Goal: Task Accomplishment & Management: Manage account settings

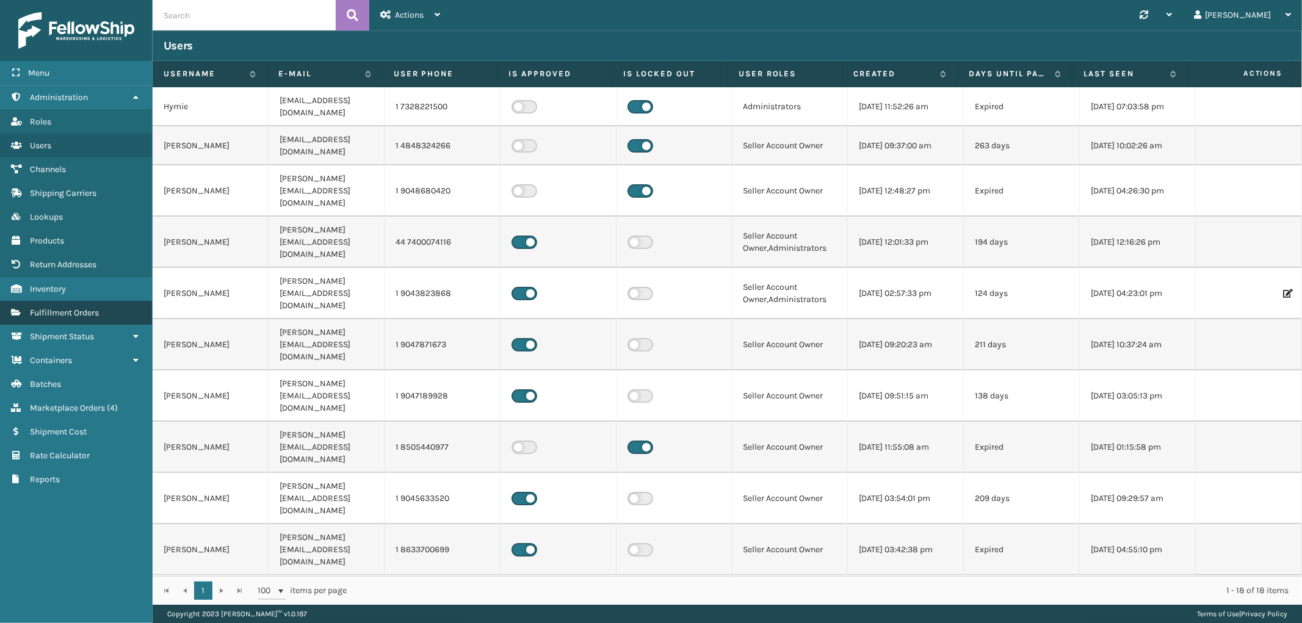
click at [73, 314] on link "Fulfillment Orders" at bounding box center [76, 313] width 152 height 24
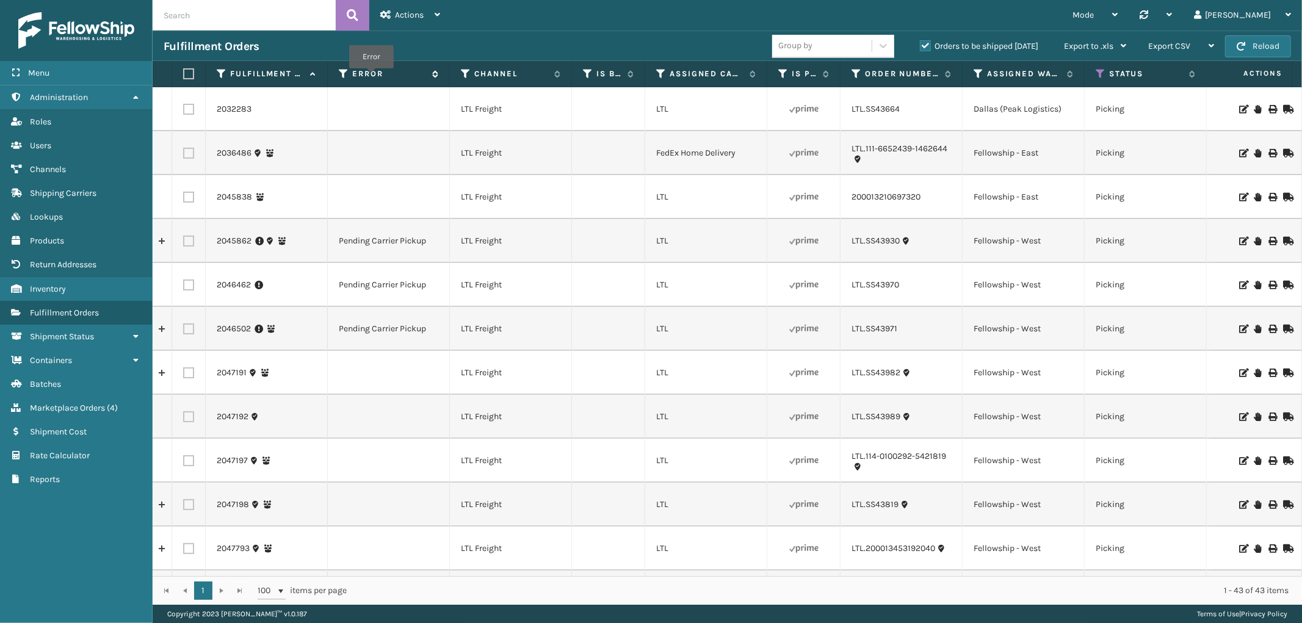
click at [371, 77] on label "Error" at bounding box center [389, 73] width 74 height 11
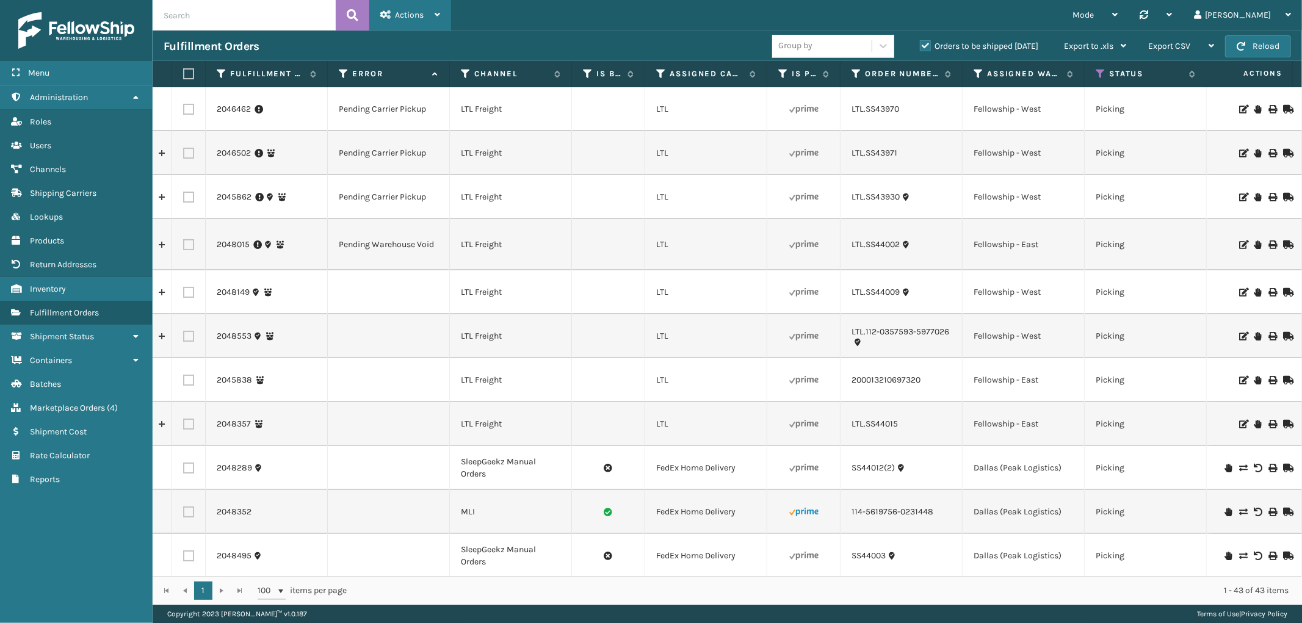
click at [419, 21] on div "Actions" at bounding box center [410, 15] width 60 height 31
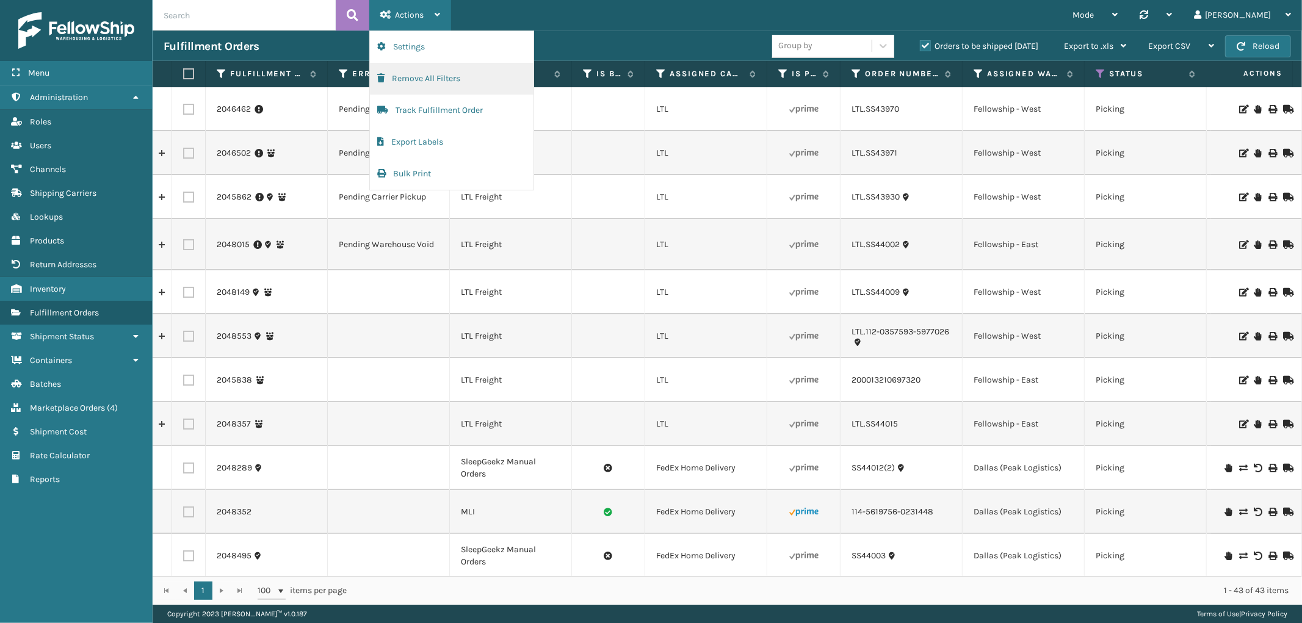
click at [426, 77] on button "Remove All Filters" at bounding box center [452, 79] width 164 height 32
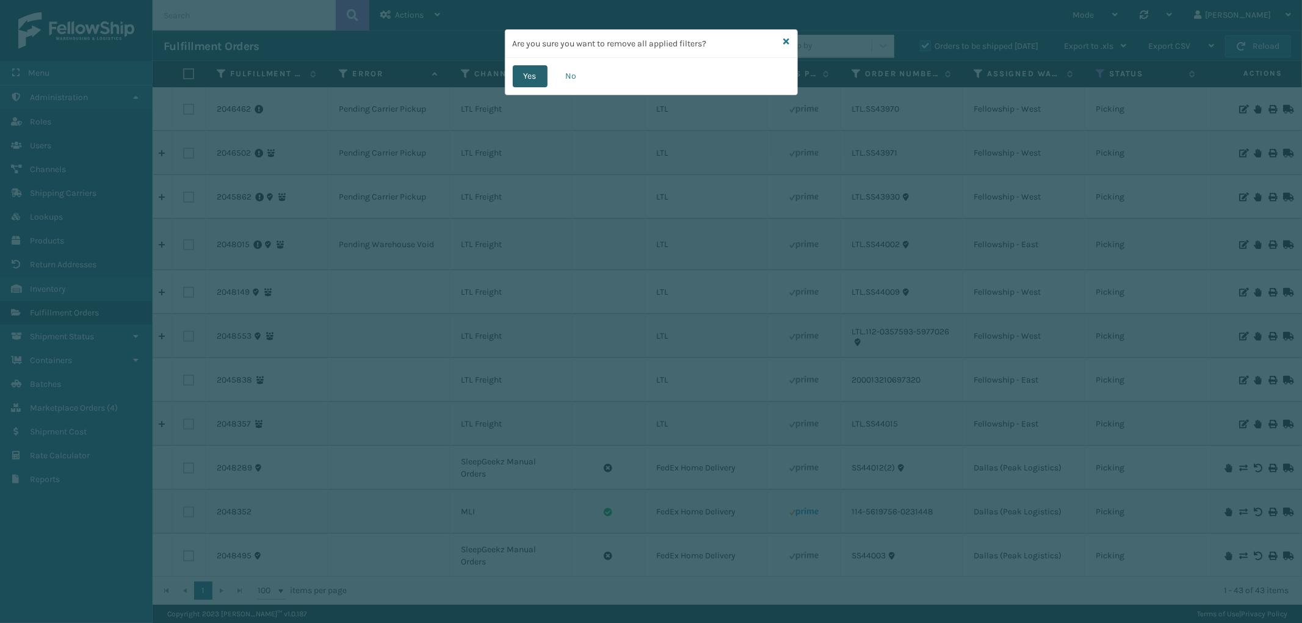
click at [532, 68] on button "Yes" at bounding box center [530, 76] width 35 height 22
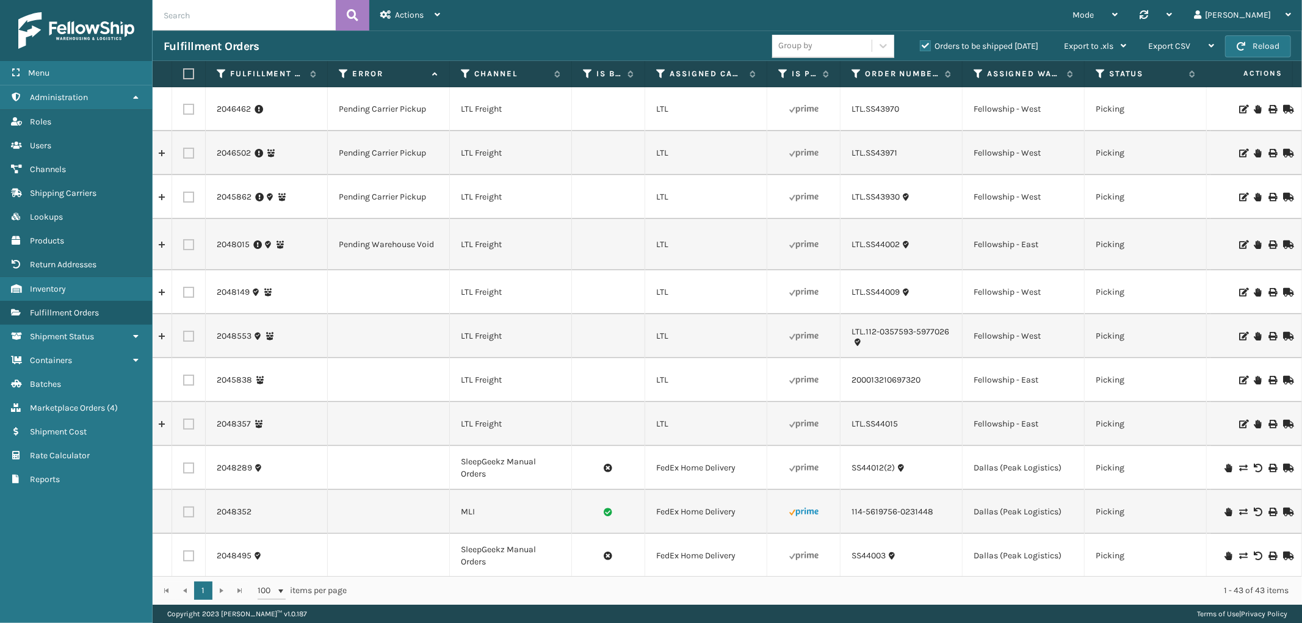
click at [923, 43] on label "Orders to be shipped [DATE]" at bounding box center [979, 46] width 118 height 10
click at [920, 43] on input "Orders to be shipped [DATE]" at bounding box center [920, 43] width 1 height 8
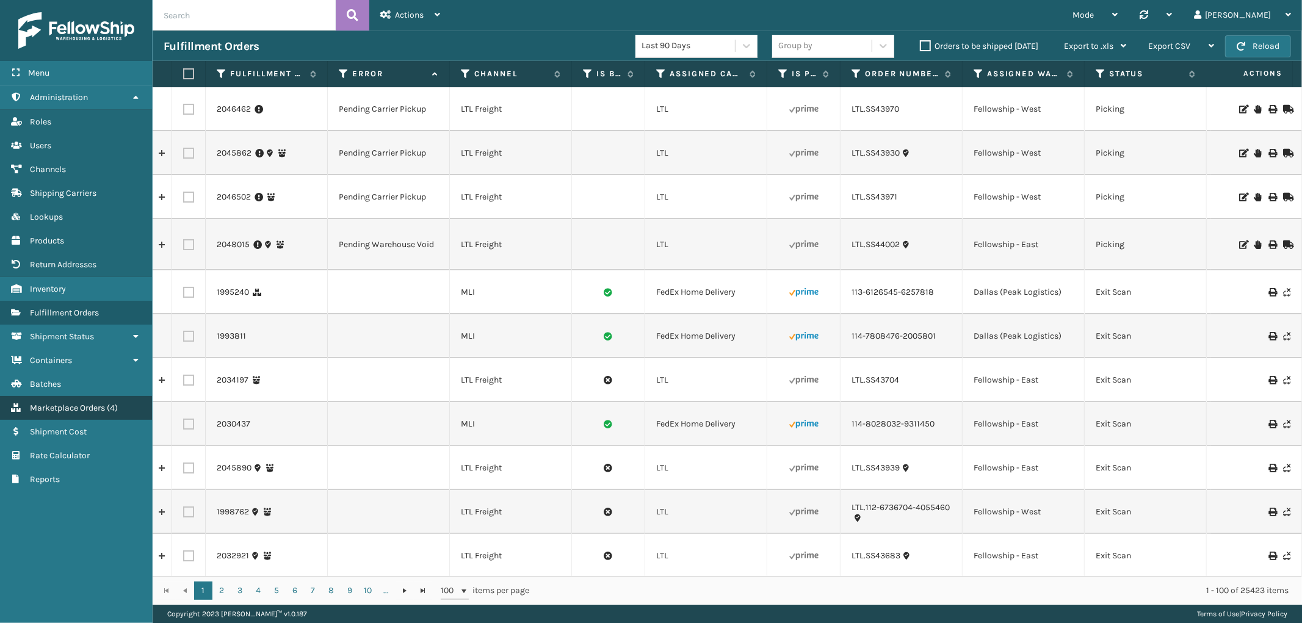
click at [64, 403] on span "Marketplace Orders" at bounding box center [67, 408] width 75 height 10
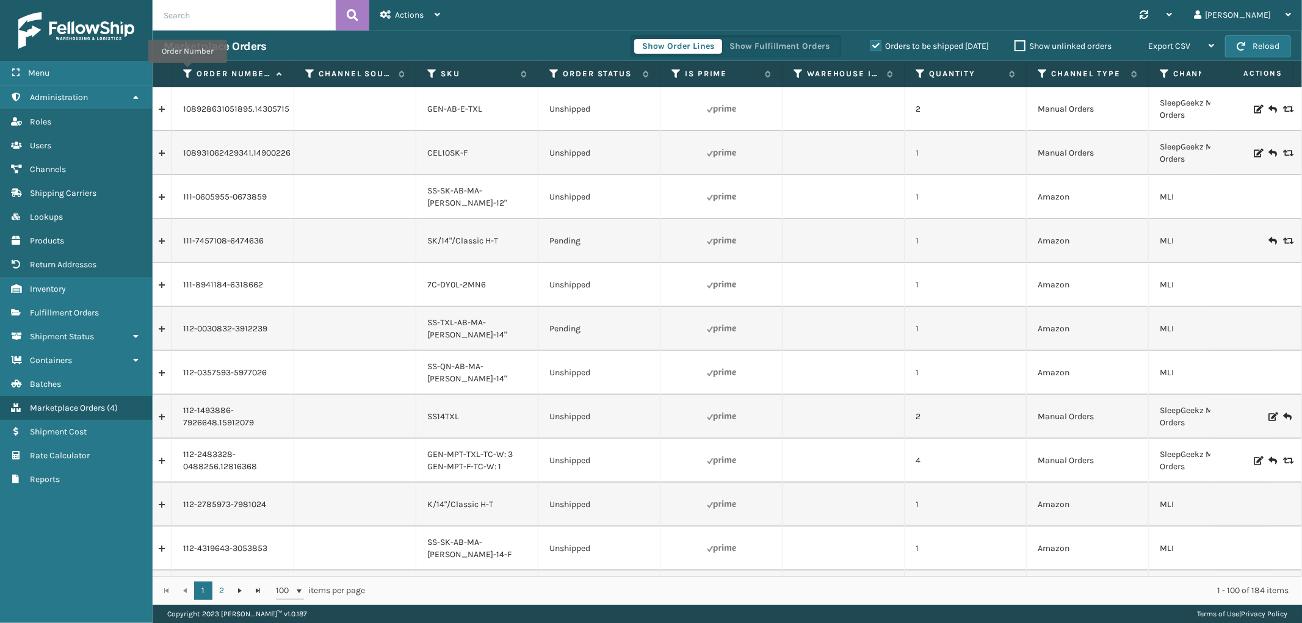
click at [187, 71] on icon at bounding box center [188, 73] width 10 height 11
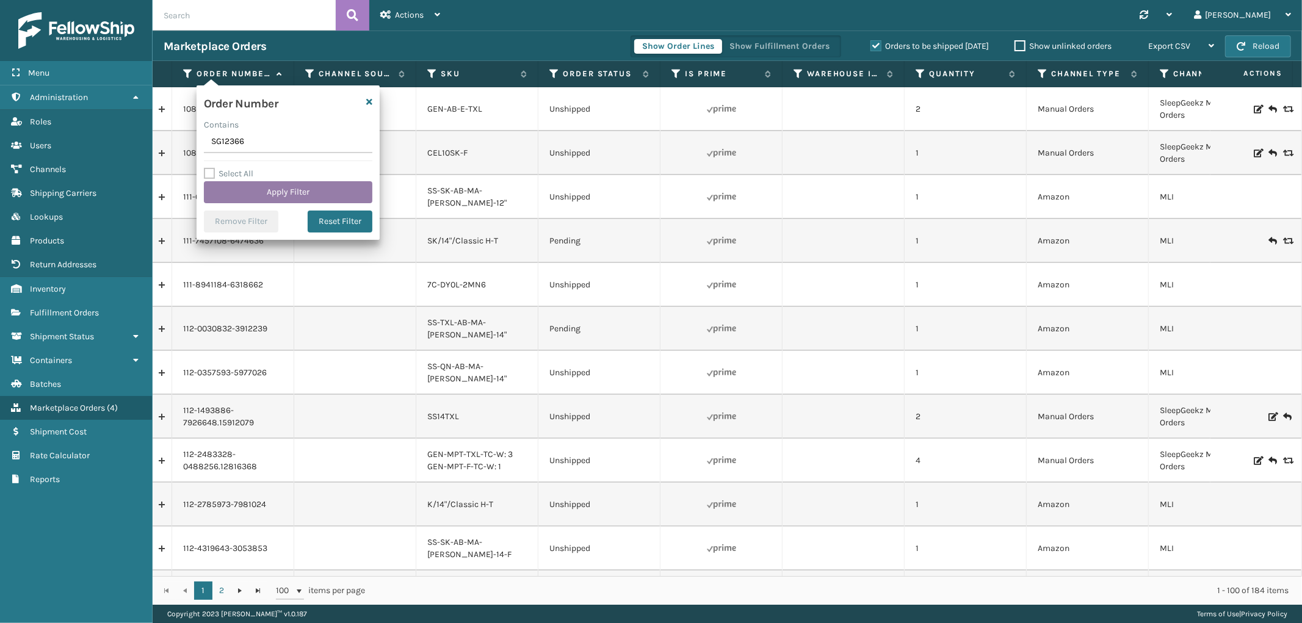
type input "SG12366"
click at [248, 186] on button "Apply Filter" at bounding box center [288, 192] width 168 height 22
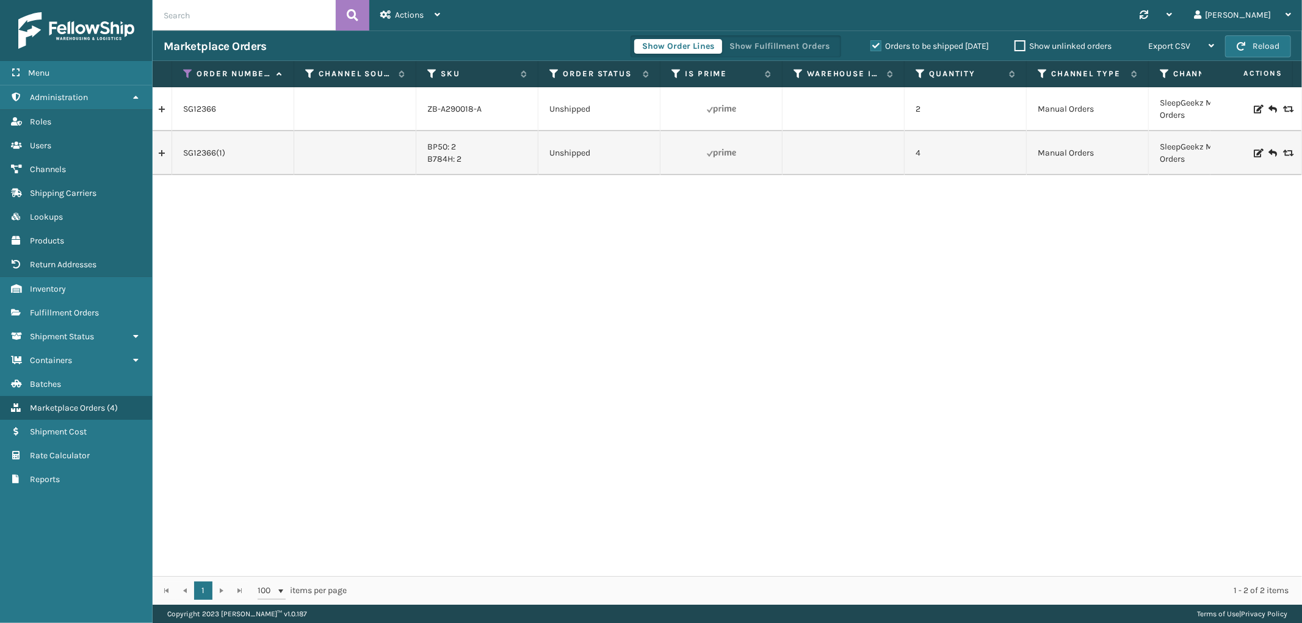
click at [162, 154] on link at bounding box center [162, 153] width 19 height 20
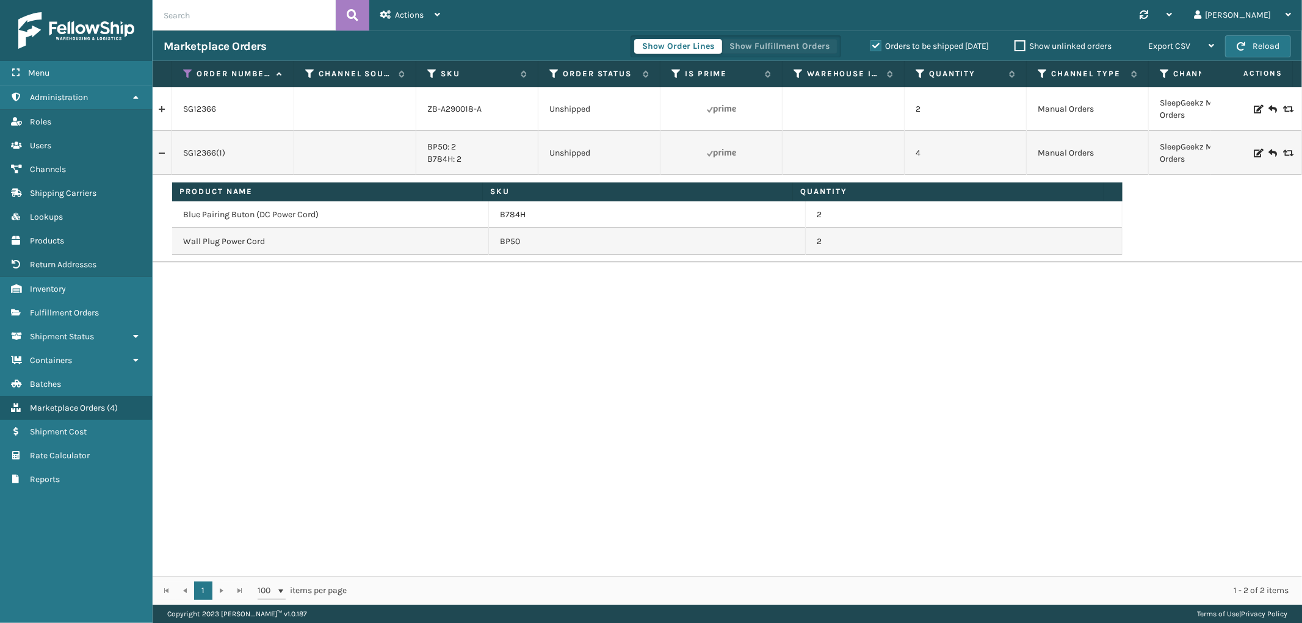
click at [754, 40] on button "Show Fulfillment Orders" at bounding box center [779, 46] width 116 height 15
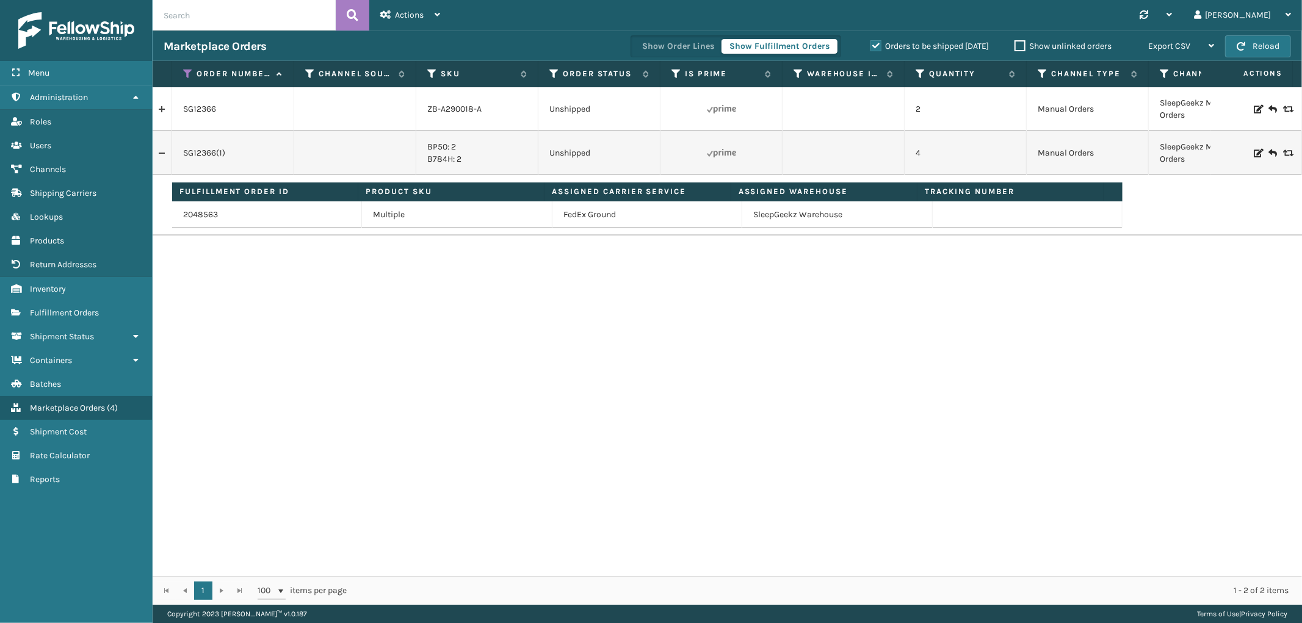
click at [883, 43] on label "Orders to be shipped [DATE]" at bounding box center [929, 46] width 118 height 10
click at [871, 43] on input "Orders to be shipped [DATE]" at bounding box center [870, 43] width 1 height 8
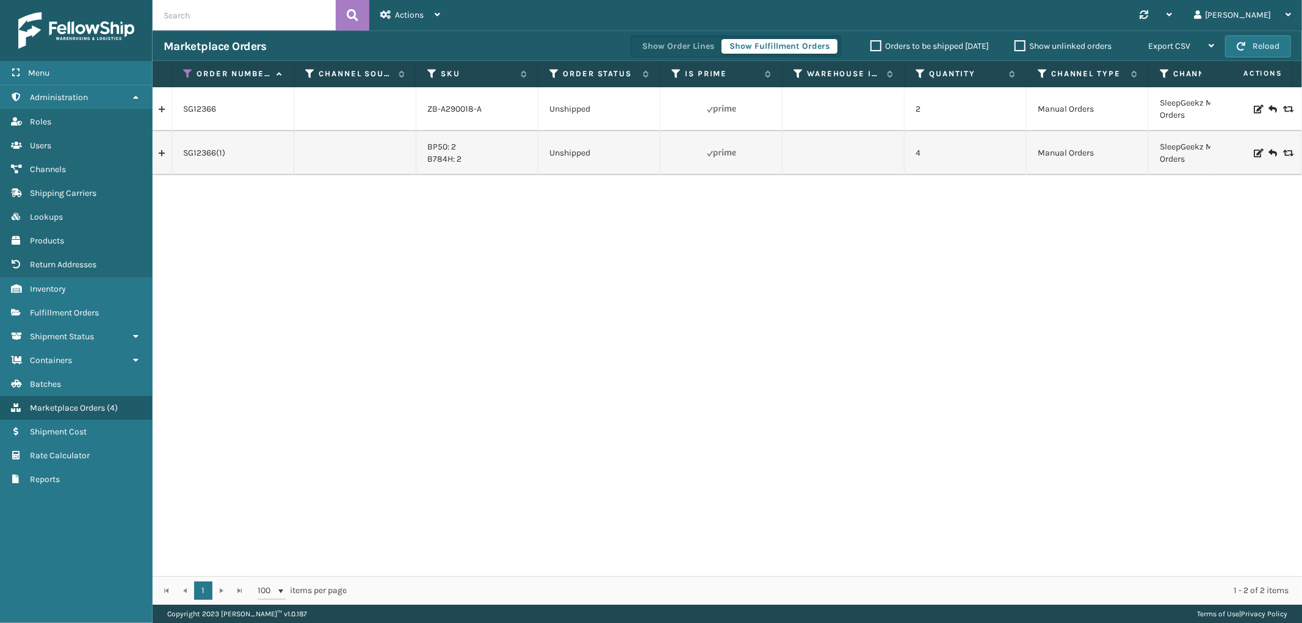
click at [163, 147] on link at bounding box center [162, 153] width 19 height 20
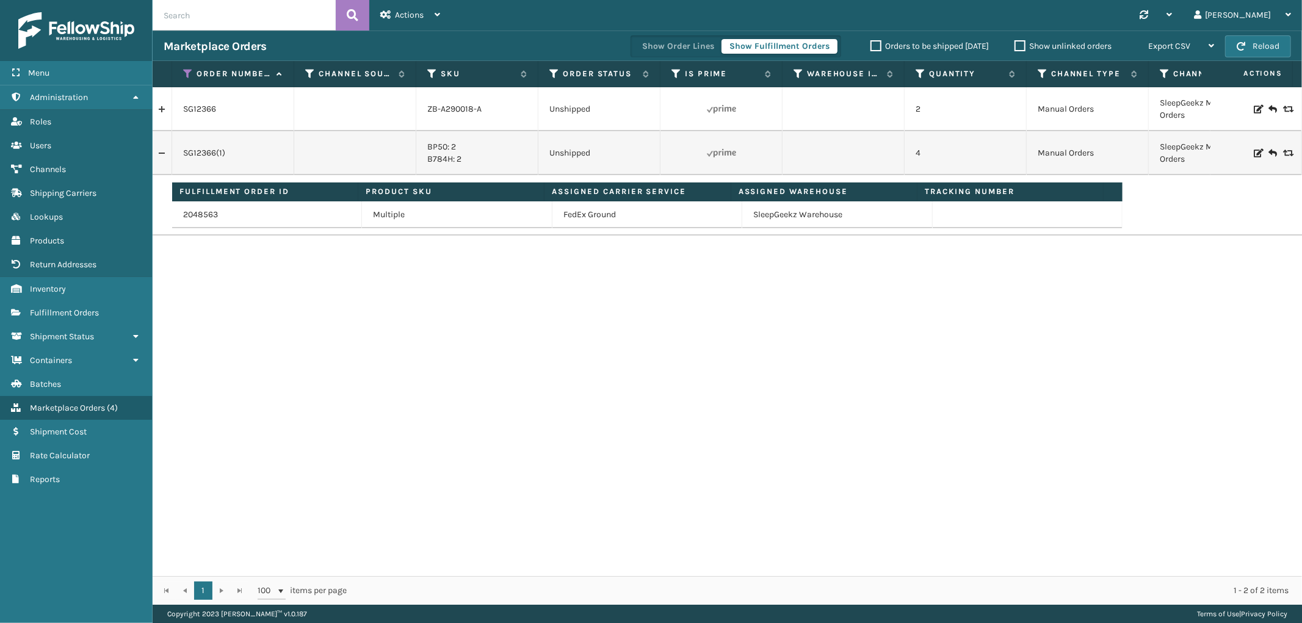
click at [166, 108] on link at bounding box center [162, 109] width 19 height 20
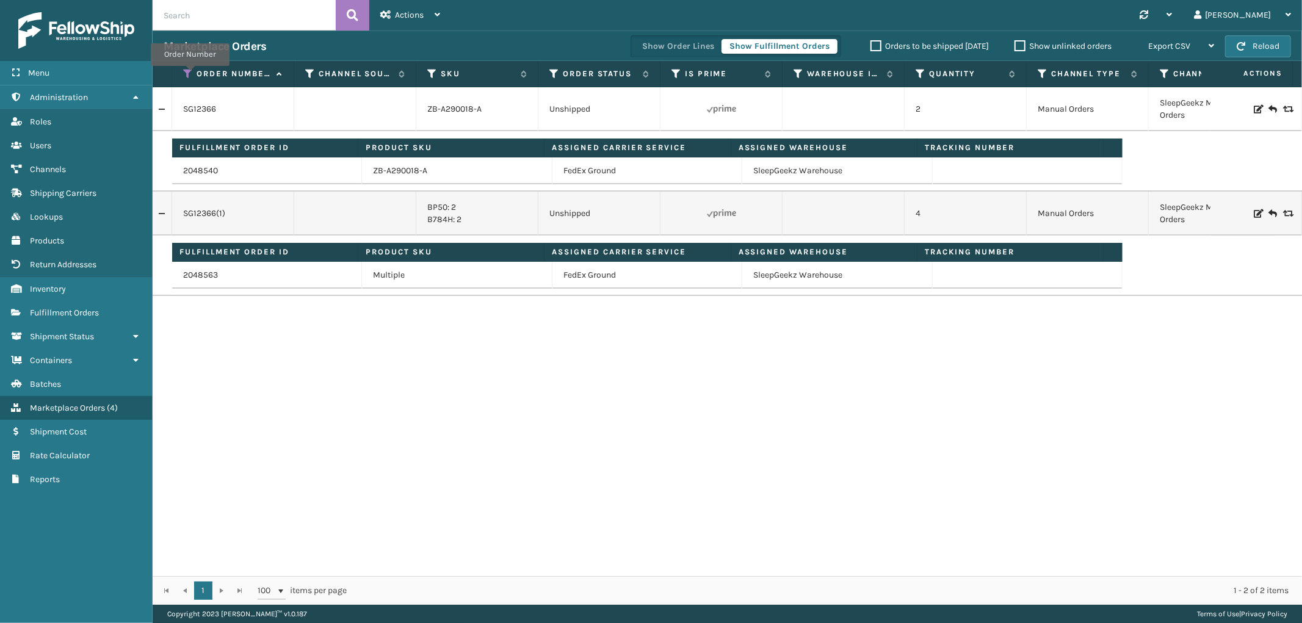
click at [190, 74] on icon at bounding box center [188, 73] width 10 height 11
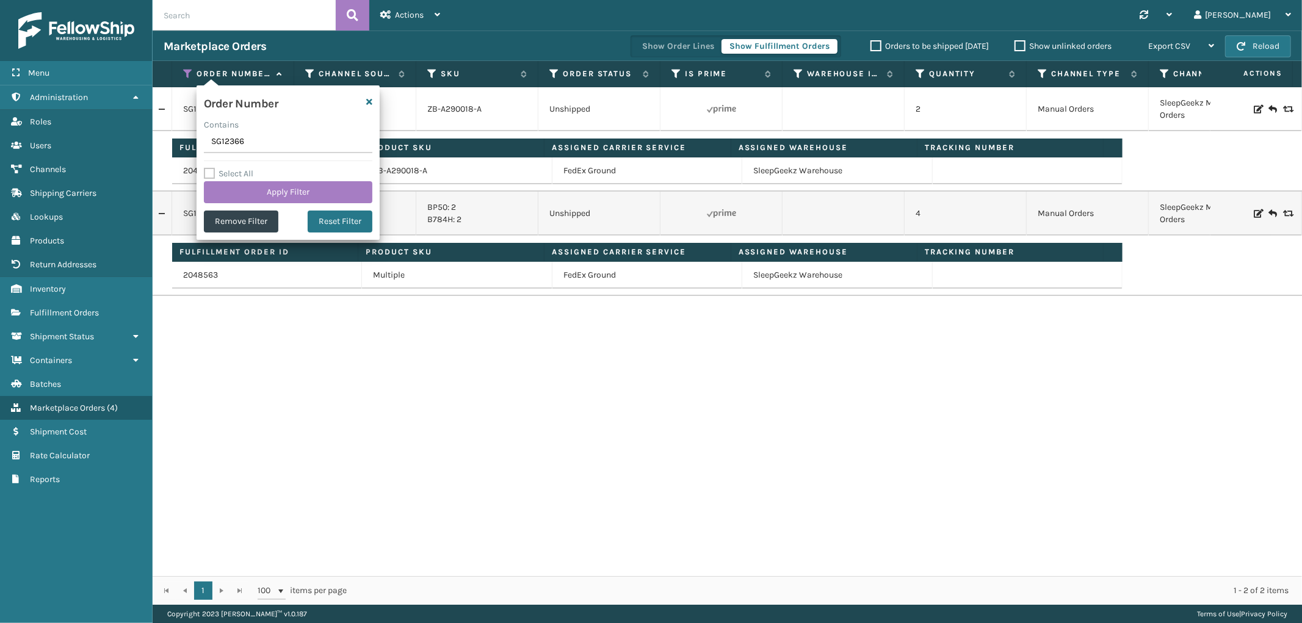
click at [230, 142] on input "SG12366" at bounding box center [288, 142] width 168 height 22
type input "SG12367"
click at [236, 196] on button "Apply Filter" at bounding box center [288, 192] width 168 height 22
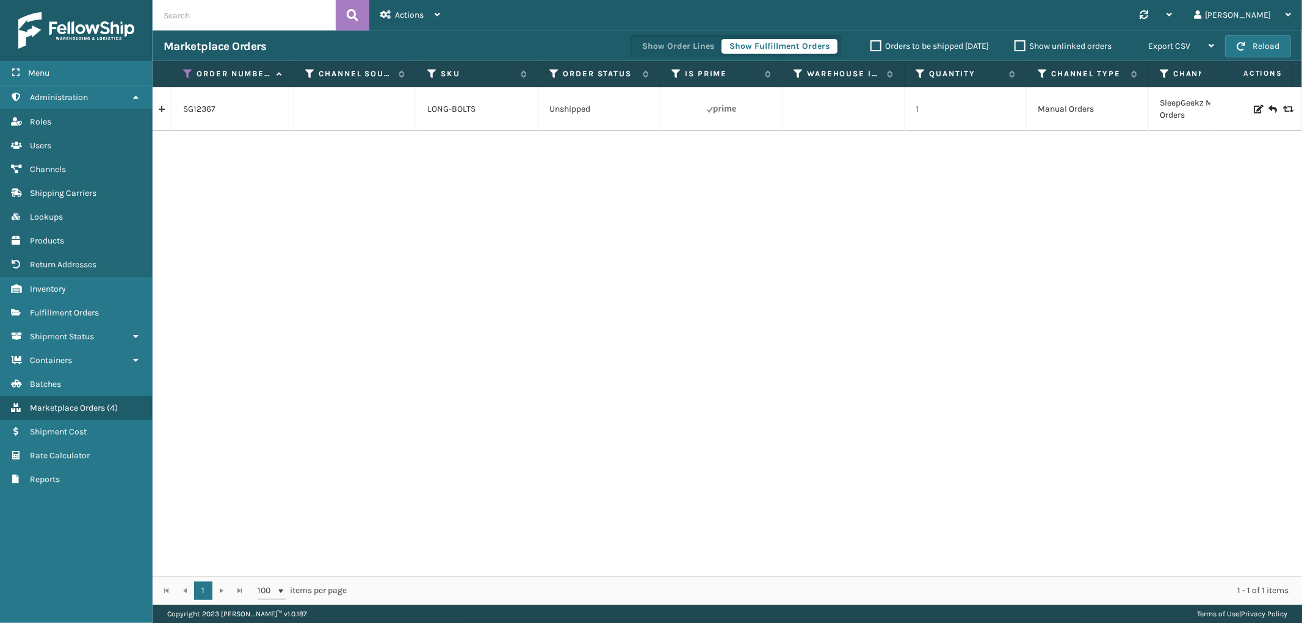
click at [159, 108] on link at bounding box center [162, 109] width 19 height 20
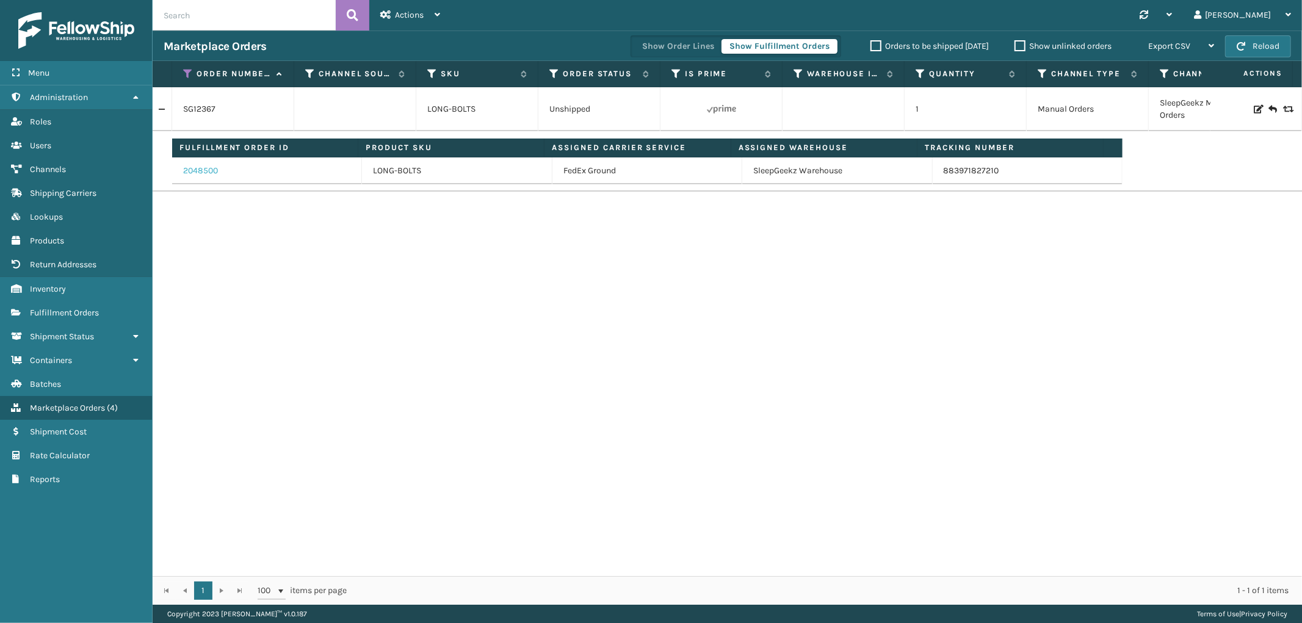
click at [211, 171] on link "2048500" at bounding box center [200, 171] width 35 height 12
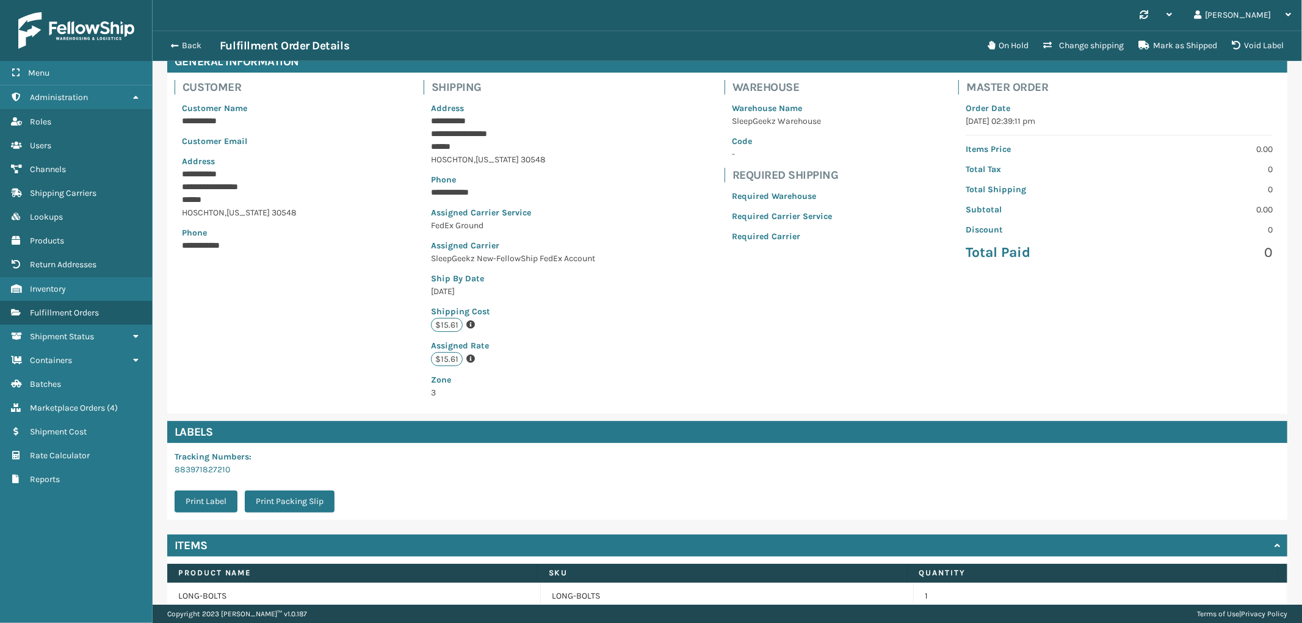
scroll to position [123, 0]
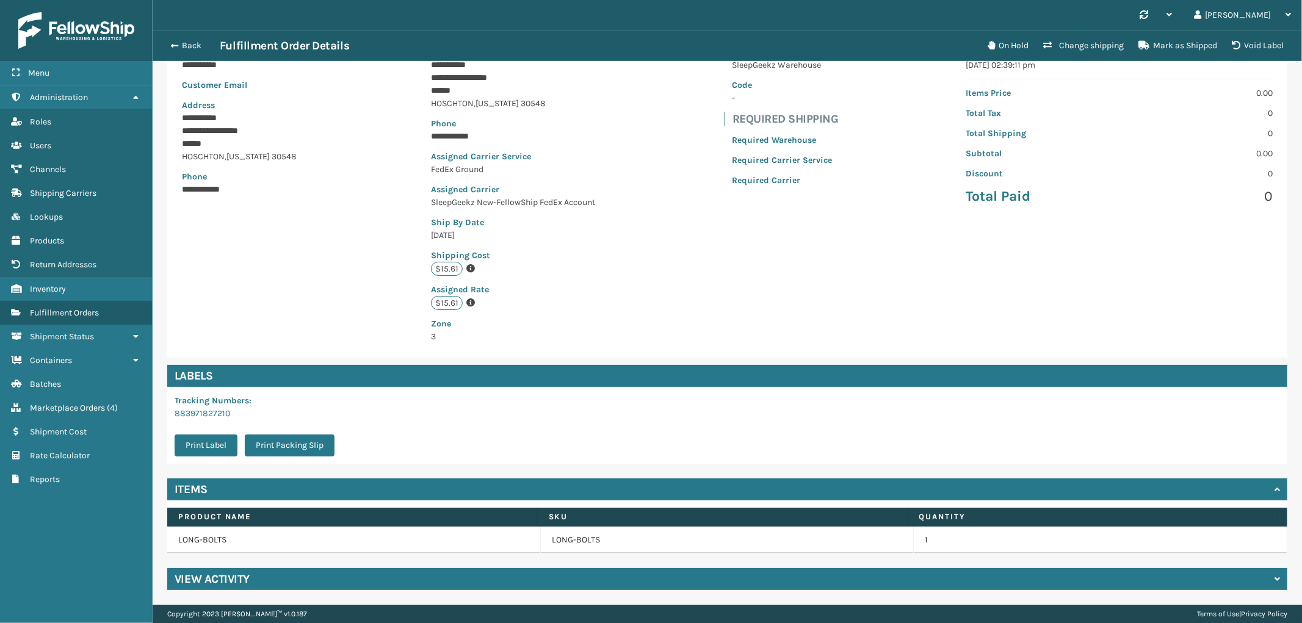
click at [389, 589] on div "View Activity" at bounding box center [727, 579] width 1120 height 22
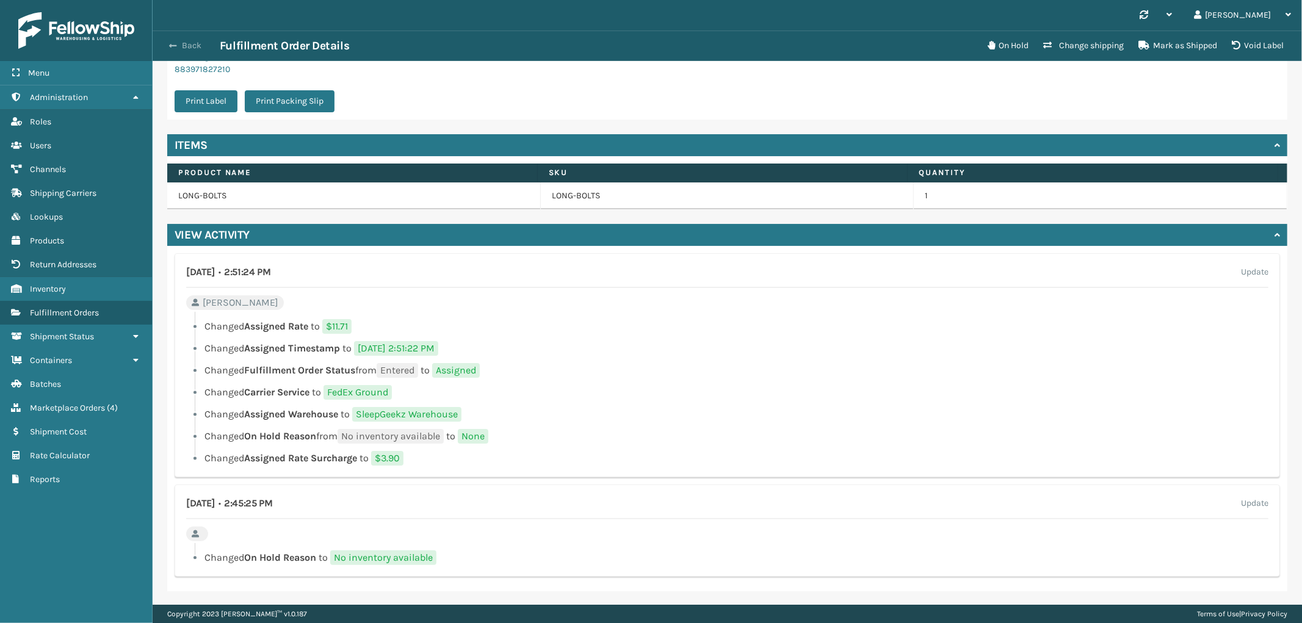
click at [200, 51] on button "Back" at bounding box center [192, 45] width 56 height 11
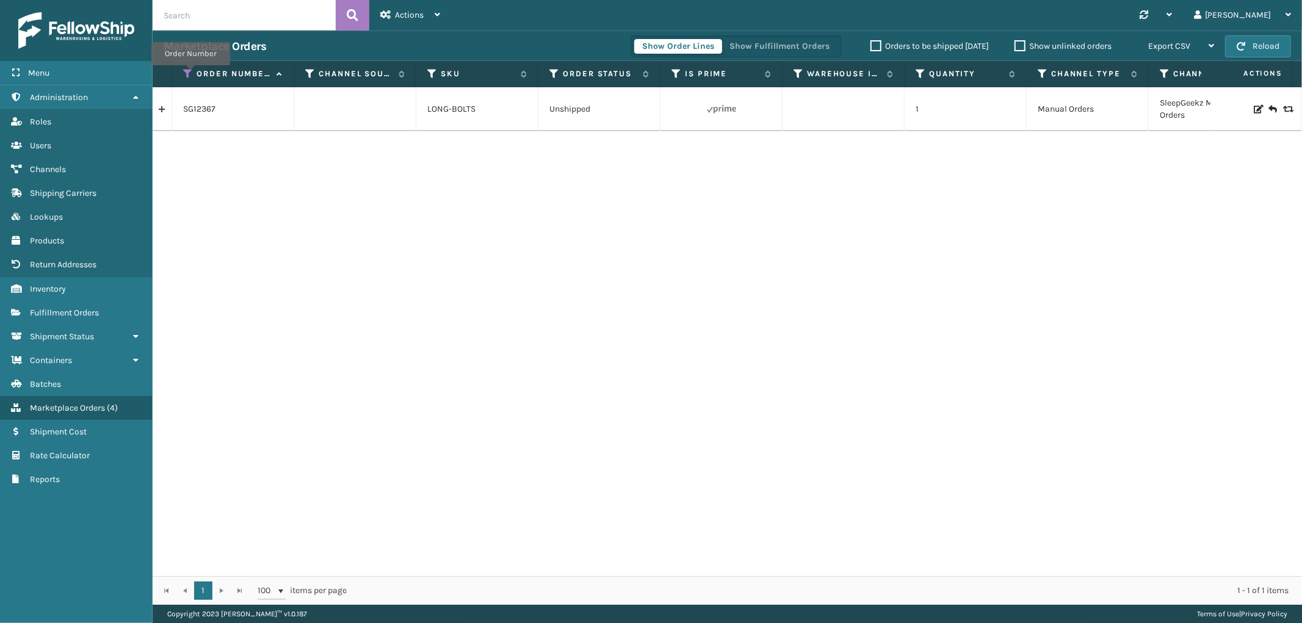
click at [190, 74] on icon at bounding box center [188, 73] width 10 height 11
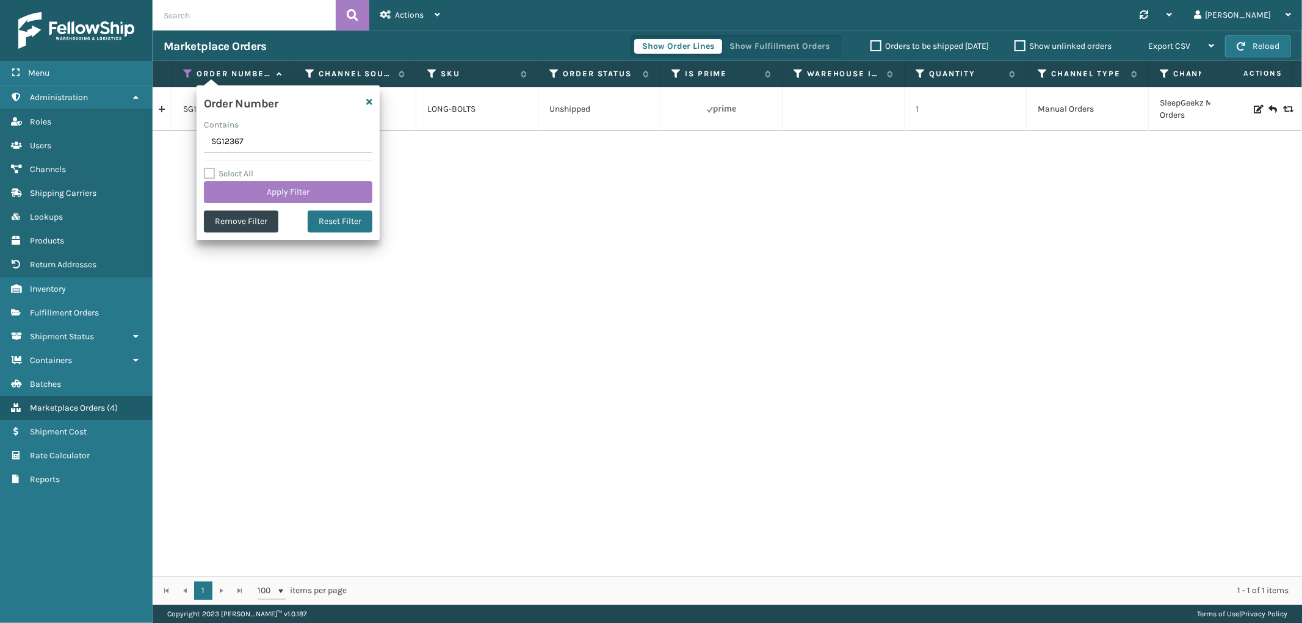
click at [224, 143] on input "SG12367" at bounding box center [288, 142] width 168 height 22
type input "112-4634778-8526618"
click at [235, 187] on button "Apply Filter" at bounding box center [288, 192] width 168 height 22
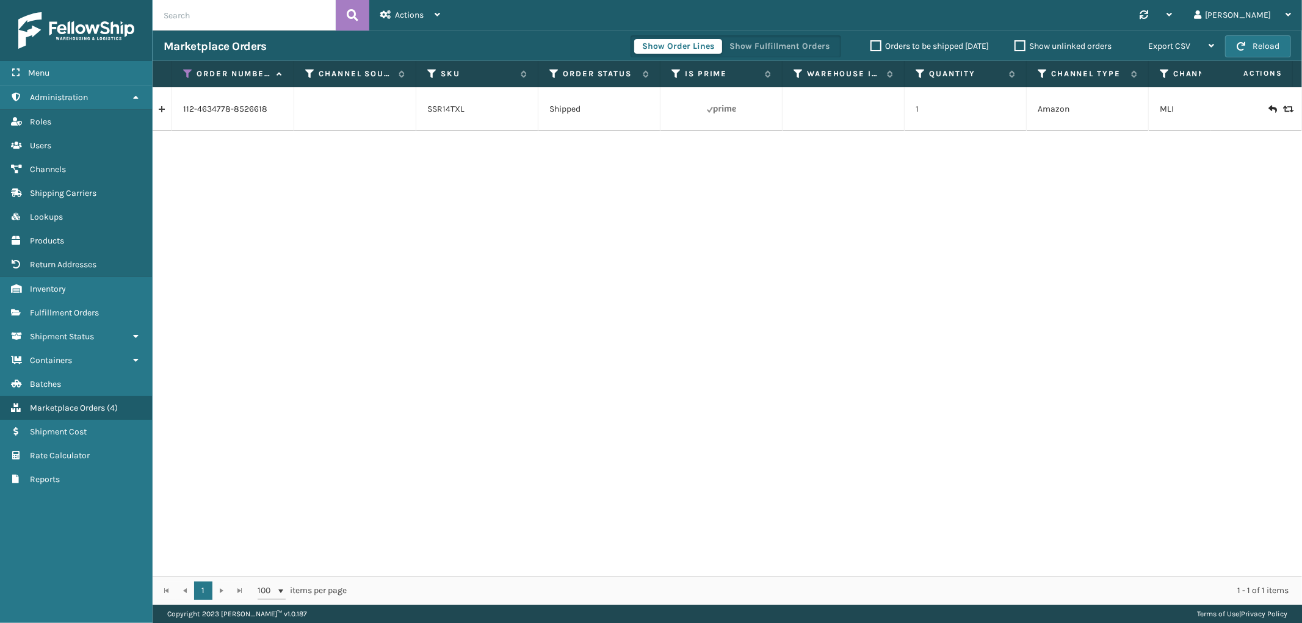
click at [162, 109] on link at bounding box center [162, 109] width 19 height 20
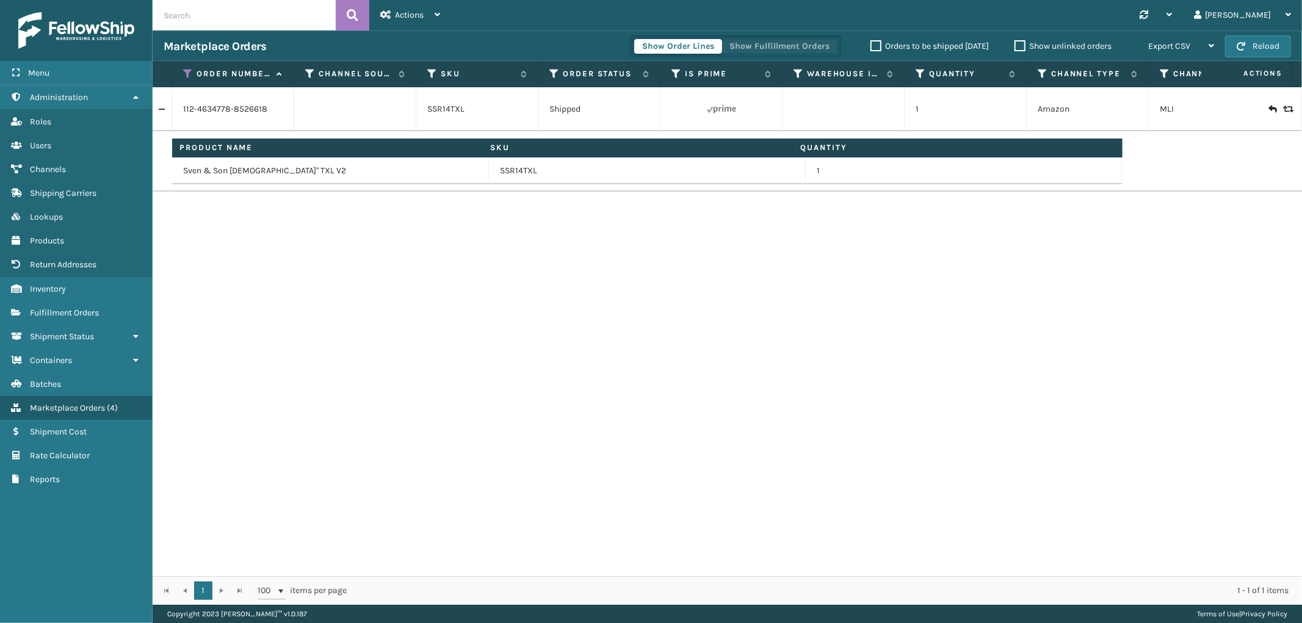
click at [794, 40] on button "Show Fulfillment Orders" at bounding box center [779, 46] width 116 height 15
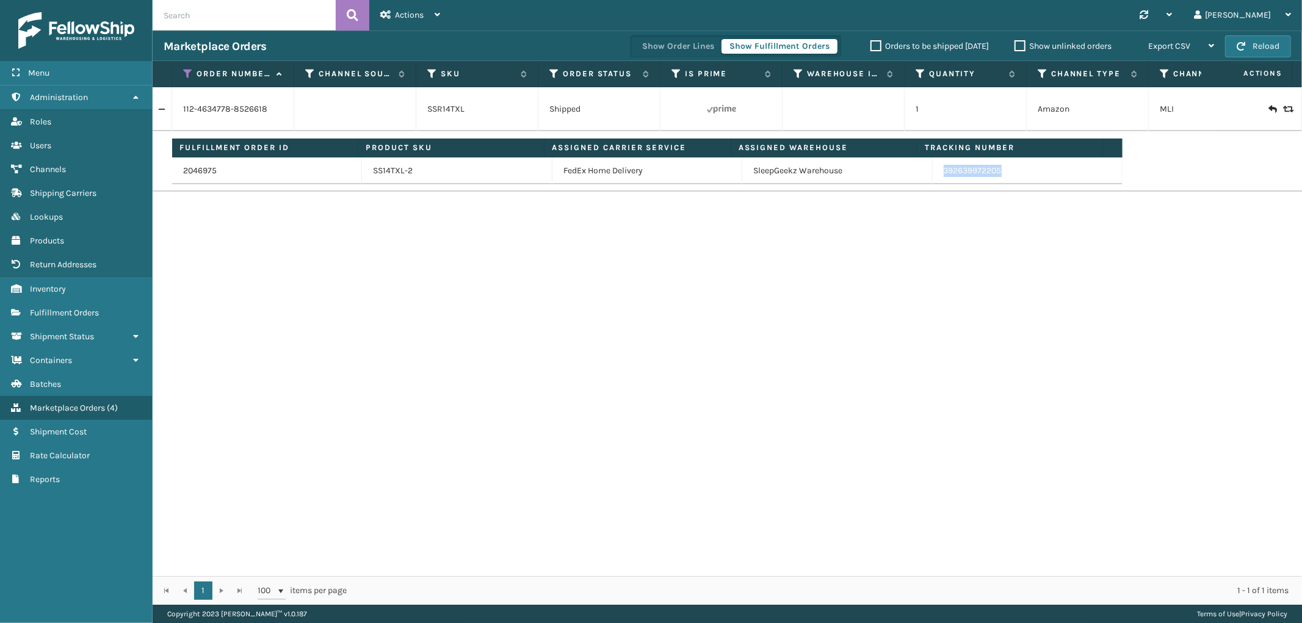
drag, startPoint x: 1013, startPoint y: 172, endPoint x: 928, endPoint y: 180, distance: 85.2
click at [932, 180] on td "392639972205" at bounding box center [1027, 170] width 190 height 27
copy link "392639972205"
click at [204, 168] on link "2046975" at bounding box center [200, 171] width 34 height 12
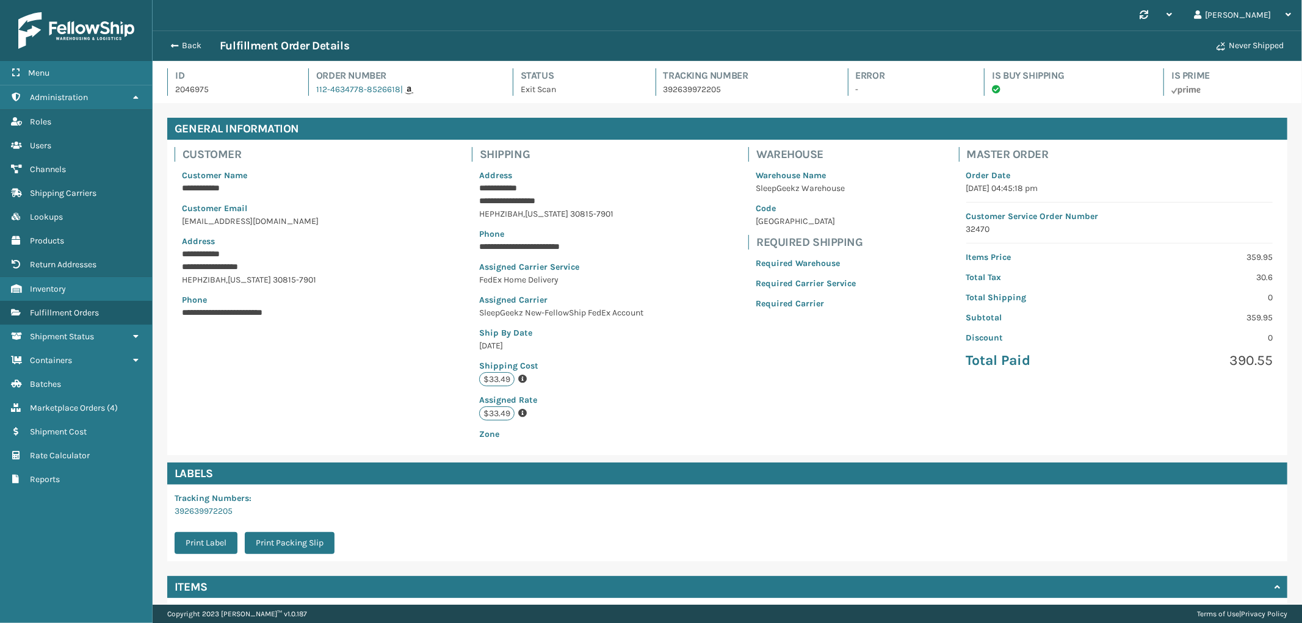
scroll to position [29, 1149]
drag, startPoint x: 178, startPoint y: 45, endPoint x: 184, endPoint y: 65, distance: 21.0
click at [179, 46] on button "Back" at bounding box center [192, 45] width 56 height 11
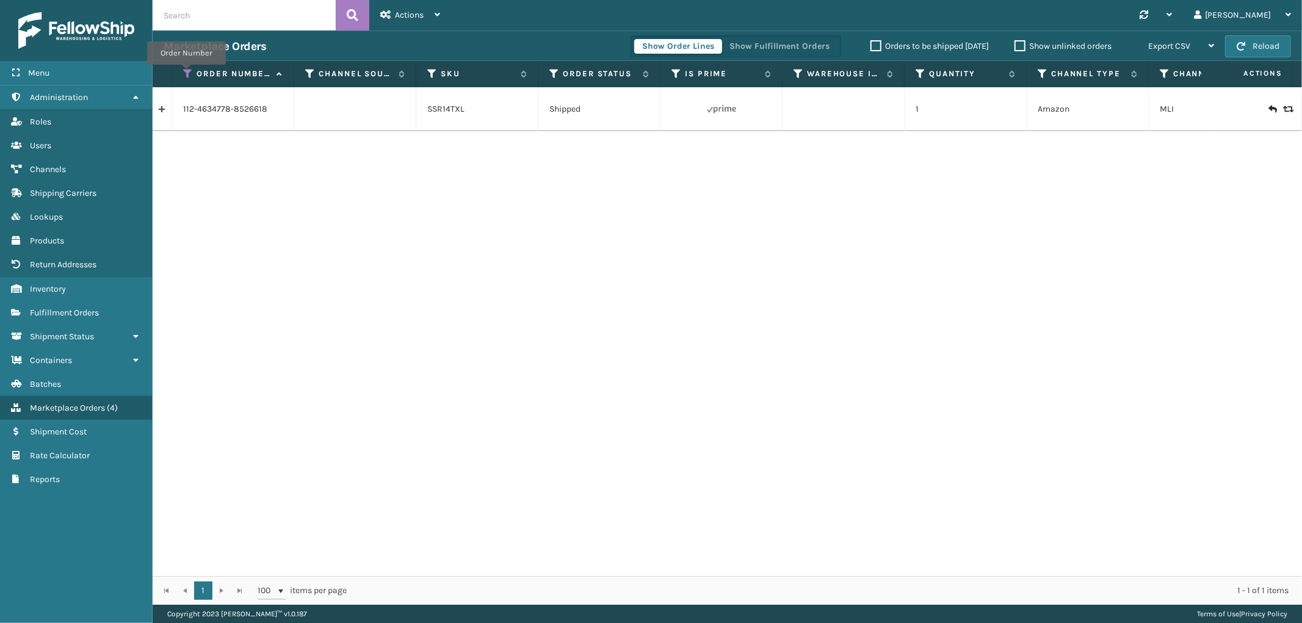
click at [186, 73] on icon at bounding box center [188, 73] width 10 height 11
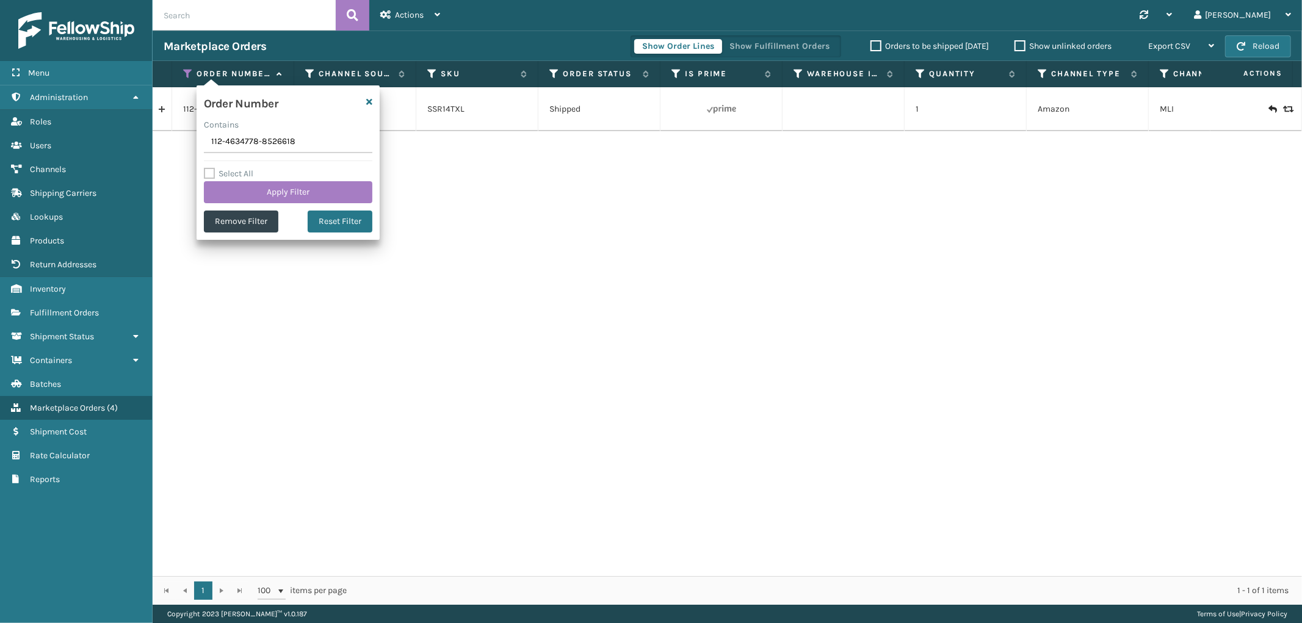
click at [236, 141] on input "112-4634778-8526618" at bounding box center [288, 142] width 168 height 22
type input "SS44003"
click at [229, 189] on button "Apply Filter" at bounding box center [288, 192] width 168 height 22
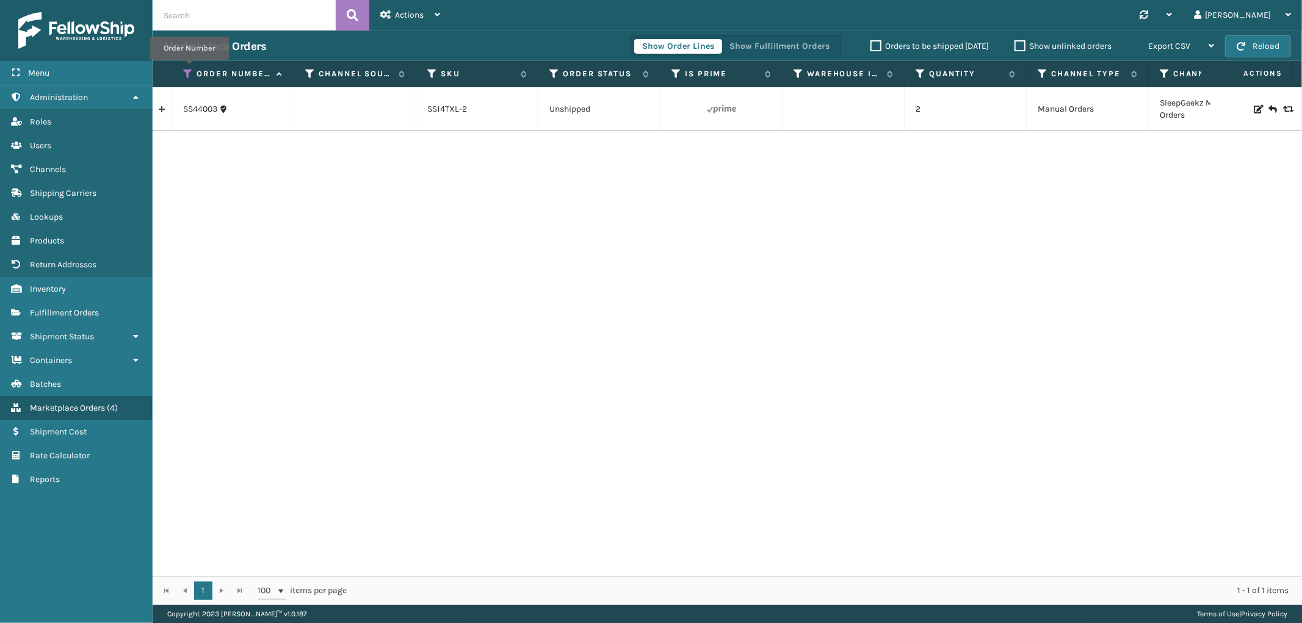
click at [189, 68] on icon at bounding box center [188, 73] width 10 height 11
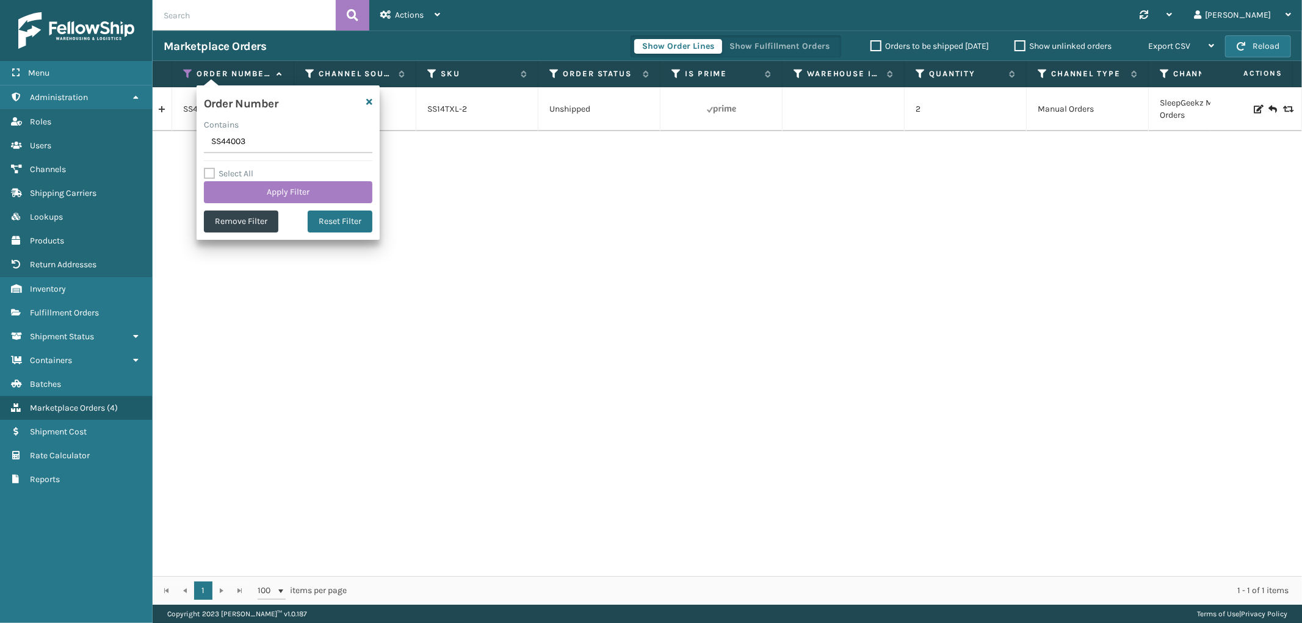
click at [232, 150] on input "SS44003" at bounding box center [288, 142] width 168 height 22
type input "111-9474882-3865004"
click at [237, 184] on button "Apply Filter" at bounding box center [288, 192] width 168 height 22
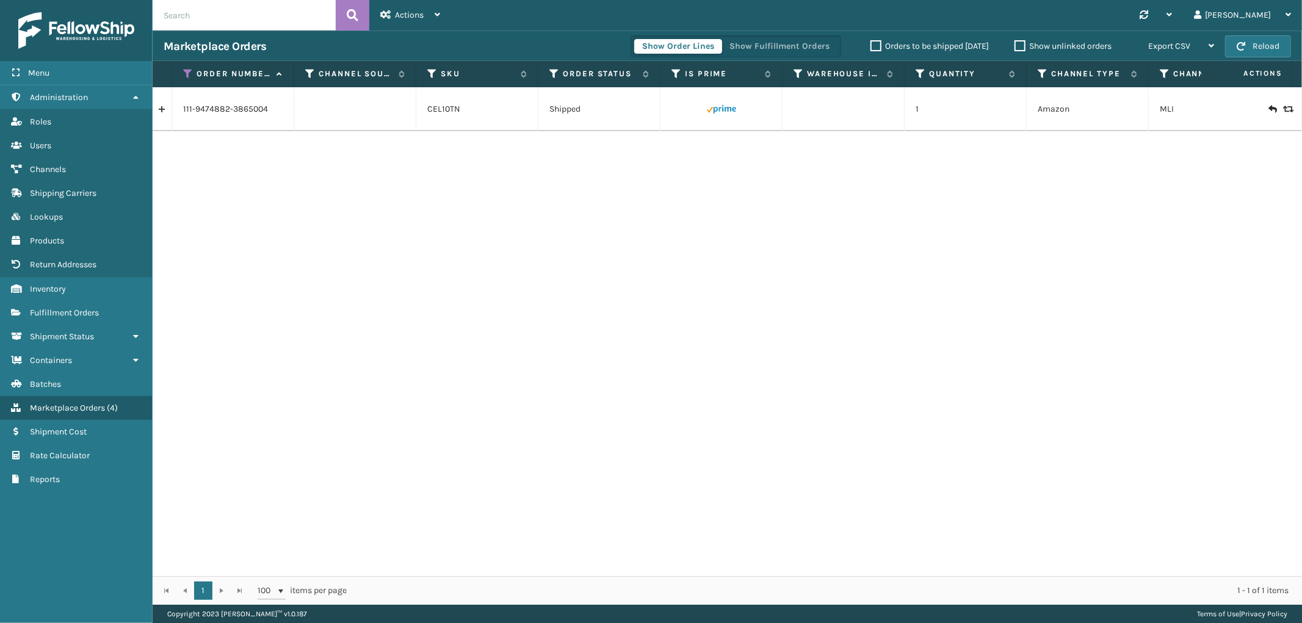
click at [155, 111] on link at bounding box center [162, 109] width 19 height 20
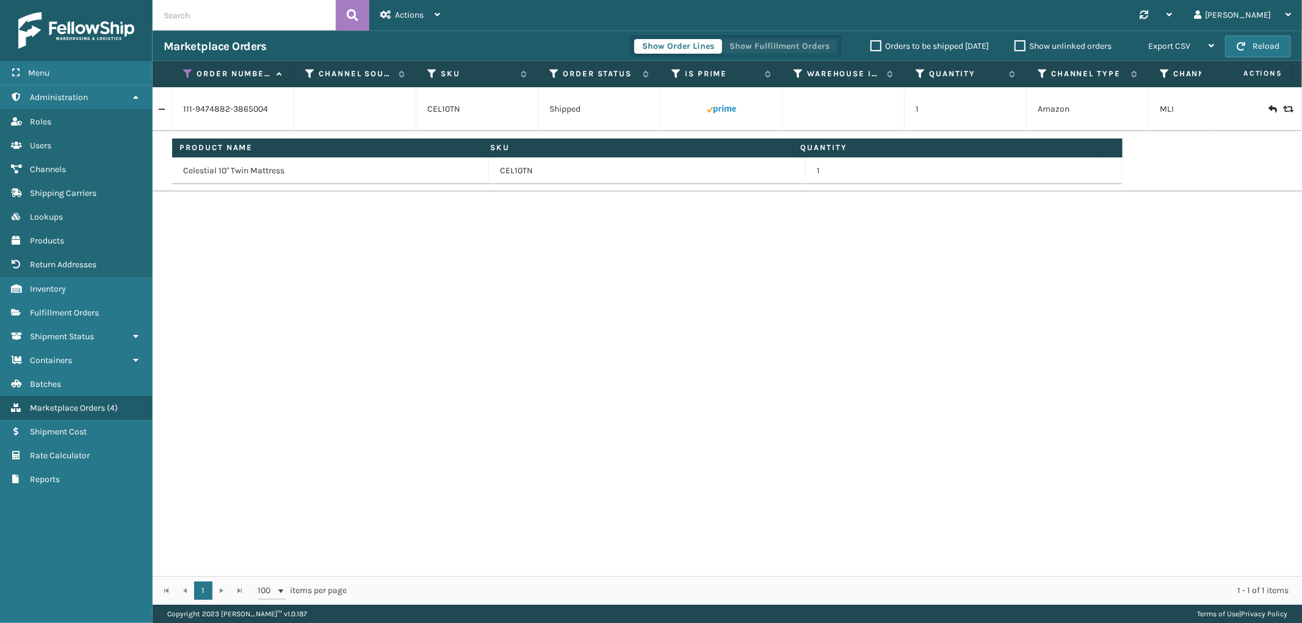
click at [796, 41] on button "Show Fulfillment Orders" at bounding box center [779, 46] width 116 height 15
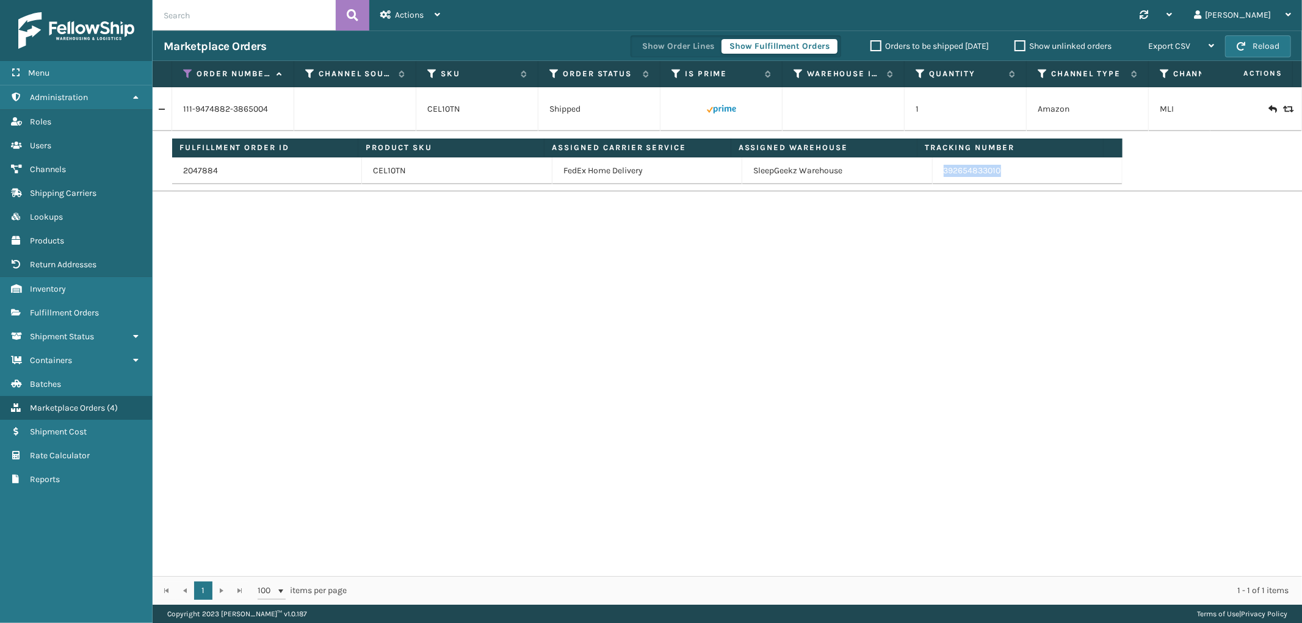
drag, startPoint x: 1021, startPoint y: 179, endPoint x: 1126, endPoint y: 237, distance: 119.1
click at [935, 181] on td "392654833010" at bounding box center [1027, 170] width 190 height 27
copy link "392654833010"
click at [185, 65] on th "Order Number" at bounding box center [233, 74] width 122 height 26
click at [185, 77] on icon at bounding box center [188, 73] width 10 height 11
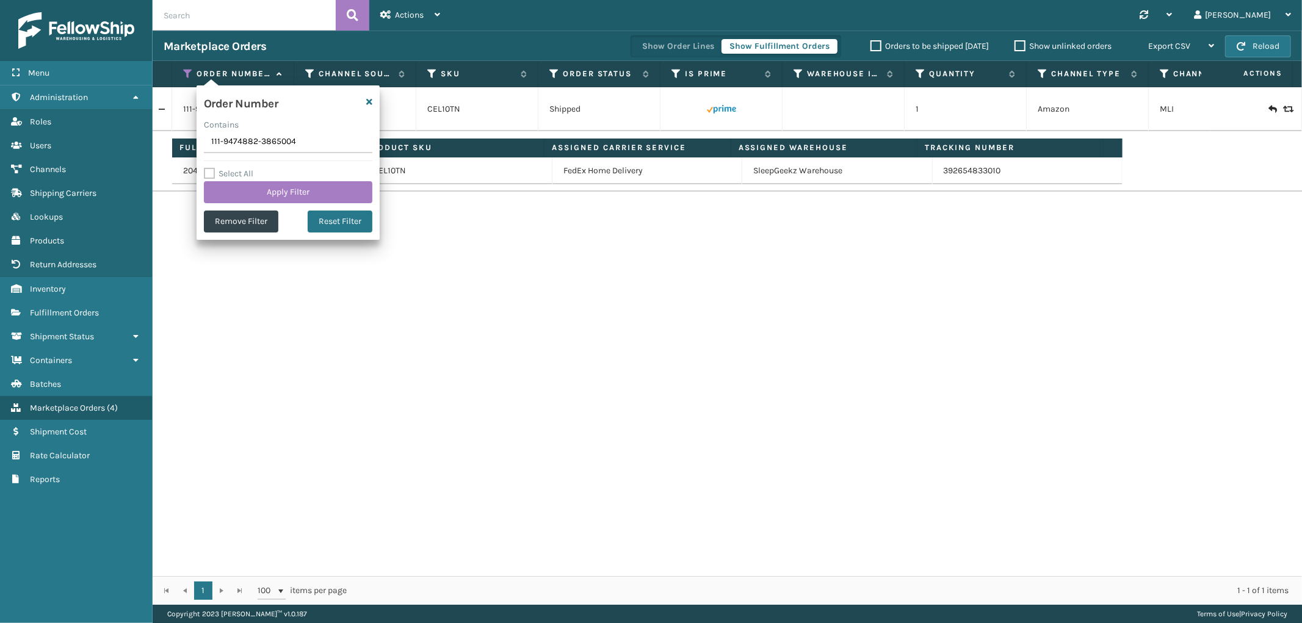
click at [231, 140] on input "111-9474882-3865004" at bounding box center [288, 142] width 168 height 22
type input "112-1444215-1856207"
click at [230, 184] on button "Apply Filter" at bounding box center [288, 192] width 168 height 22
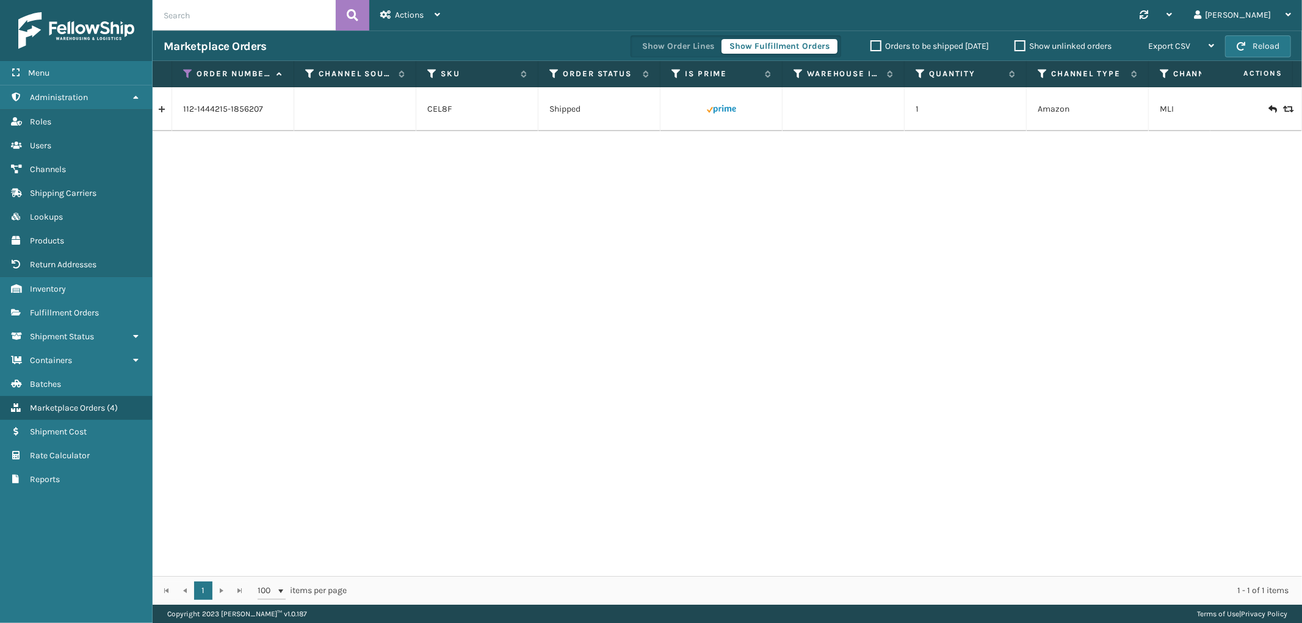
click at [165, 114] on link at bounding box center [162, 109] width 19 height 20
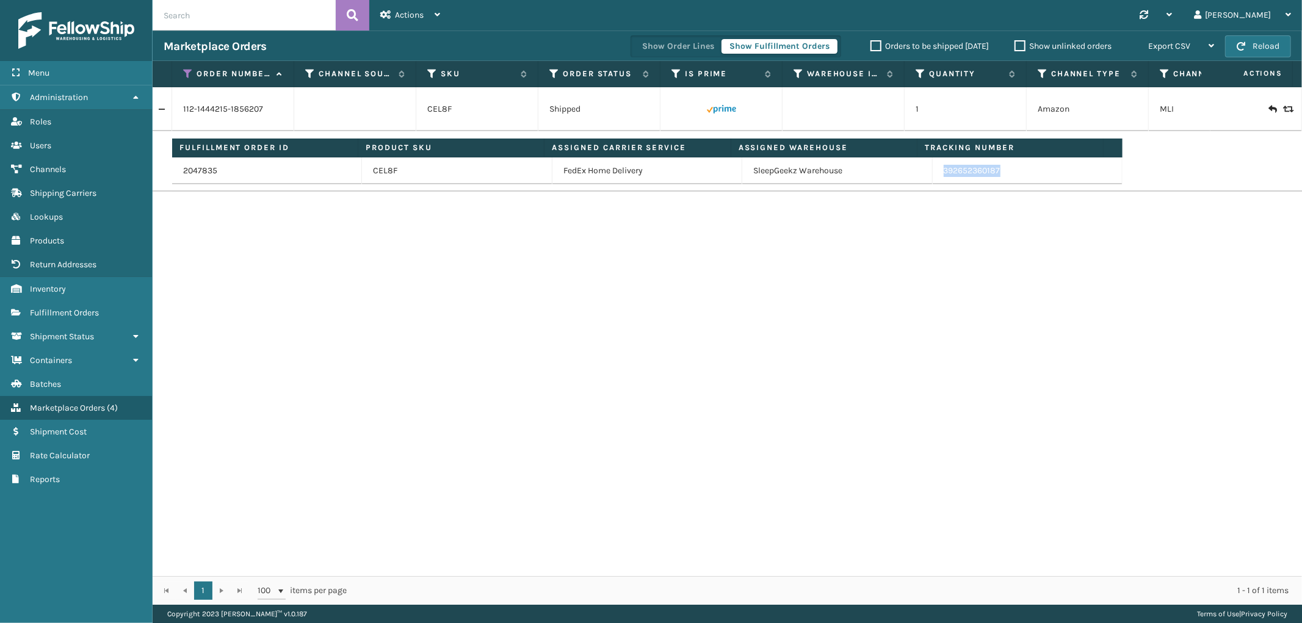
drag, startPoint x: 1014, startPoint y: 172, endPoint x: 1299, endPoint y: 256, distance: 296.6
click at [932, 178] on td "392652360187" at bounding box center [1027, 170] width 190 height 27
copy link "392652360187"
click at [190, 74] on icon at bounding box center [188, 73] width 10 height 11
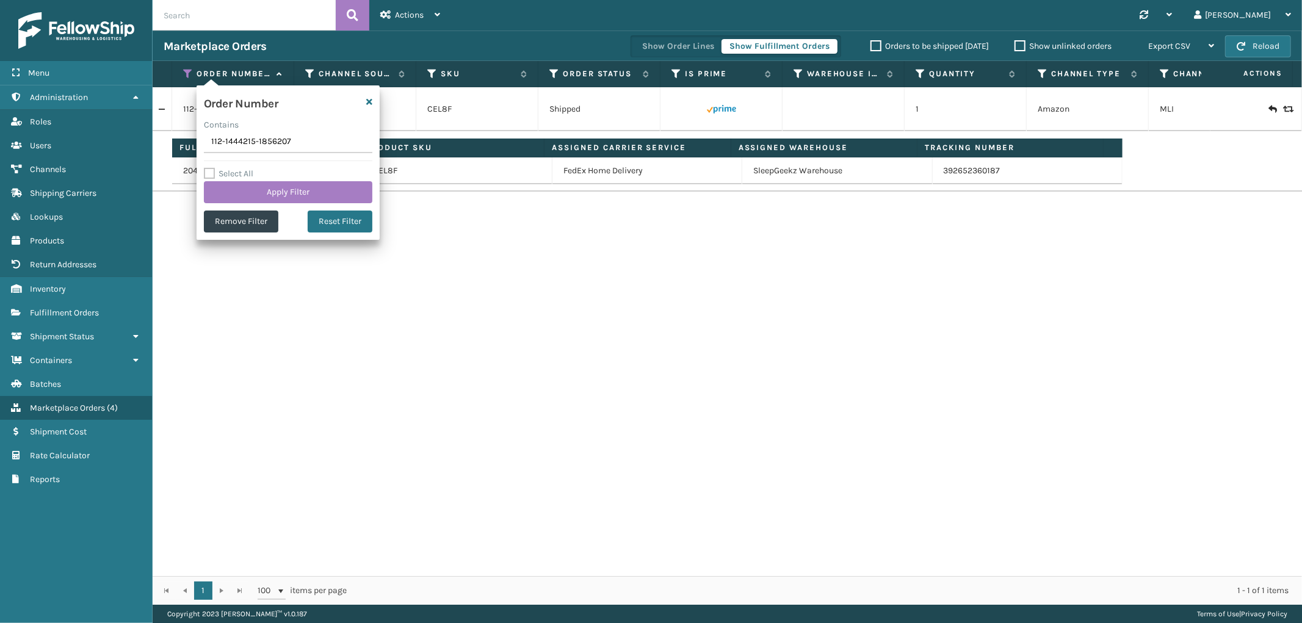
click at [236, 139] on input "112-1444215-1856207" at bounding box center [288, 142] width 168 height 22
type input "111-9662606-3253007"
click at [244, 187] on button "Apply Filter" at bounding box center [288, 192] width 168 height 22
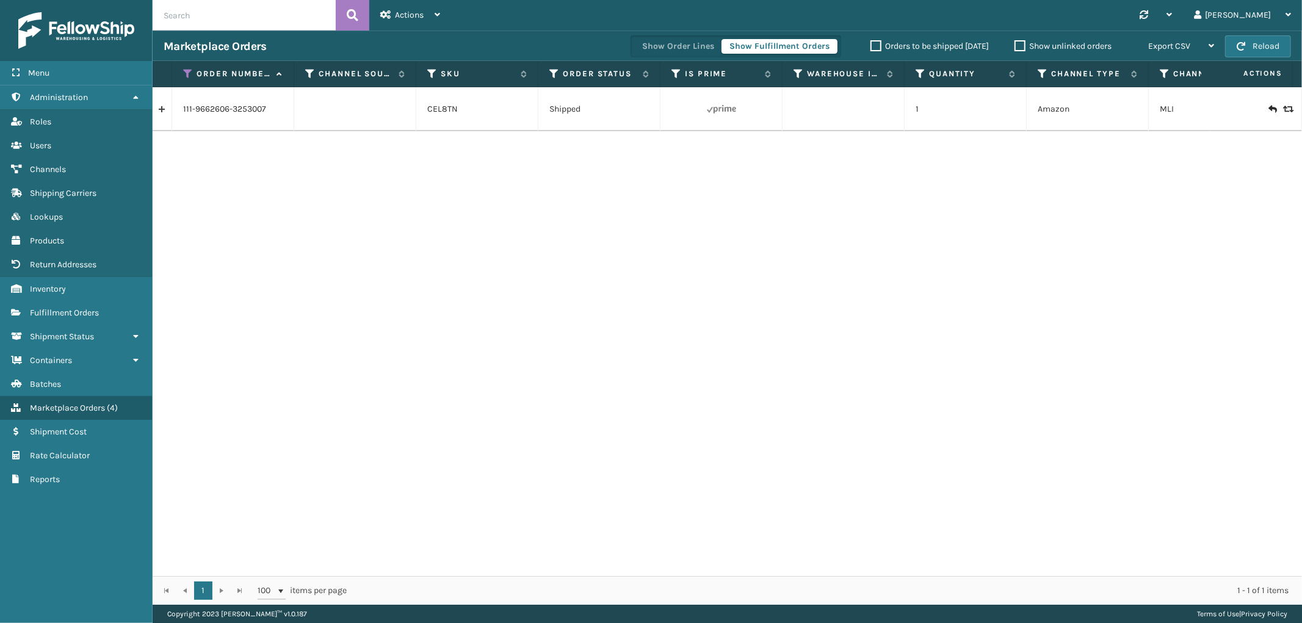
click at [167, 110] on link at bounding box center [162, 109] width 19 height 20
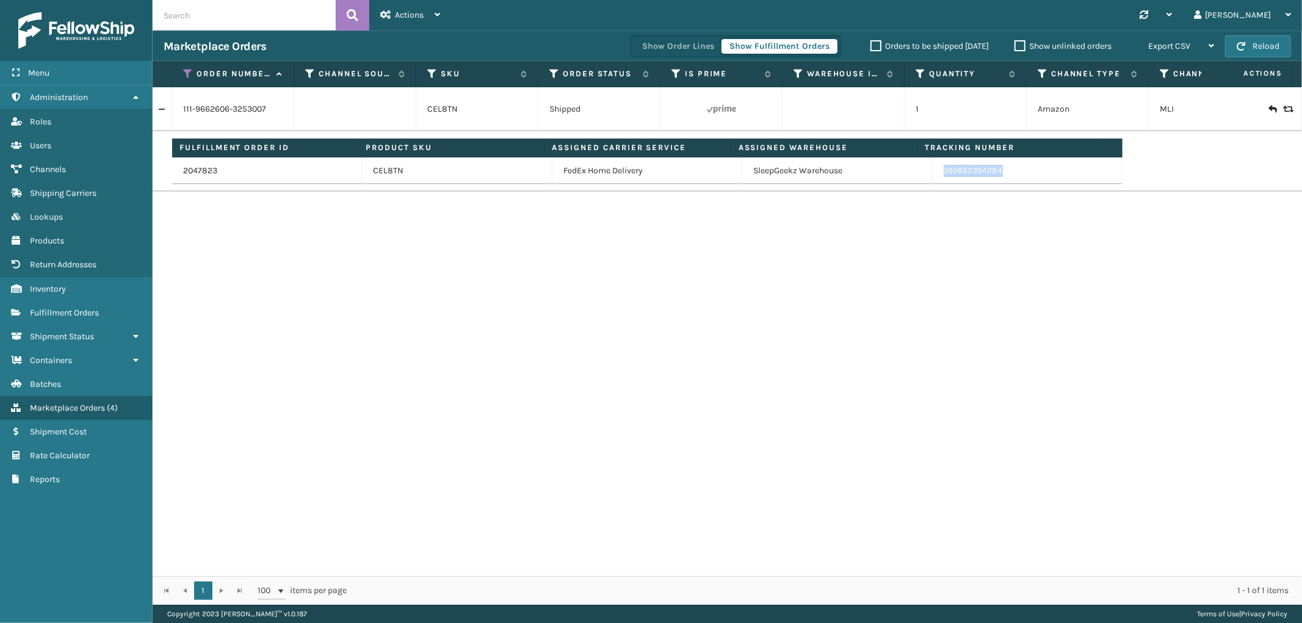
drag, startPoint x: 1016, startPoint y: 175, endPoint x: 936, endPoint y: 179, distance: 80.1
click at [936, 179] on td "392652354284" at bounding box center [1027, 170] width 190 height 27
copy link "392652354284"
drag, startPoint x: 186, startPoint y: 74, endPoint x: 181, endPoint y: 126, distance: 52.7
click at [186, 74] on icon at bounding box center [188, 73] width 10 height 11
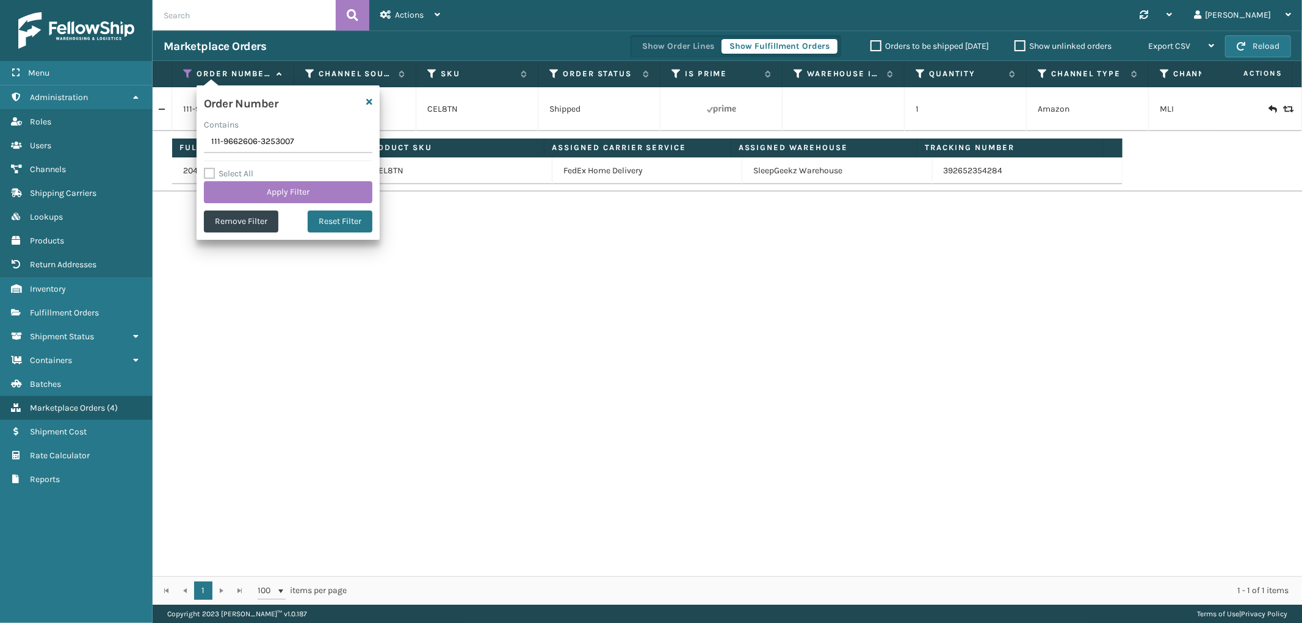
click at [236, 145] on input "111-9662606-3253007" at bounding box center [288, 142] width 168 height 22
type input "114-7150462-6673021"
click at [250, 190] on button "Apply Filter" at bounding box center [288, 192] width 168 height 22
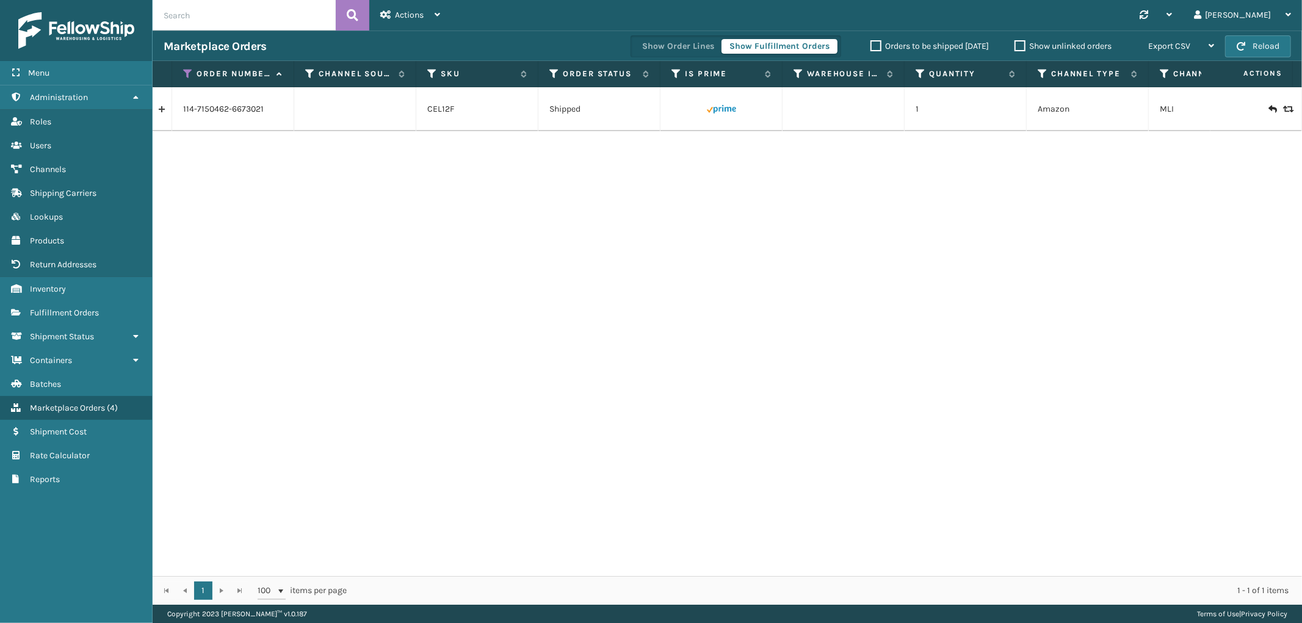
click at [165, 108] on link at bounding box center [162, 109] width 19 height 20
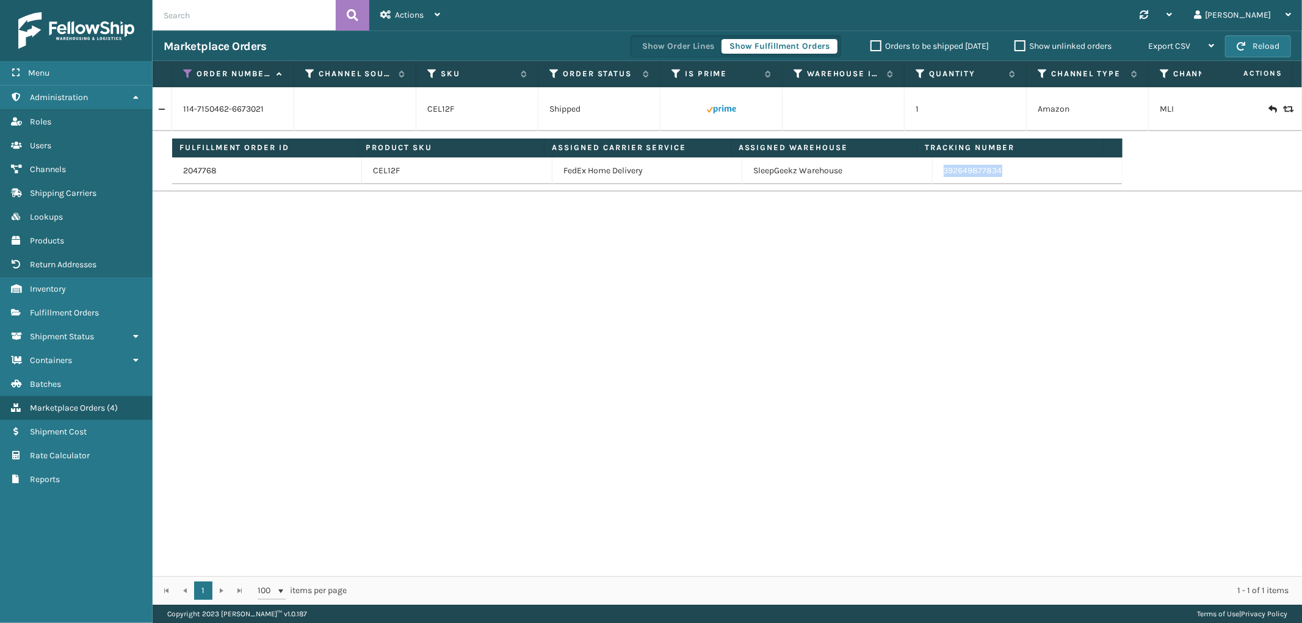
drag, startPoint x: 1029, startPoint y: 179, endPoint x: 932, endPoint y: 181, distance: 96.4
click at [932, 181] on td "392649877834" at bounding box center [1027, 170] width 190 height 27
copy link "392649877834"
drag, startPoint x: 187, startPoint y: 70, endPoint x: 191, endPoint y: 92, distance: 22.4
click at [187, 70] on icon at bounding box center [188, 73] width 10 height 11
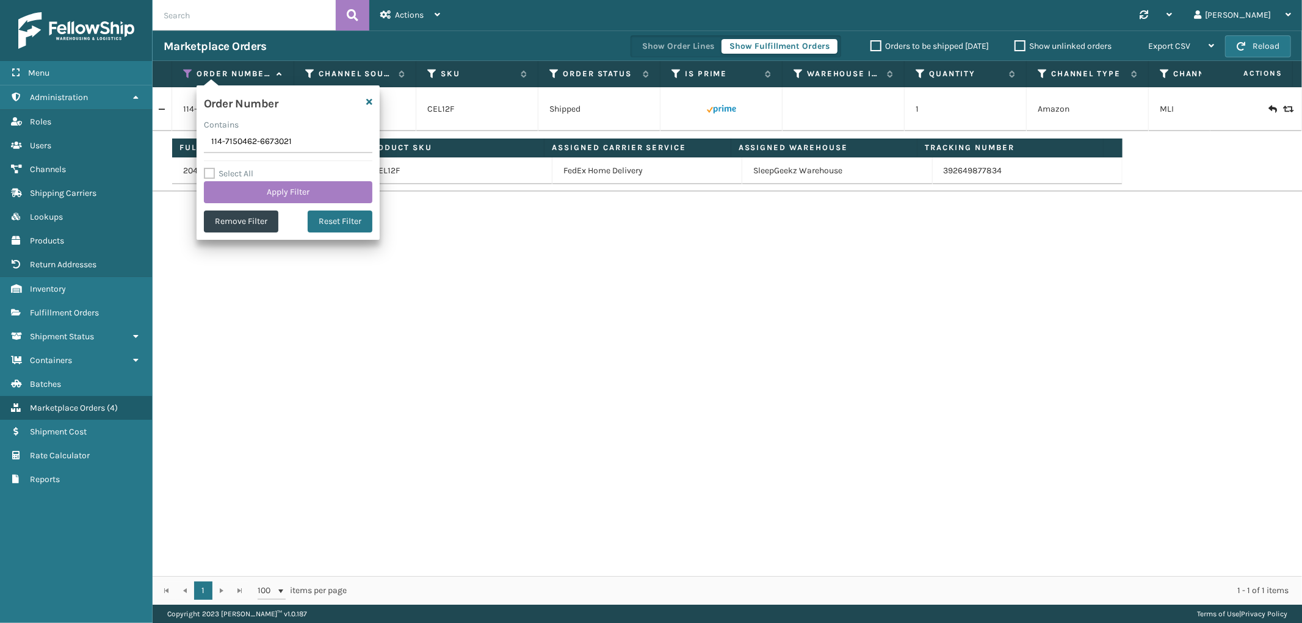
click at [246, 145] on input "114-7150462-6673021" at bounding box center [288, 142] width 168 height 22
type input "114-0921956-4692214"
click at [241, 183] on button "Apply Filter" at bounding box center [288, 192] width 168 height 22
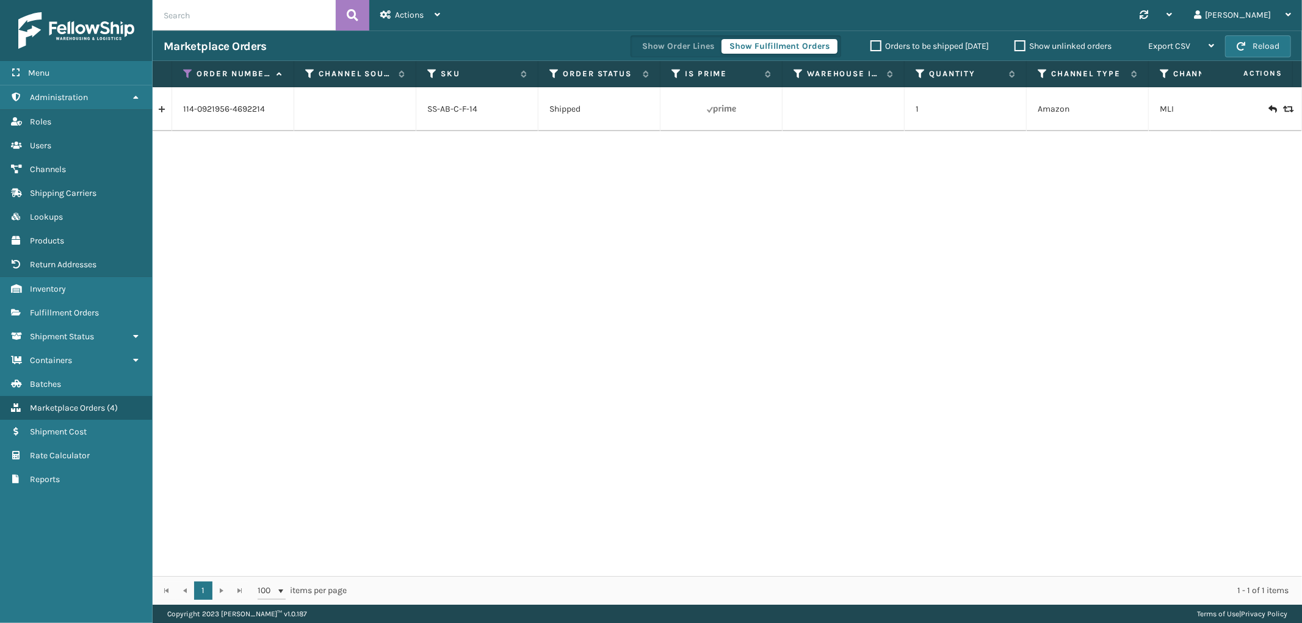
click at [162, 110] on link at bounding box center [162, 109] width 19 height 20
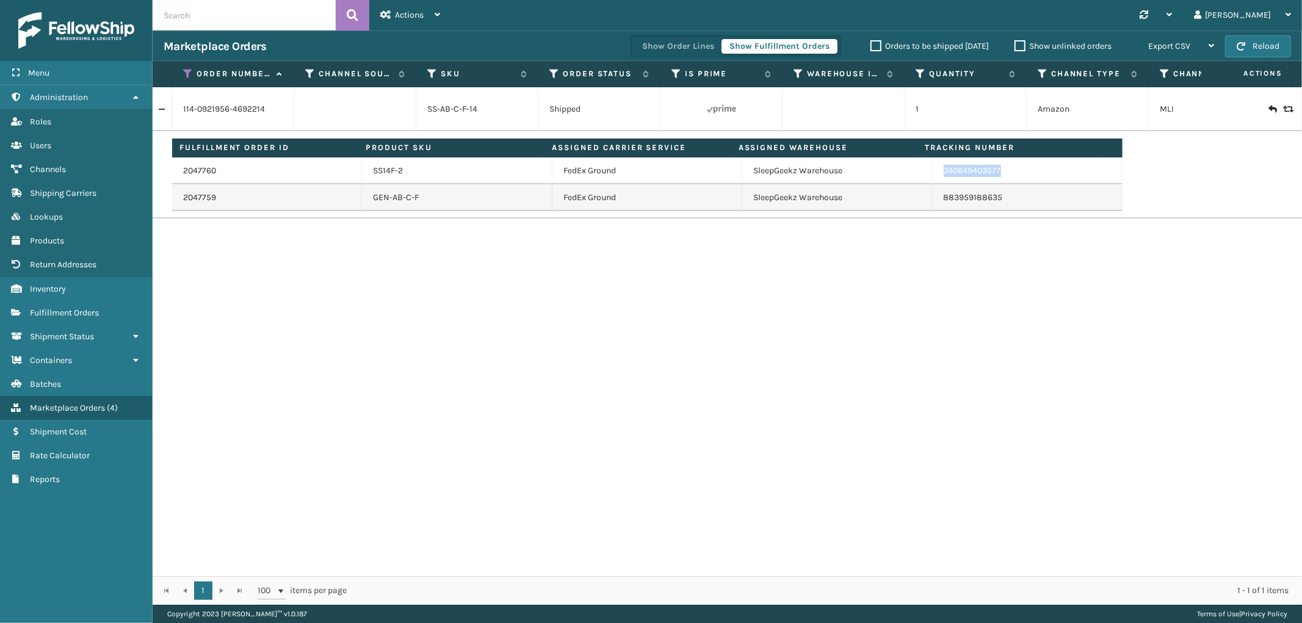
drag, startPoint x: 1000, startPoint y: 178, endPoint x: 923, endPoint y: 181, distance: 76.3
click at [923, 181] on tr "2047760 SS14F-2 FedEx Ground SleepGeekz Warehouse 392649403577" at bounding box center [647, 170] width 950 height 27
copy tr "392649403577"
click at [188, 75] on icon at bounding box center [188, 73] width 10 height 11
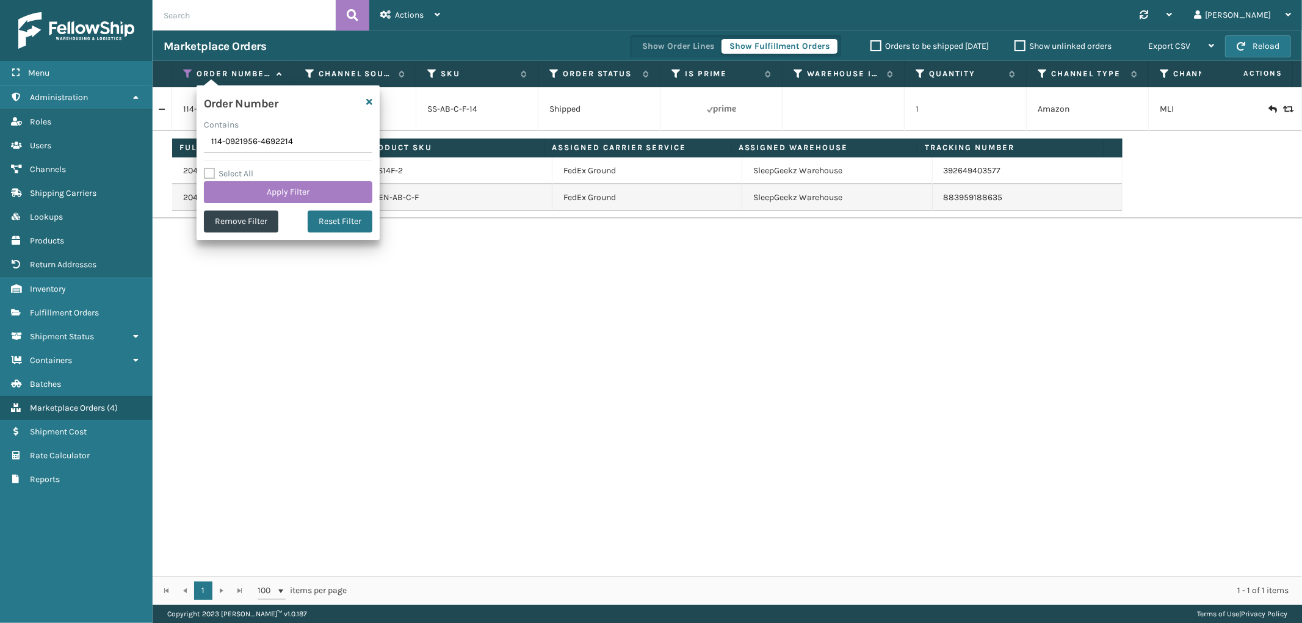
click at [250, 144] on input "114-0921956-4692214" at bounding box center [288, 142] width 168 height 22
type input "111-9874006-7331410"
click at [245, 192] on button "Apply Filter" at bounding box center [288, 192] width 168 height 22
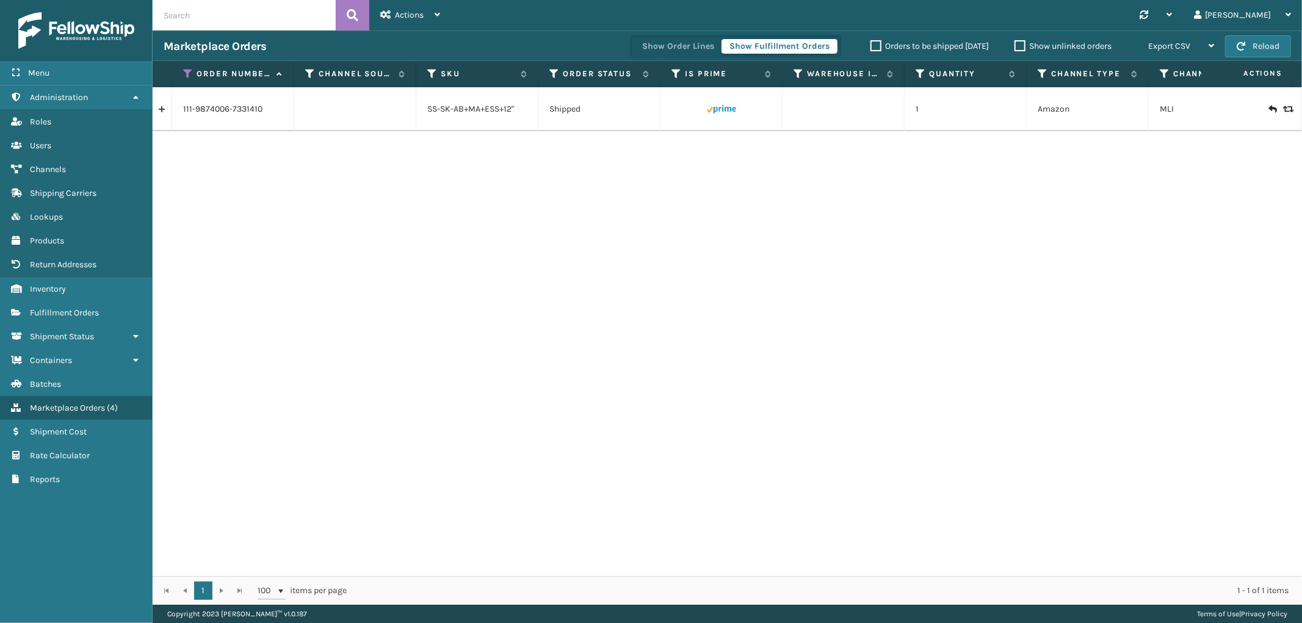
click at [159, 112] on link at bounding box center [162, 109] width 19 height 20
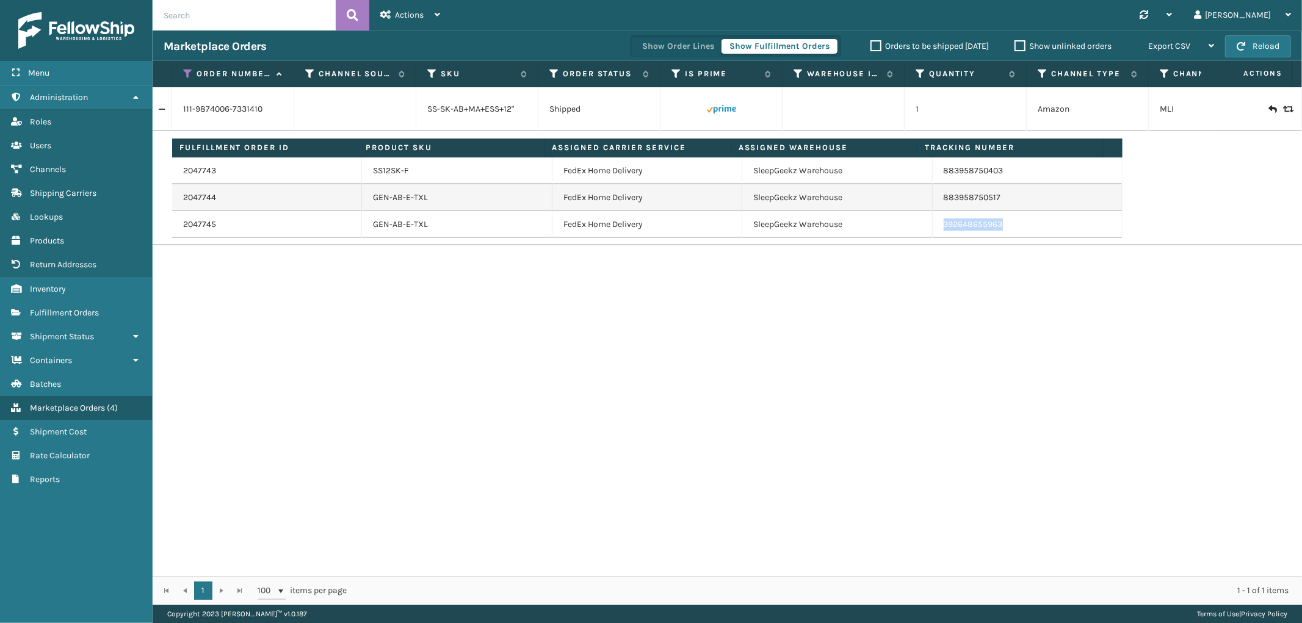
drag, startPoint x: 1005, startPoint y: 223, endPoint x: 990, endPoint y: 297, distance: 75.3
click at [932, 229] on td "392648655963" at bounding box center [1027, 224] width 190 height 27
copy link "392648655963"
drag, startPoint x: 1001, startPoint y: 199, endPoint x: 1300, endPoint y: 354, distance: 337.3
click at [932, 204] on td "883958750517" at bounding box center [1027, 197] width 190 height 27
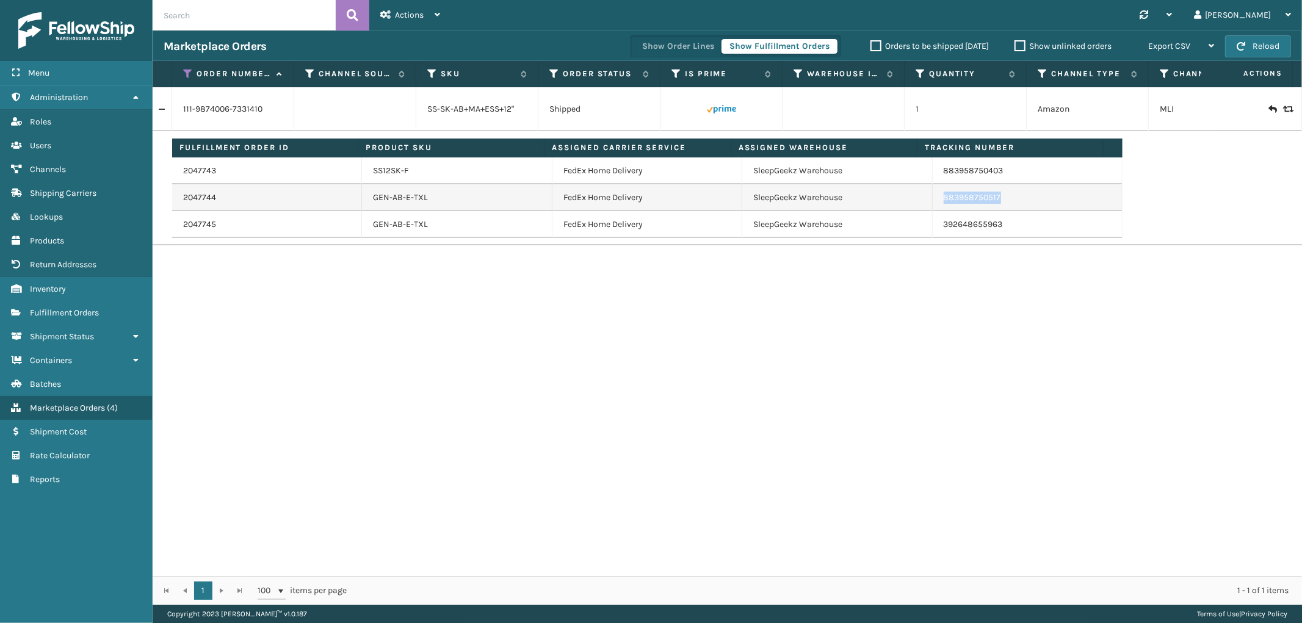
copy link "883958750517"
drag, startPoint x: 187, startPoint y: 70, endPoint x: 187, endPoint y: 78, distance: 8.0
click at [187, 70] on icon at bounding box center [188, 73] width 10 height 11
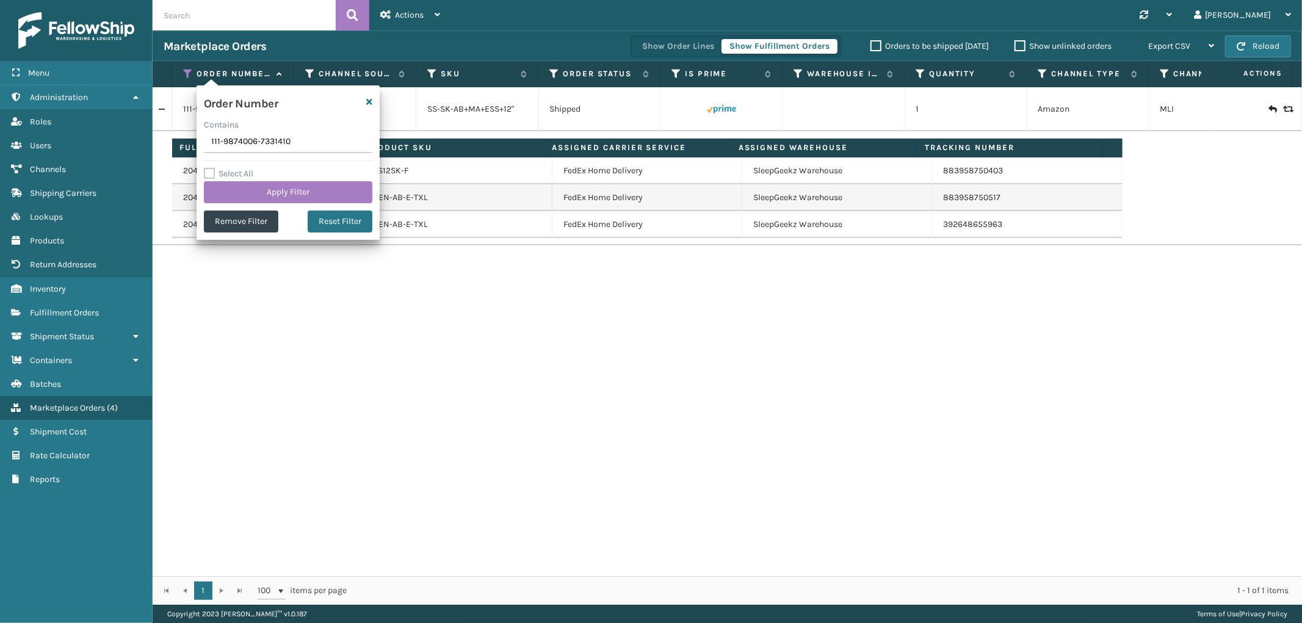
click at [233, 141] on input "111-9874006-7331410" at bounding box center [288, 142] width 168 height 22
type input "111-9022594-7108252"
click at [245, 187] on button "Apply Filter" at bounding box center [288, 192] width 168 height 22
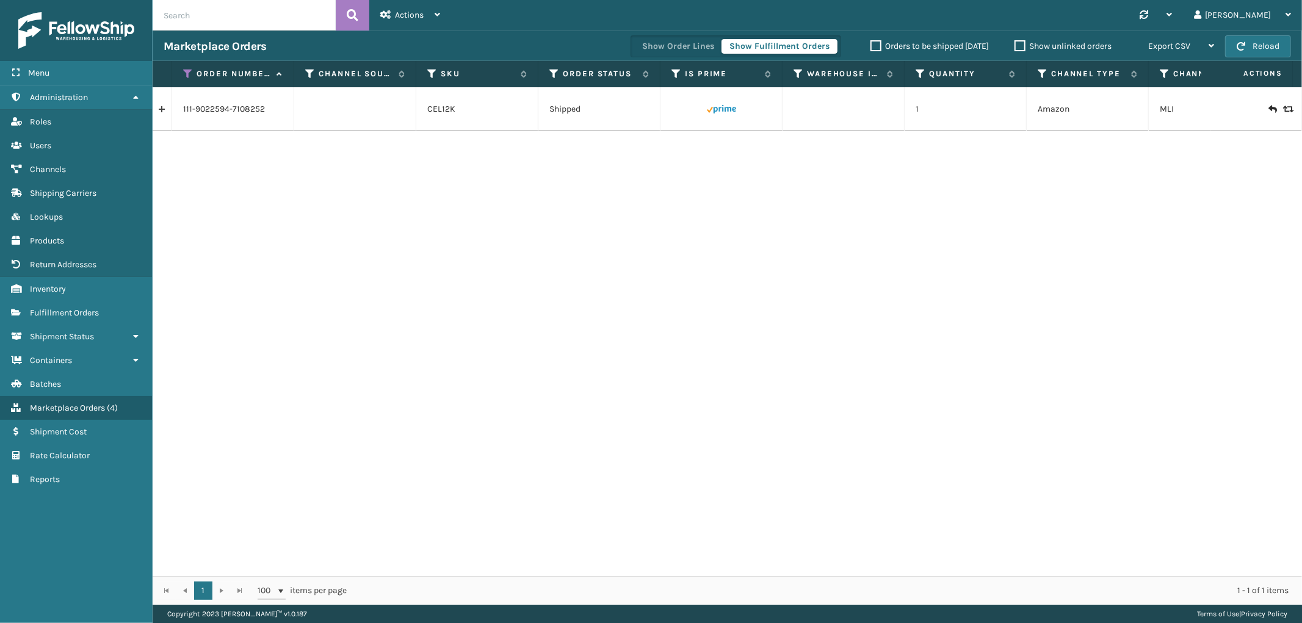
click at [157, 109] on link at bounding box center [162, 109] width 19 height 20
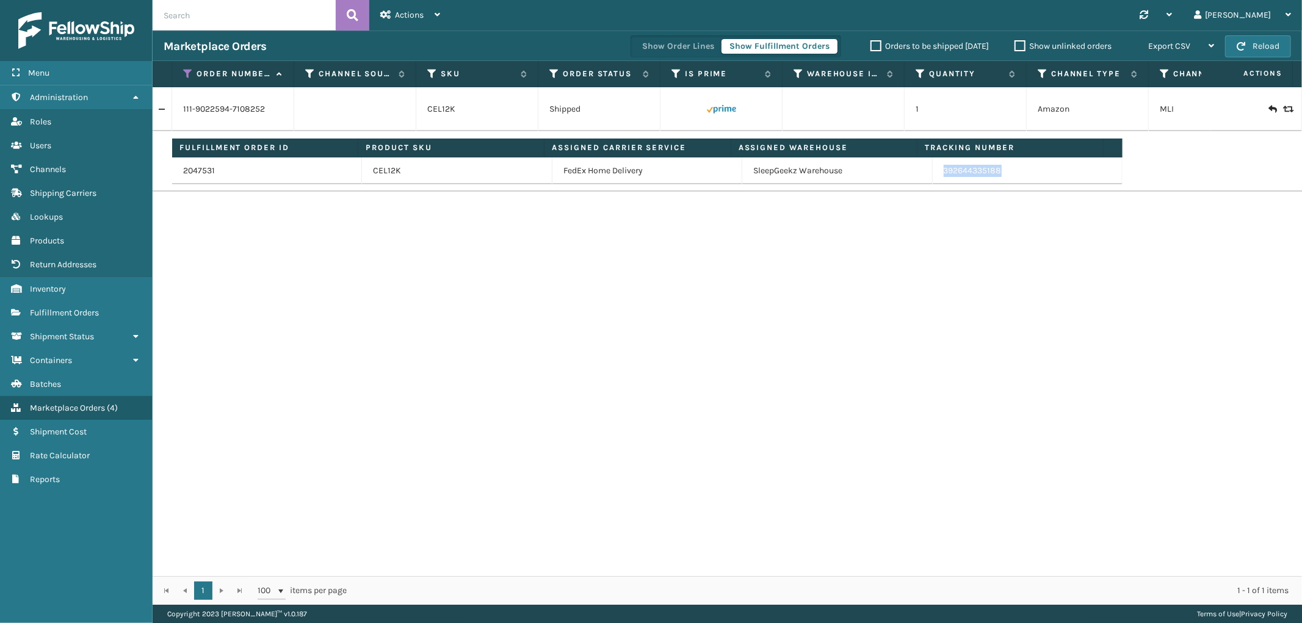
drag, startPoint x: 986, startPoint y: 176, endPoint x: 935, endPoint y: 181, distance: 51.6
click at [935, 181] on td "392644335188" at bounding box center [1027, 170] width 190 height 27
copy link "392644335188"
click at [185, 71] on icon at bounding box center [188, 73] width 10 height 11
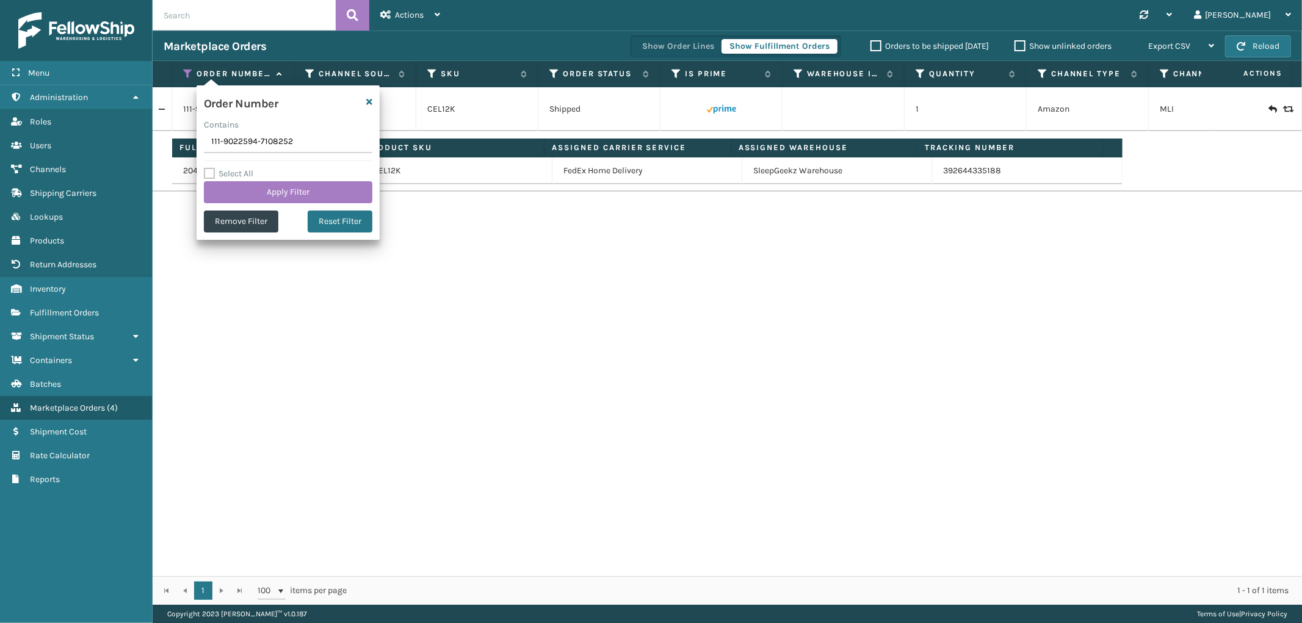
click at [248, 149] on input "111-9022594-7108252" at bounding box center [288, 142] width 168 height 22
type input "113-6946973-4098623"
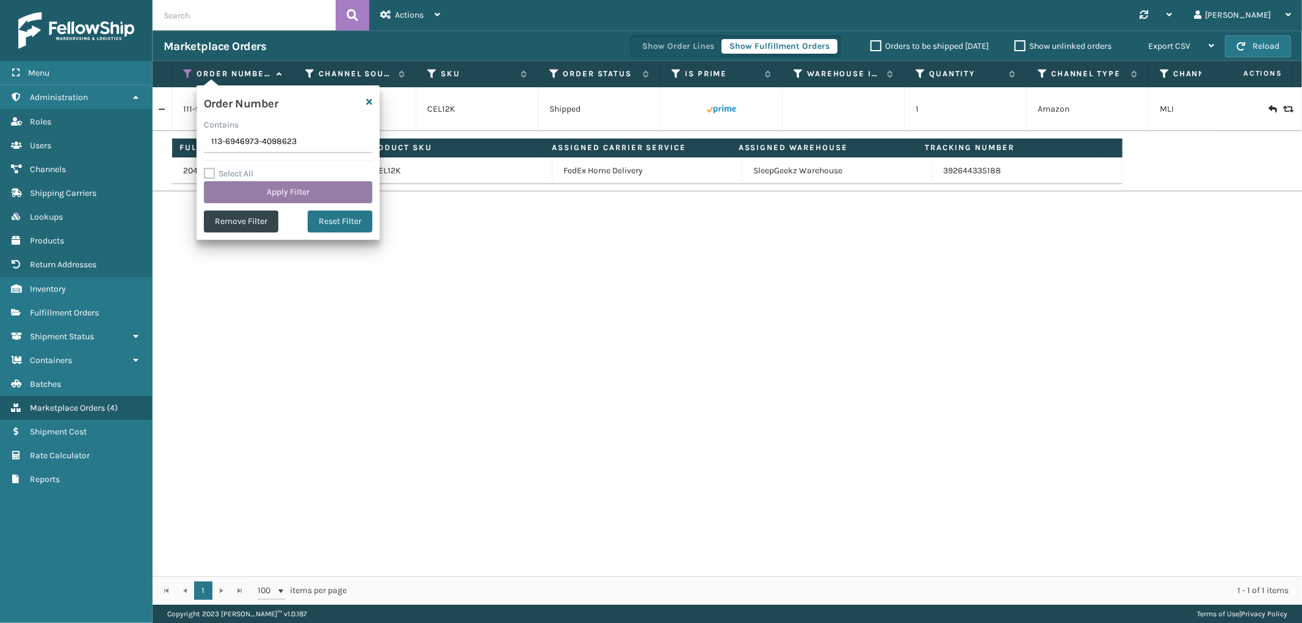
click at [246, 190] on button "Apply Filter" at bounding box center [288, 192] width 168 height 22
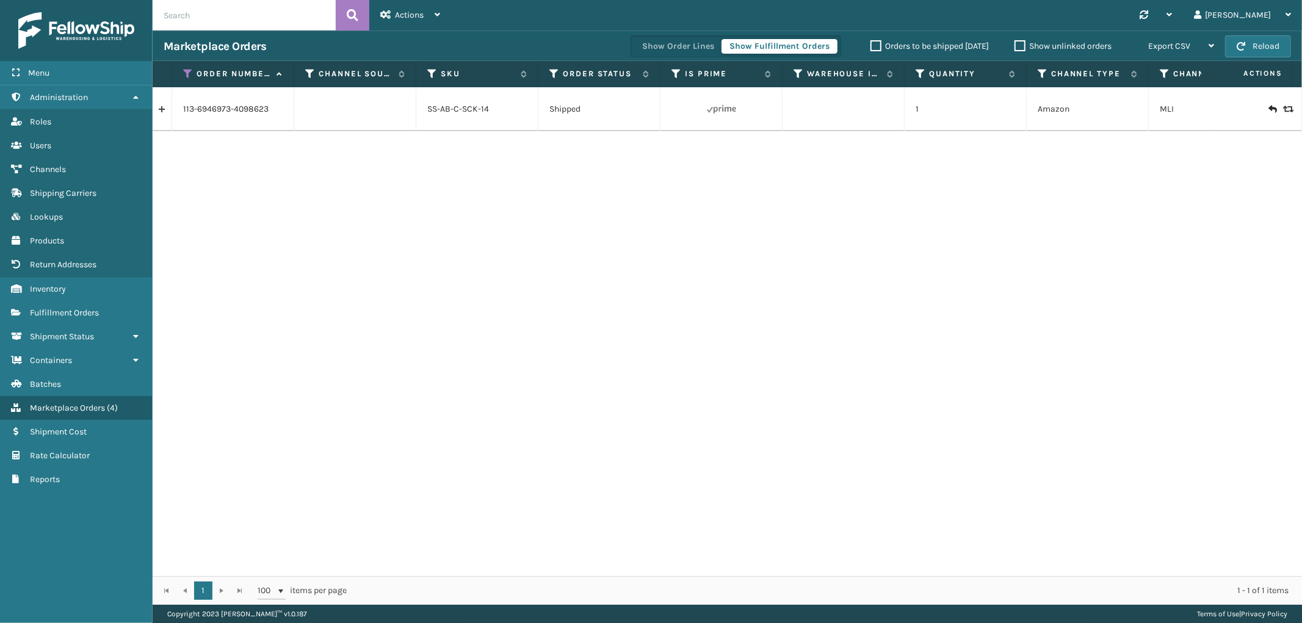
click at [172, 112] on td "113-6946973-4098623" at bounding box center [233, 109] width 122 height 44
click at [166, 112] on link at bounding box center [162, 109] width 19 height 20
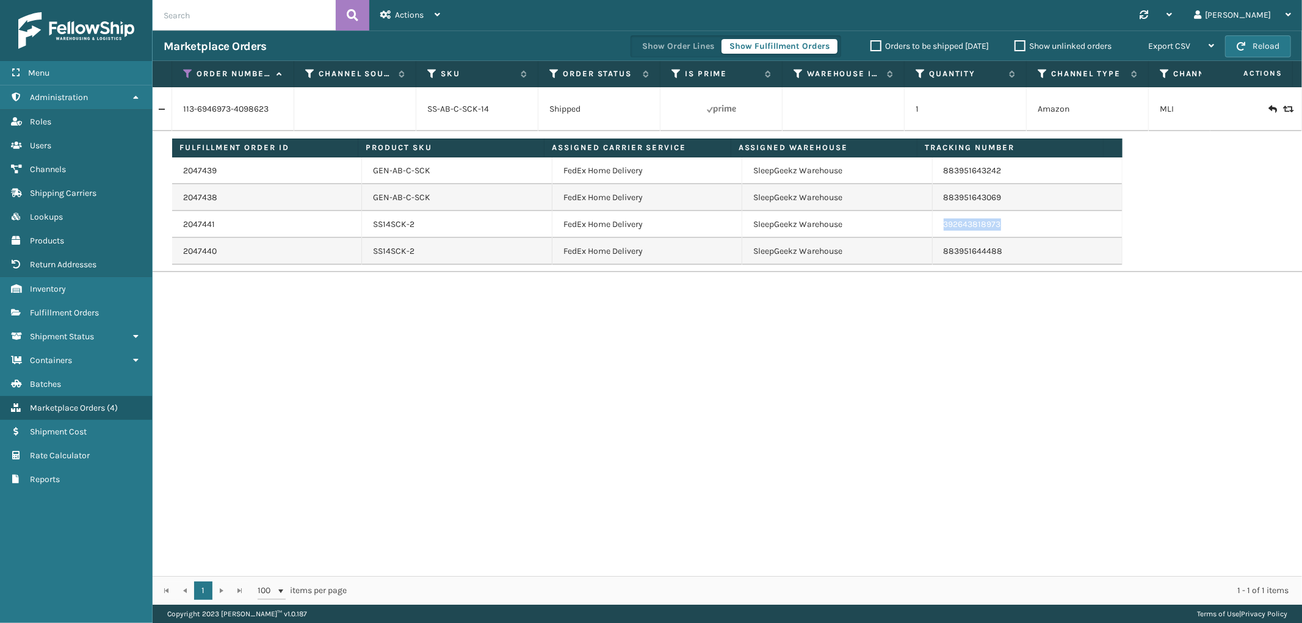
drag, startPoint x: 999, startPoint y: 226, endPoint x: 932, endPoint y: 231, distance: 67.3
click at [932, 231] on td "392643818973" at bounding box center [1027, 224] width 190 height 27
copy link "392643818973"
drag, startPoint x: 185, startPoint y: 72, endPoint x: 188, endPoint y: 81, distance: 9.6
click at [185, 72] on icon at bounding box center [188, 73] width 10 height 11
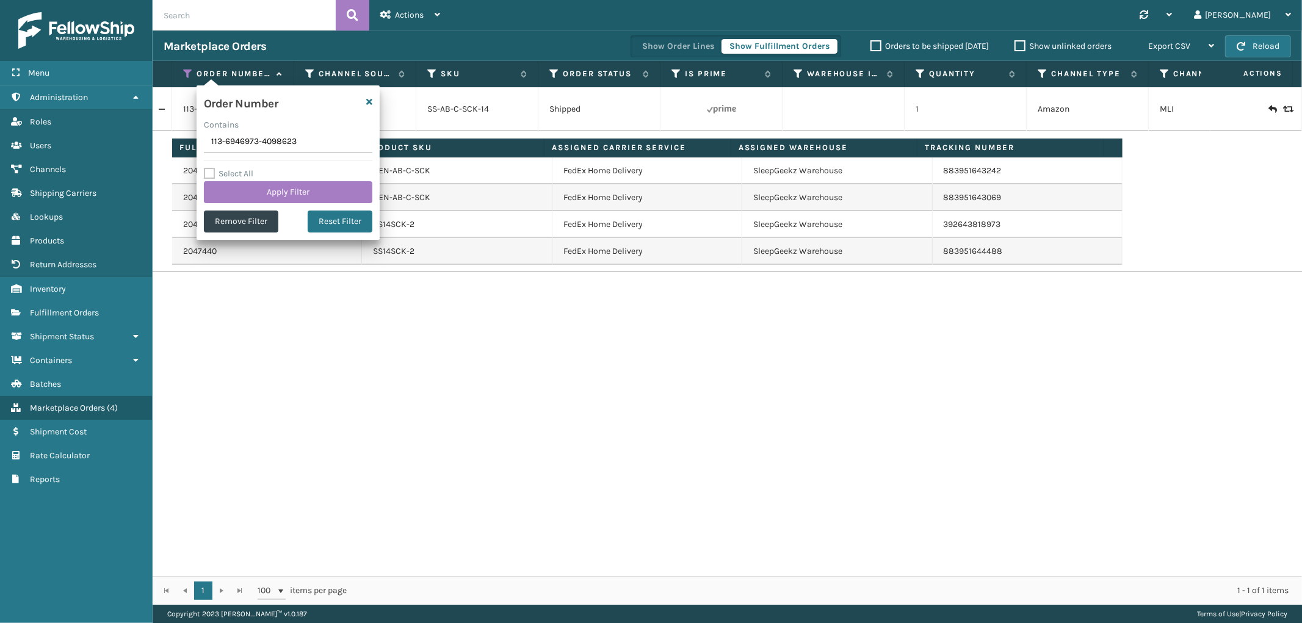
click at [239, 137] on input "113-6946973-4098623" at bounding box center [288, 142] width 168 height 22
type input "113-5182360-8883400"
click at [248, 199] on button "Apply Filter" at bounding box center [288, 192] width 168 height 22
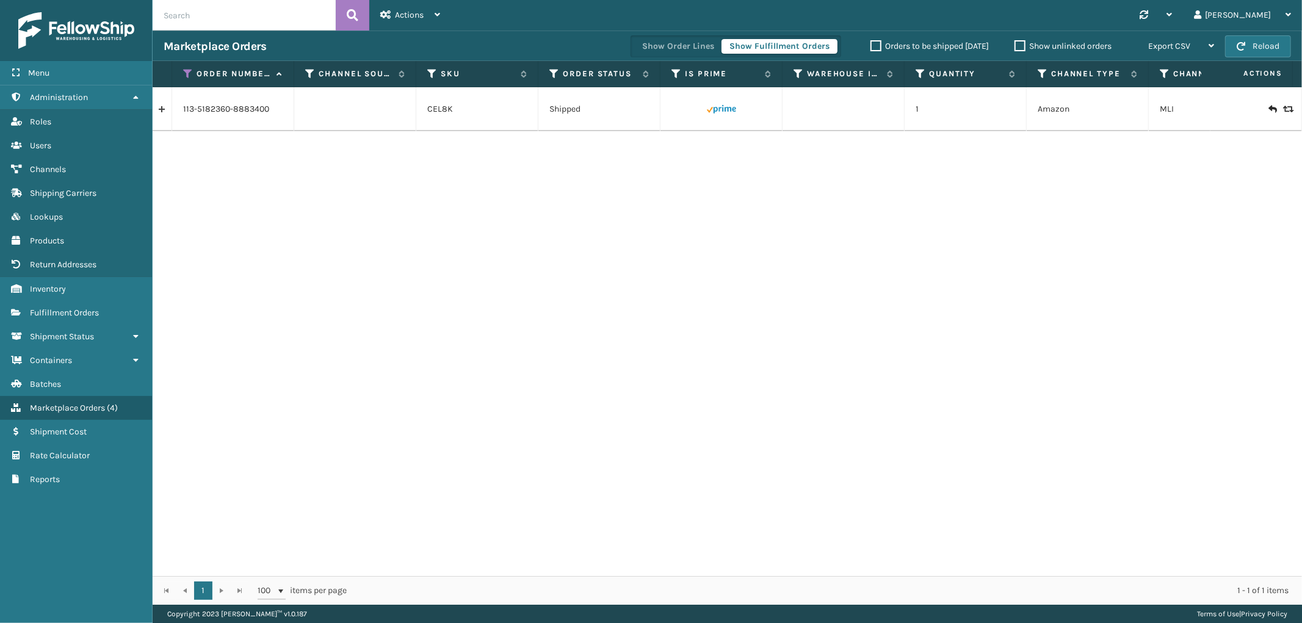
click at [162, 106] on link at bounding box center [162, 109] width 19 height 20
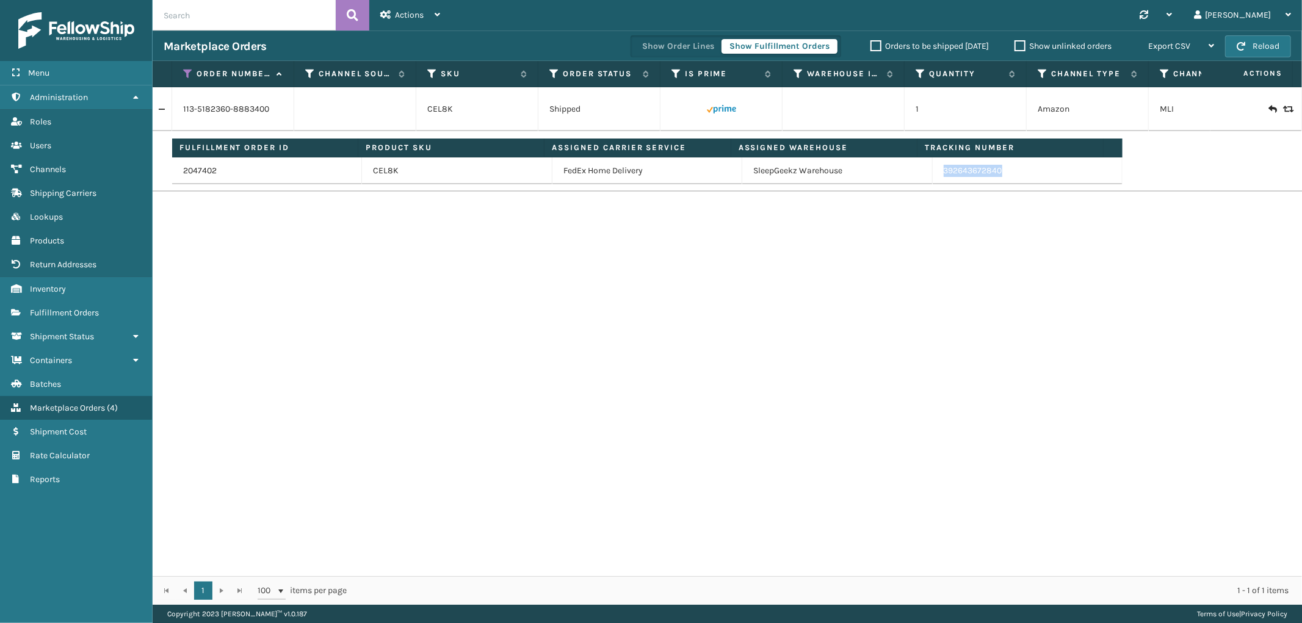
drag, startPoint x: 1004, startPoint y: 178, endPoint x: 935, endPoint y: 181, distance: 69.6
click at [935, 181] on td "392643672840" at bounding box center [1027, 170] width 190 height 27
click at [186, 73] on icon at bounding box center [188, 73] width 10 height 11
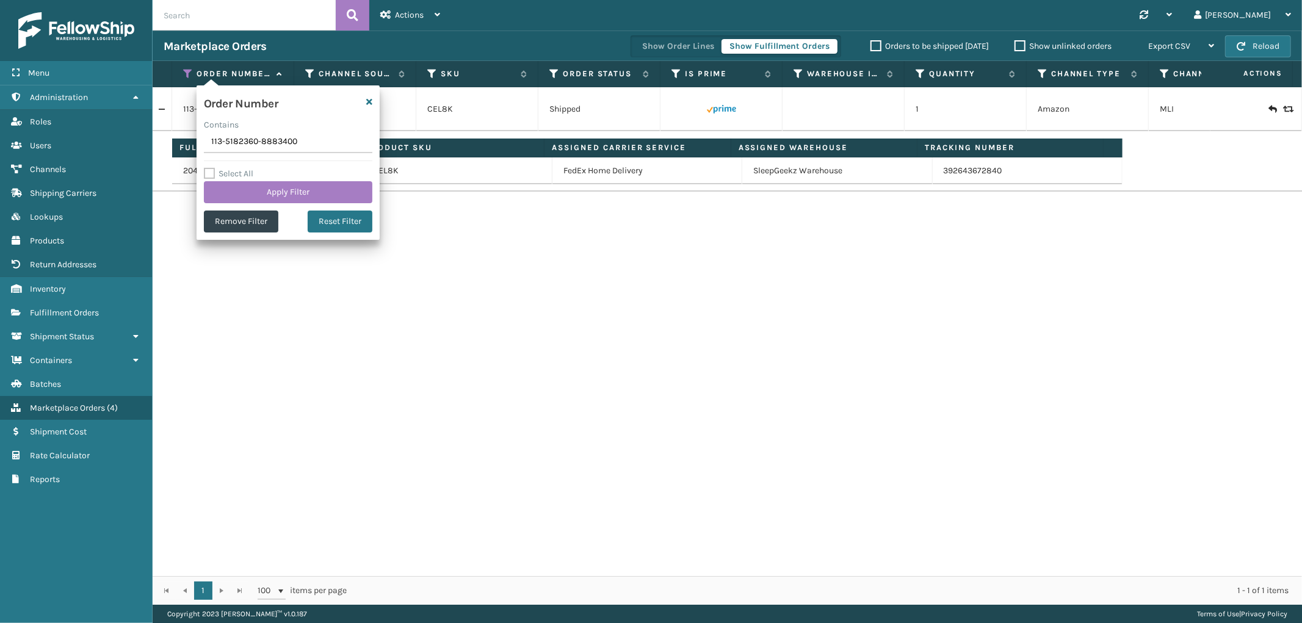
click at [245, 145] on input "113-5182360-8883400" at bounding box center [288, 142] width 168 height 22
type input "112-4428884-7425861"
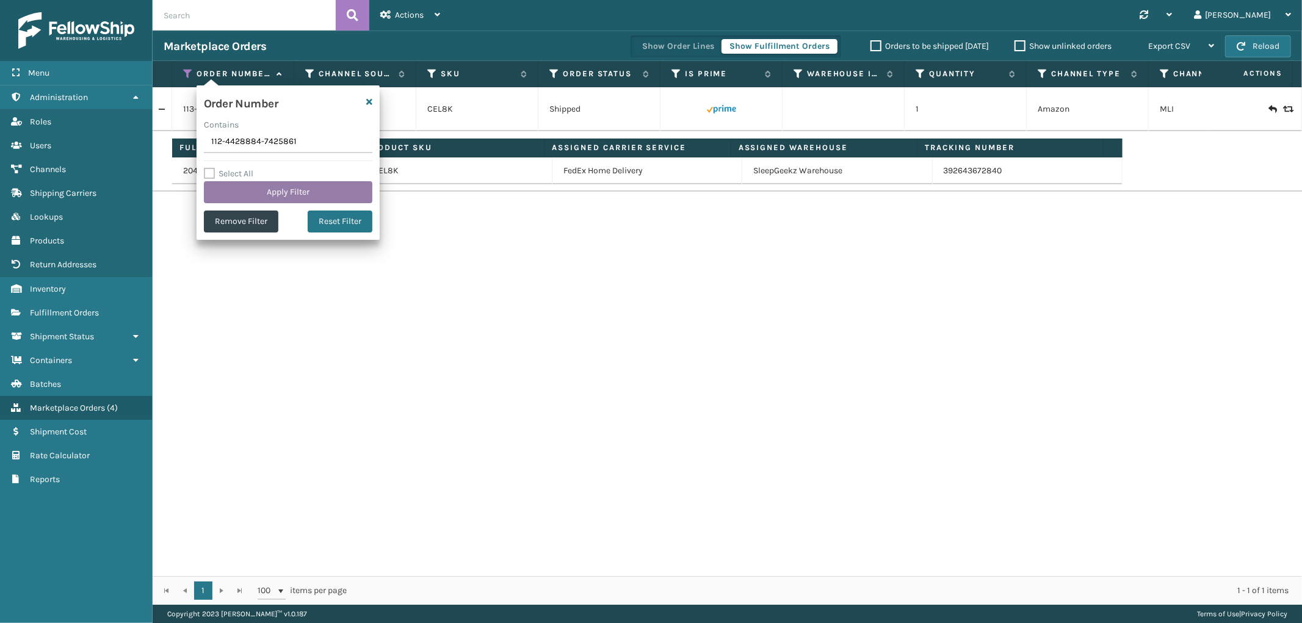
click at [247, 192] on button "Apply Filter" at bounding box center [288, 192] width 168 height 22
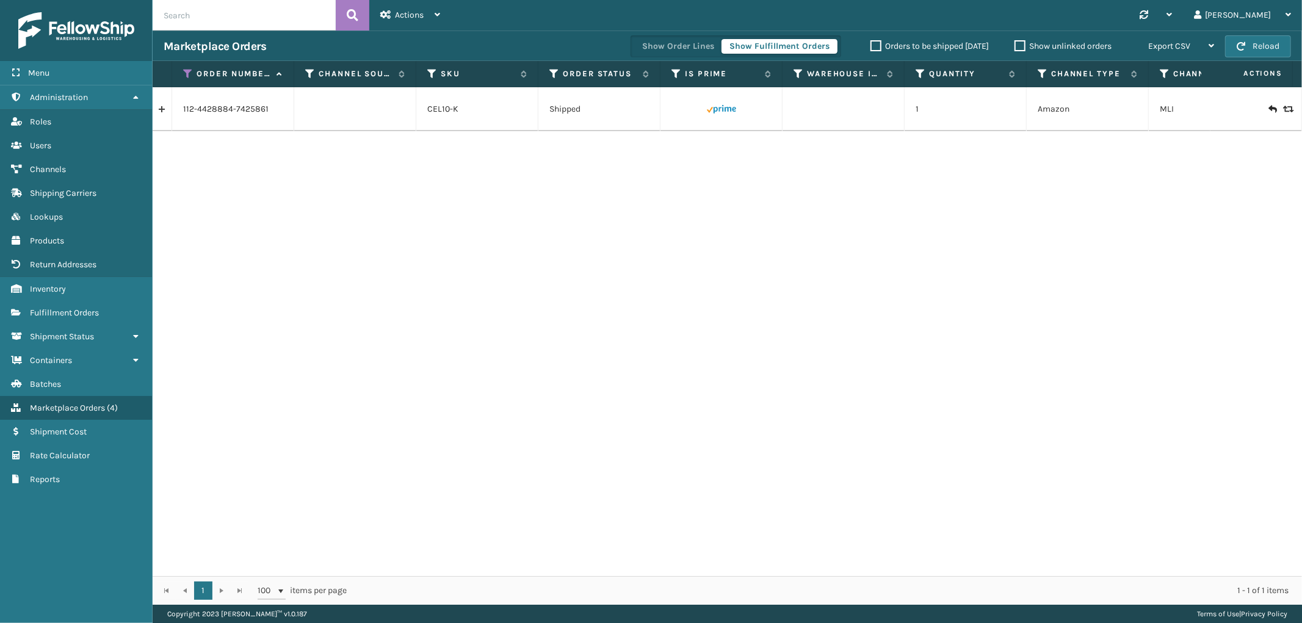
click at [172, 110] on td "112-4428884-7425861" at bounding box center [233, 109] width 122 height 44
click at [166, 110] on link at bounding box center [162, 109] width 19 height 20
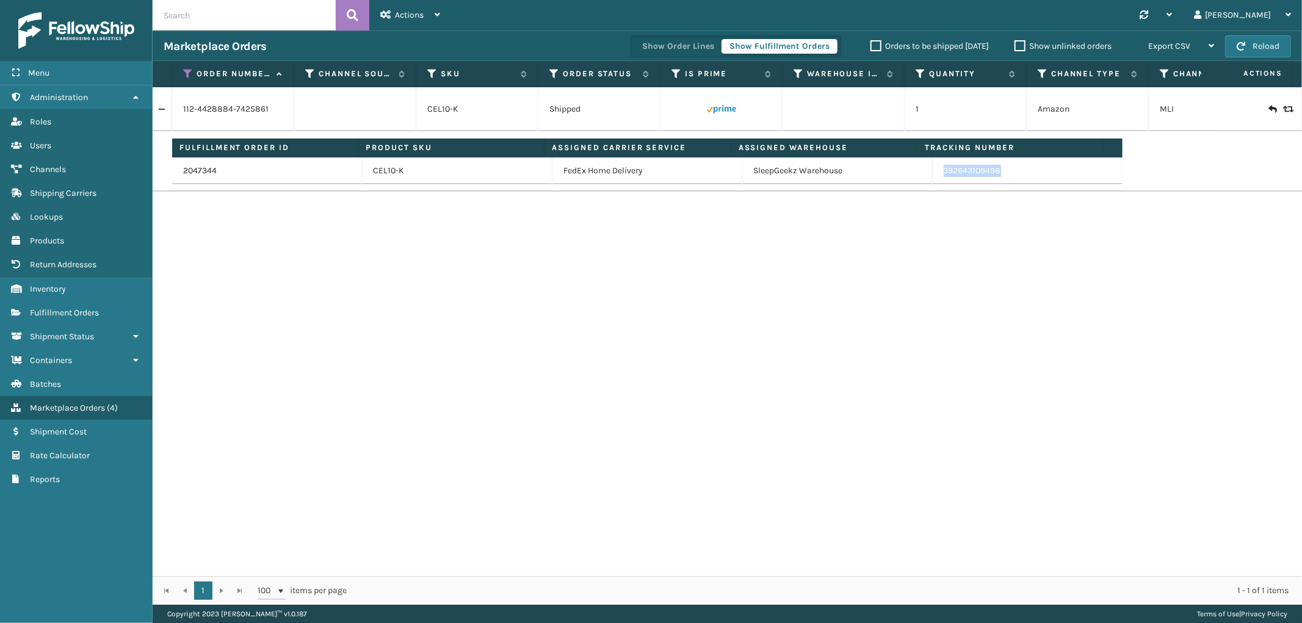
drag, startPoint x: 1003, startPoint y: 175, endPoint x: 926, endPoint y: 180, distance: 76.4
click at [932, 180] on td "392643109498" at bounding box center [1027, 170] width 190 height 27
drag, startPoint x: 186, startPoint y: 68, endPoint x: 190, endPoint y: 89, distance: 21.2
click at [186, 68] on icon at bounding box center [188, 73] width 10 height 11
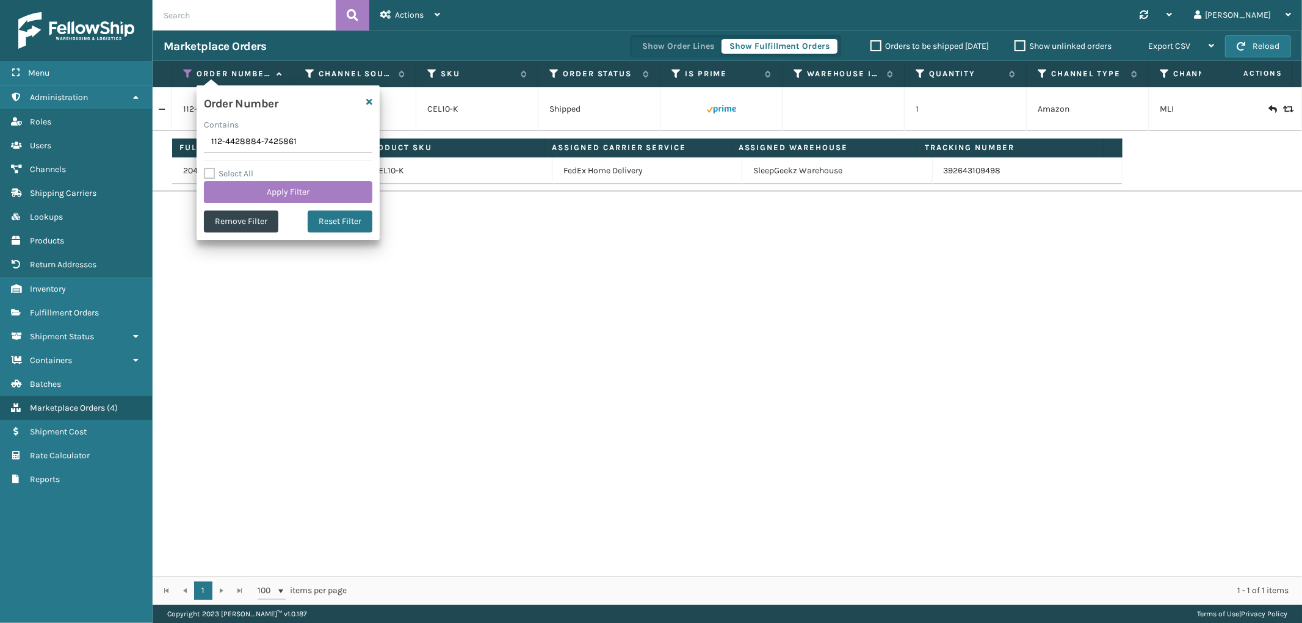
click at [243, 151] on input "112-4428884-7425861" at bounding box center [288, 142] width 168 height 22
type input "SS43980"
click at [234, 190] on button "Apply Filter" at bounding box center [288, 192] width 168 height 22
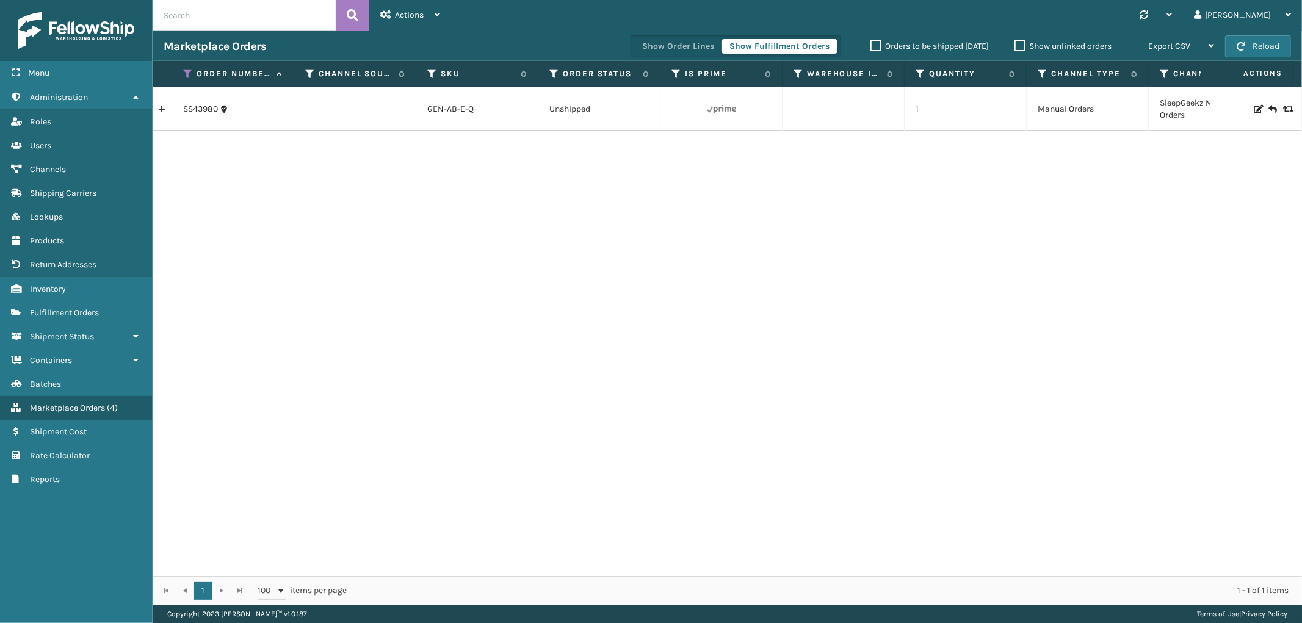
click at [165, 113] on link at bounding box center [162, 109] width 19 height 20
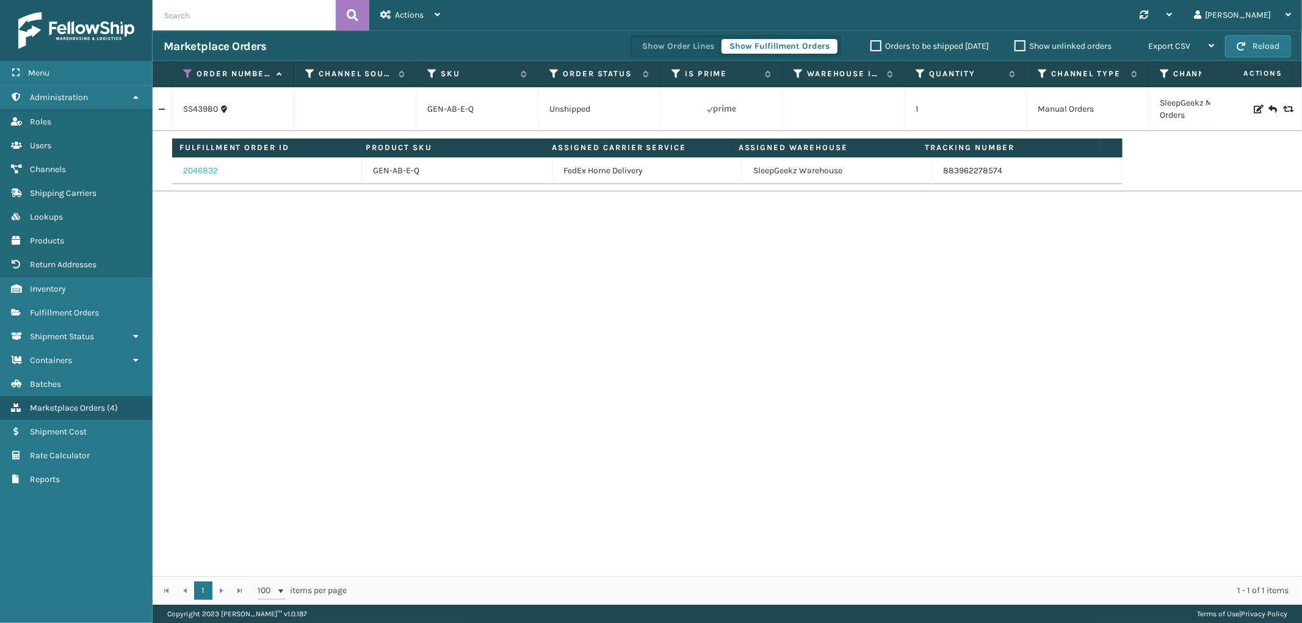
click at [211, 175] on link "2046832" at bounding box center [200, 171] width 35 height 12
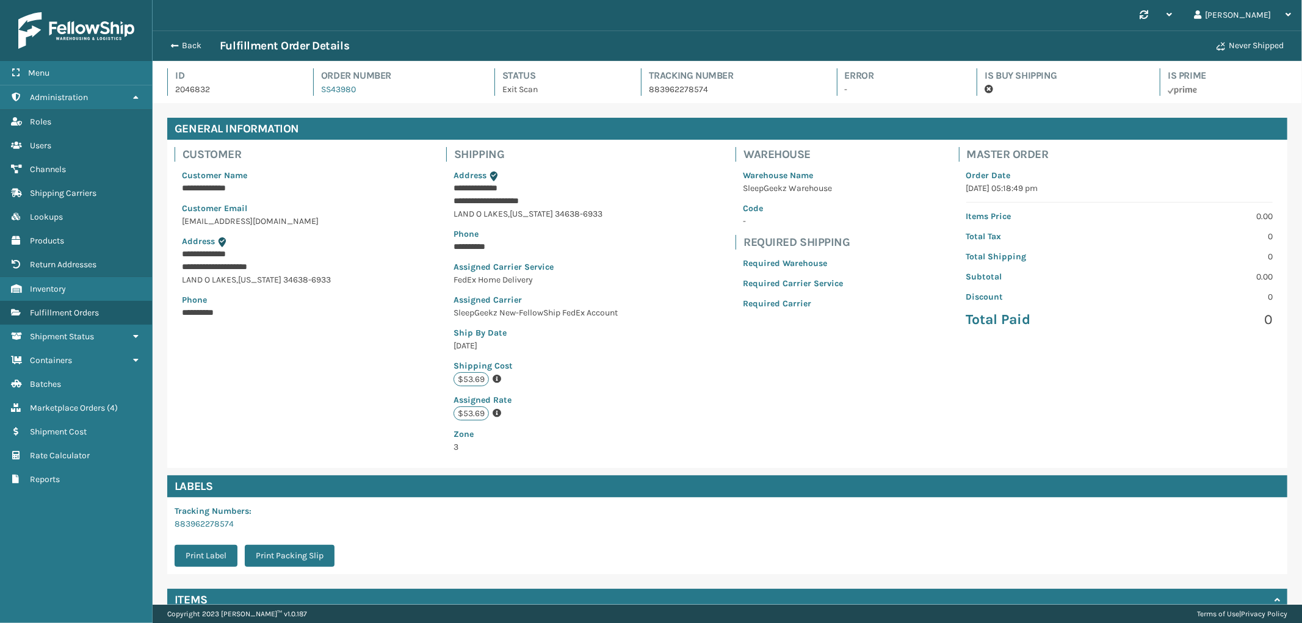
scroll to position [29, 1149]
click at [676, 88] on p "883962278574" at bounding box center [732, 89] width 166 height 13
click at [196, 40] on button "Back" at bounding box center [192, 45] width 56 height 11
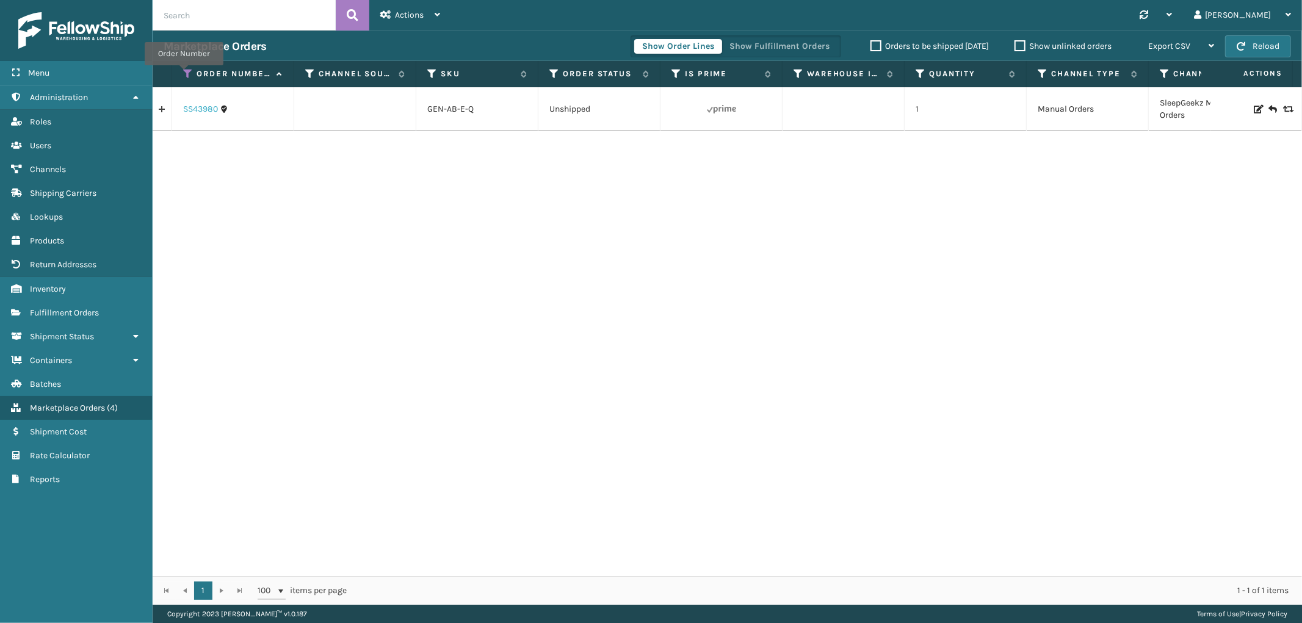
drag, startPoint x: 184, startPoint y: 74, endPoint x: 193, endPoint y: 105, distance: 32.4
click at [184, 74] on icon at bounding box center [188, 73] width 10 height 11
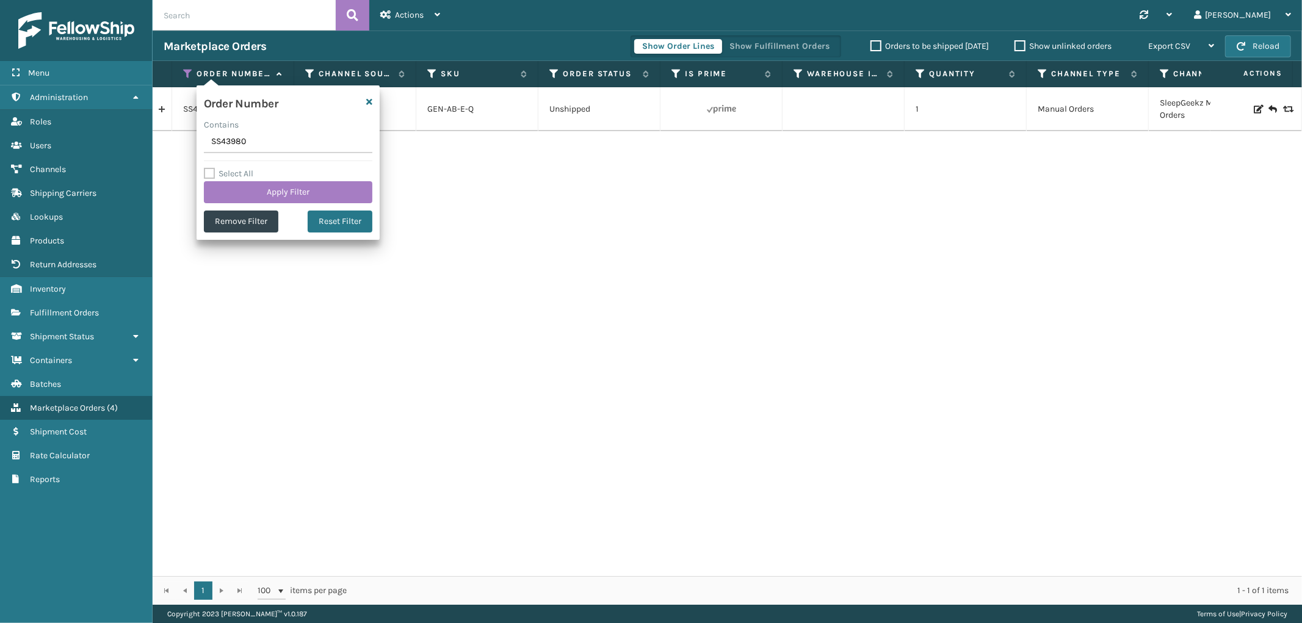
click at [237, 148] on input "SS43980" at bounding box center [288, 142] width 168 height 22
type input "SS43984"
click at [247, 190] on button "Apply Filter" at bounding box center [288, 192] width 168 height 22
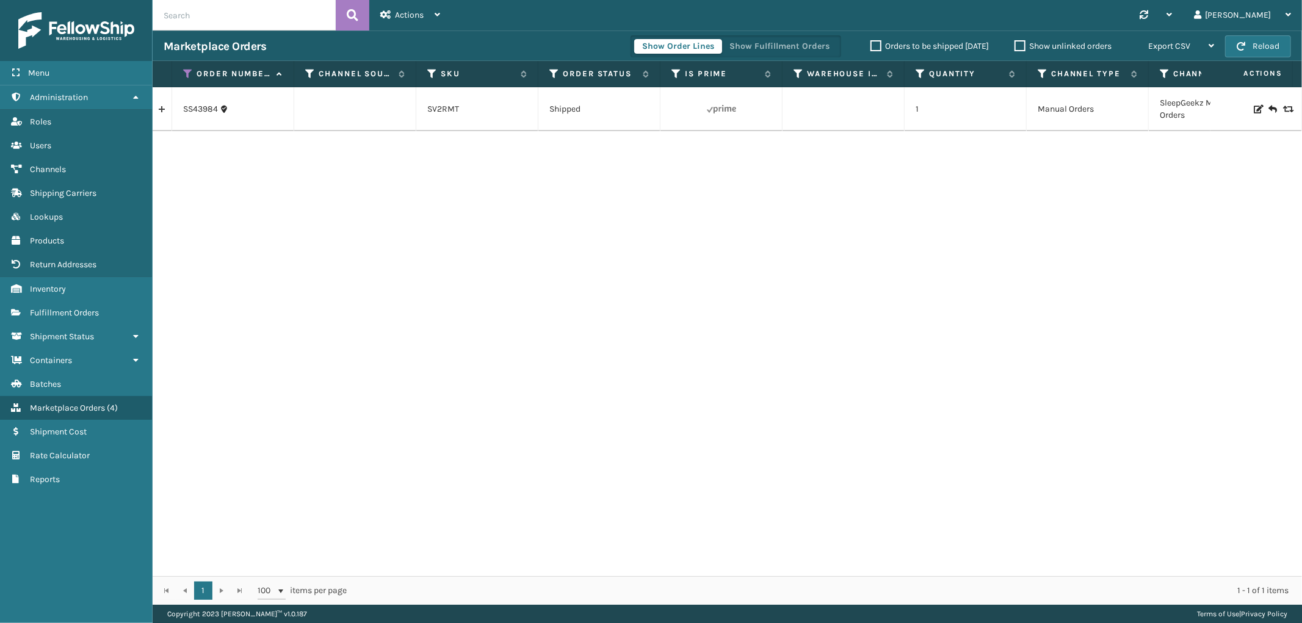
click at [164, 106] on link at bounding box center [162, 109] width 19 height 20
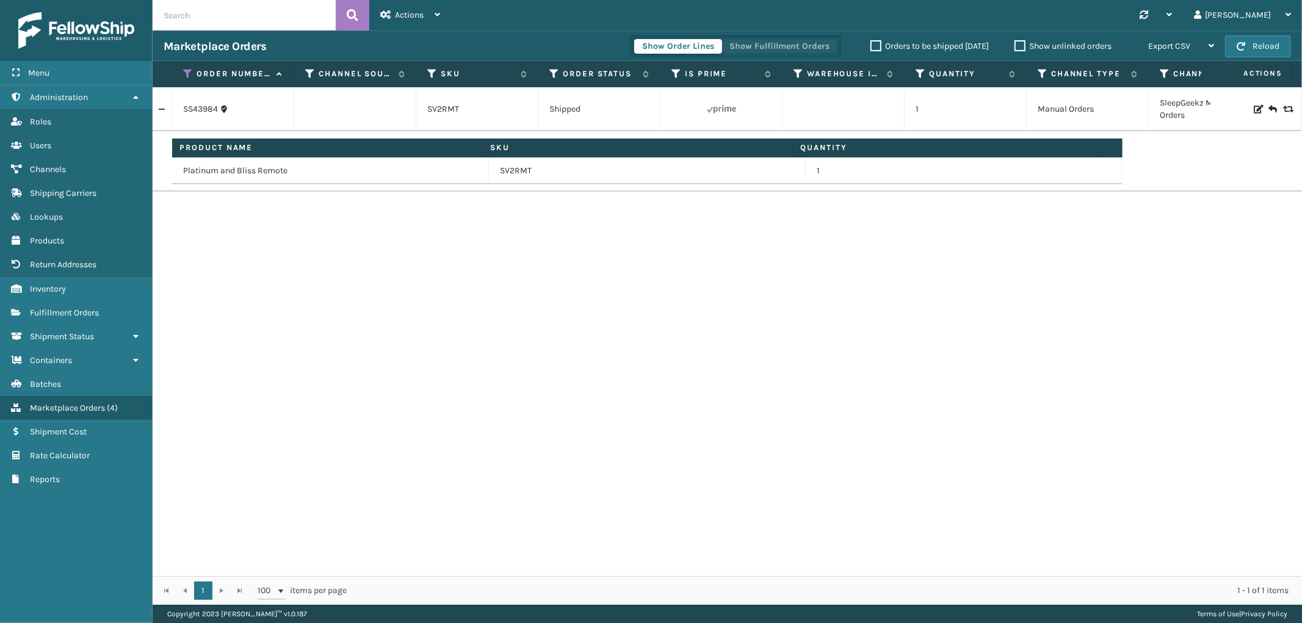
click at [788, 46] on button "Show Fulfillment Orders" at bounding box center [779, 46] width 116 height 15
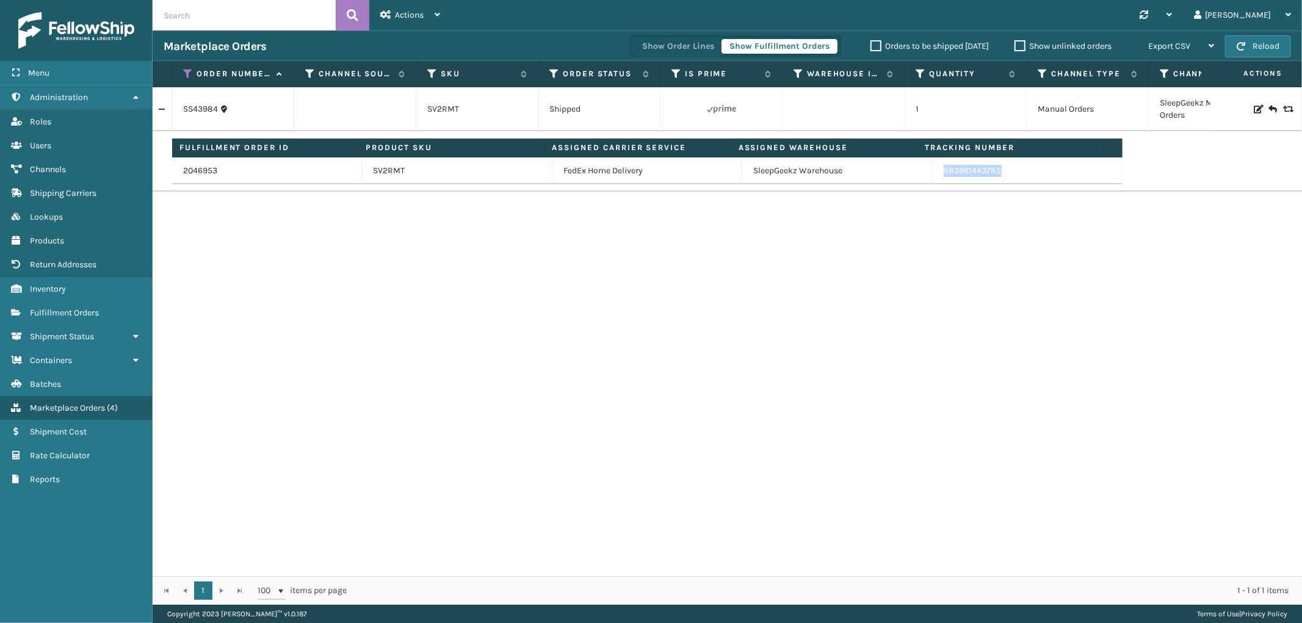
drag, startPoint x: 1030, startPoint y: 176, endPoint x: 1241, endPoint y: 258, distance: 226.1
click at [932, 179] on td "883961443785" at bounding box center [1027, 170] width 190 height 27
click at [189, 78] on icon at bounding box center [188, 73] width 10 height 11
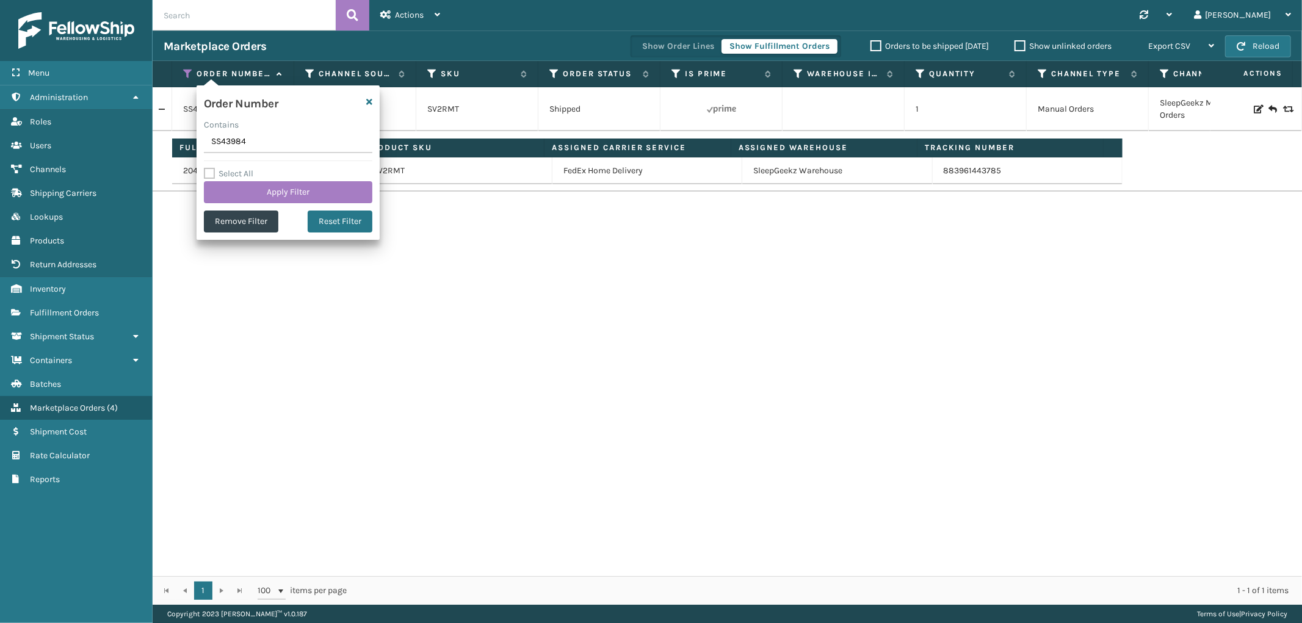
click at [224, 142] on input "SS43984" at bounding box center [288, 142] width 168 height 22
type input "114-5635345-7630641"
click at [233, 190] on button "Apply Filter" at bounding box center [288, 192] width 168 height 22
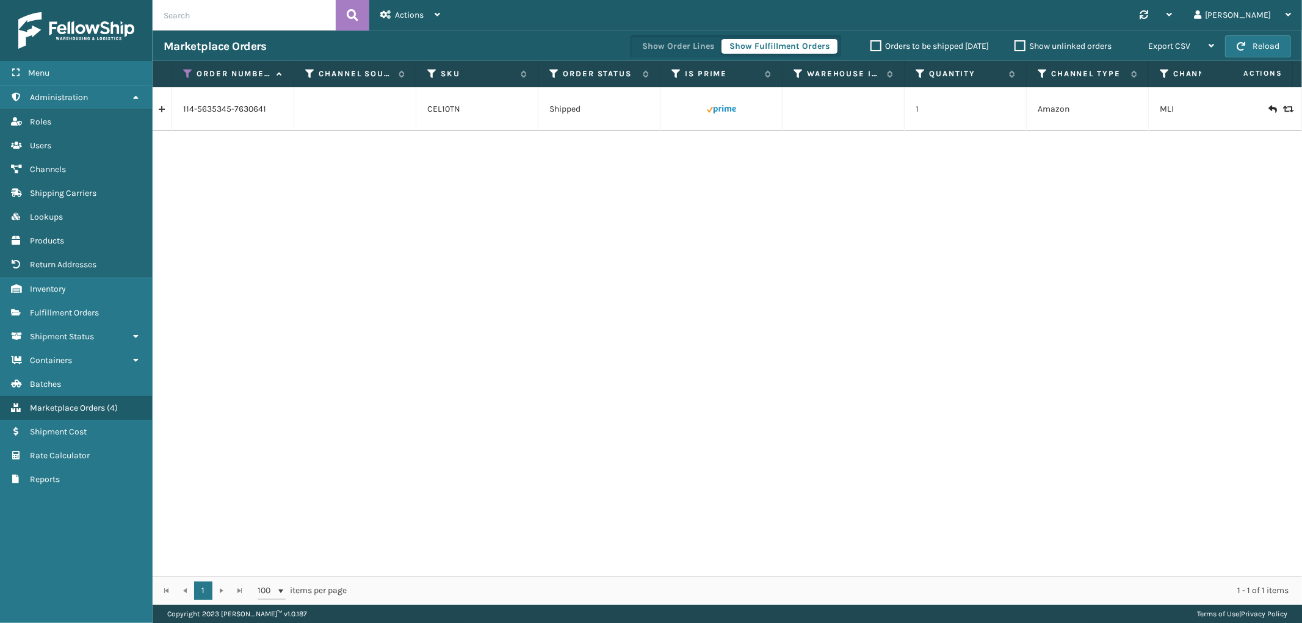
click at [164, 106] on link at bounding box center [162, 109] width 19 height 20
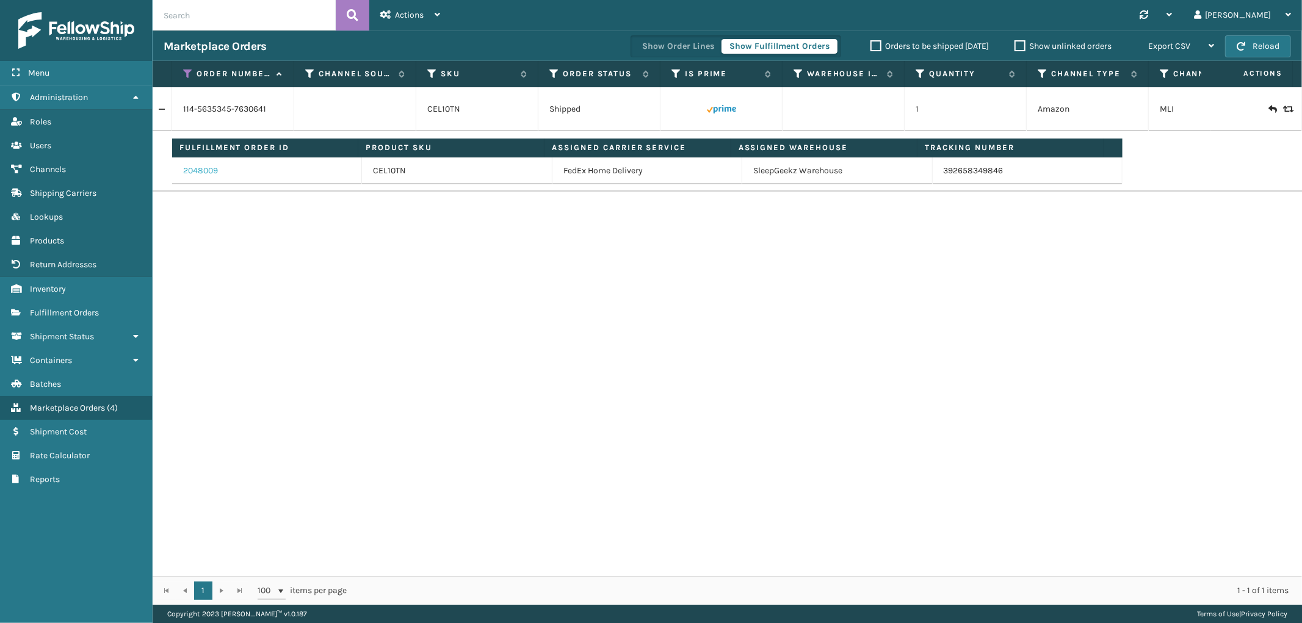
click at [204, 170] on link "2048009" at bounding box center [200, 171] width 35 height 12
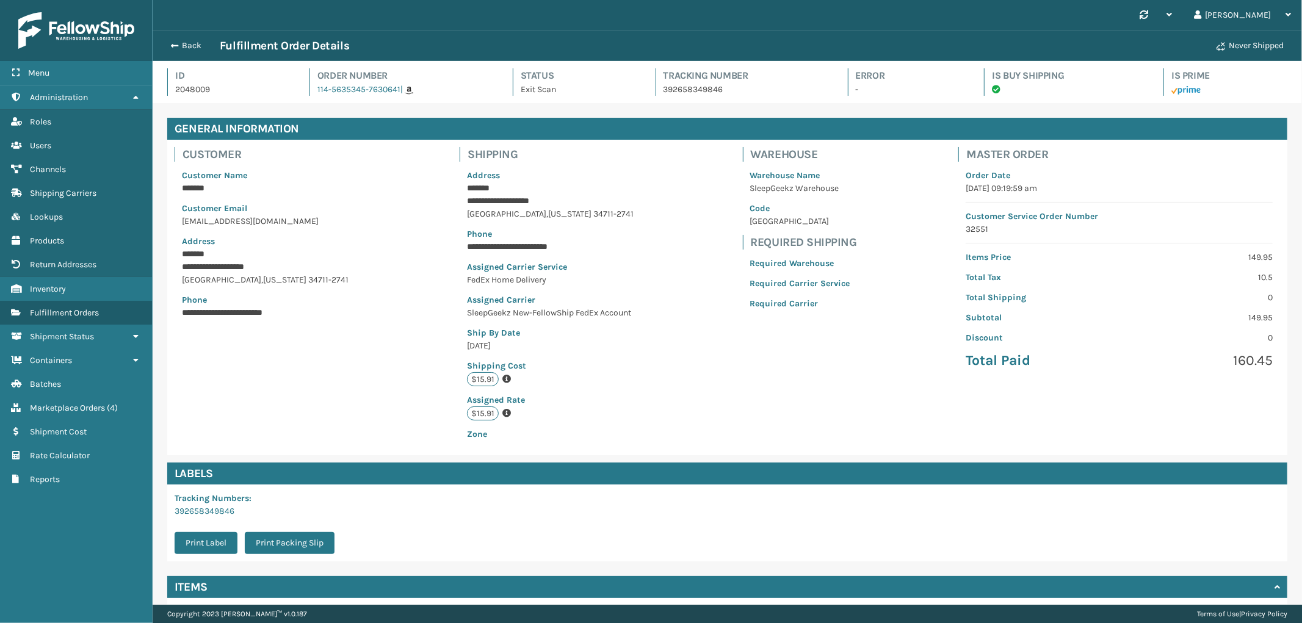
scroll to position [29, 1149]
click at [698, 90] on p "392658349846" at bounding box center [744, 89] width 162 height 13
click at [200, 47] on button "Back" at bounding box center [192, 45] width 56 height 11
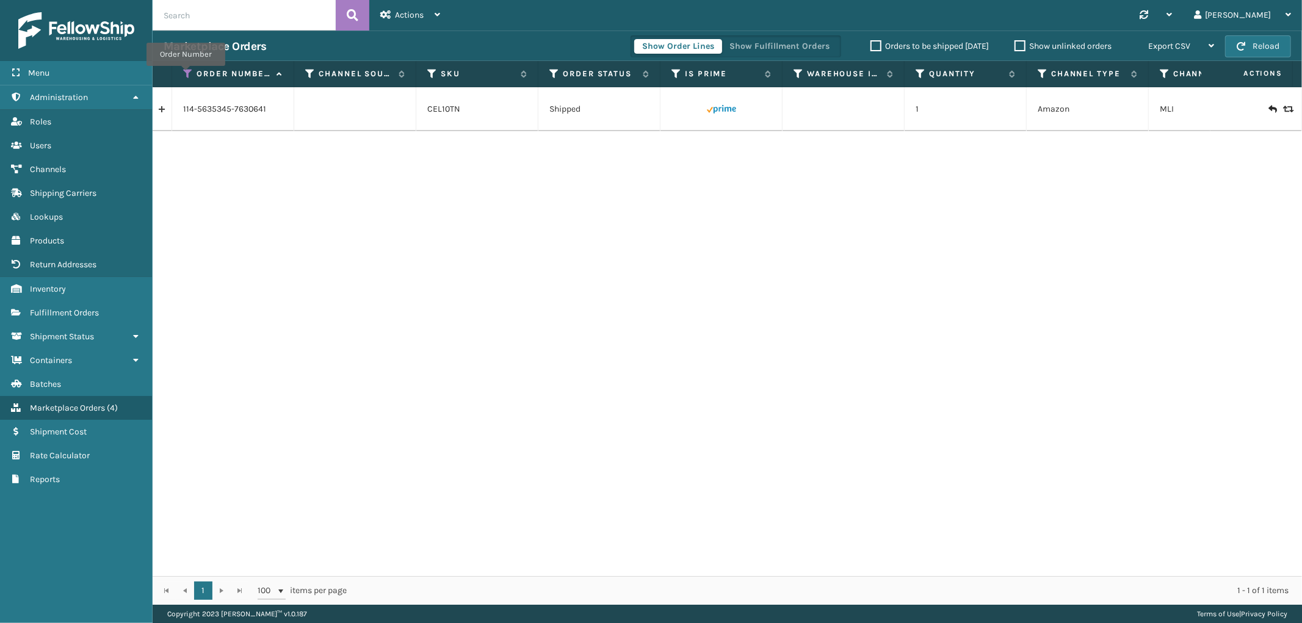
drag, startPoint x: 186, startPoint y: 74, endPoint x: 193, endPoint y: 100, distance: 26.8
click at [186, 74] on icon at bounding box center [188, 73] width 10 height 11
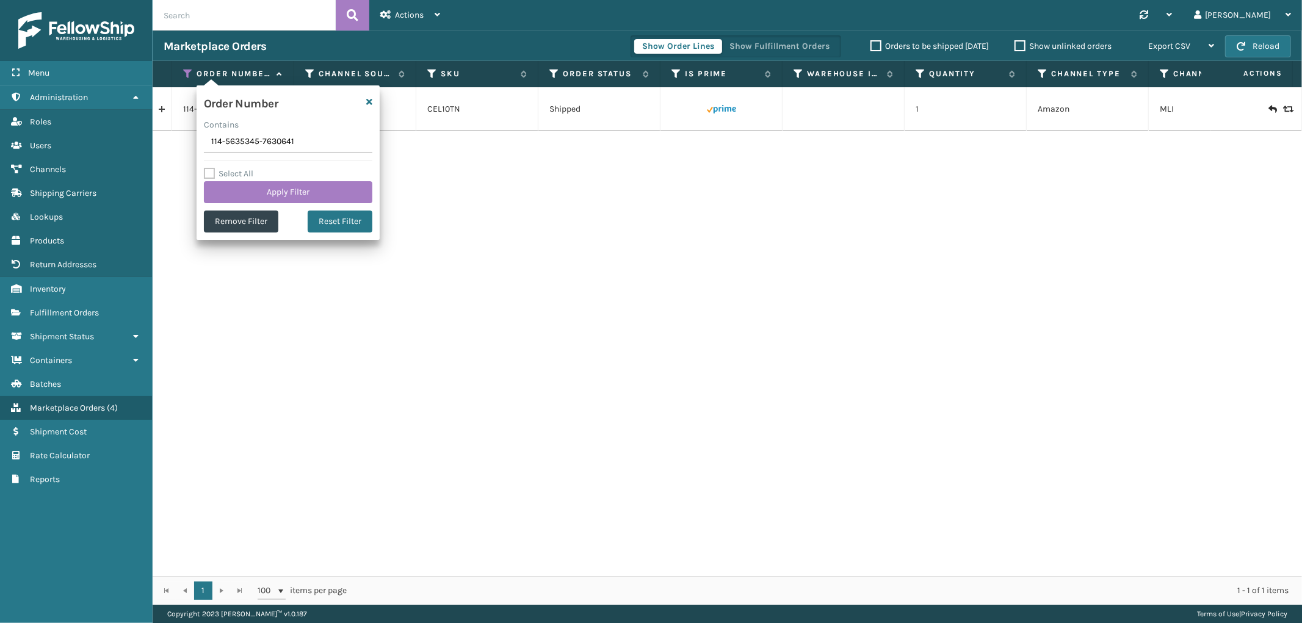
click at [231, 142] on input "114-5635345-7630641" at bounding box center [288, 142] width 168 height 22
type input "SS43998"
click at [229, 190] on button "Apply Filter" at bounding box center [288, 192] width 168 height 22
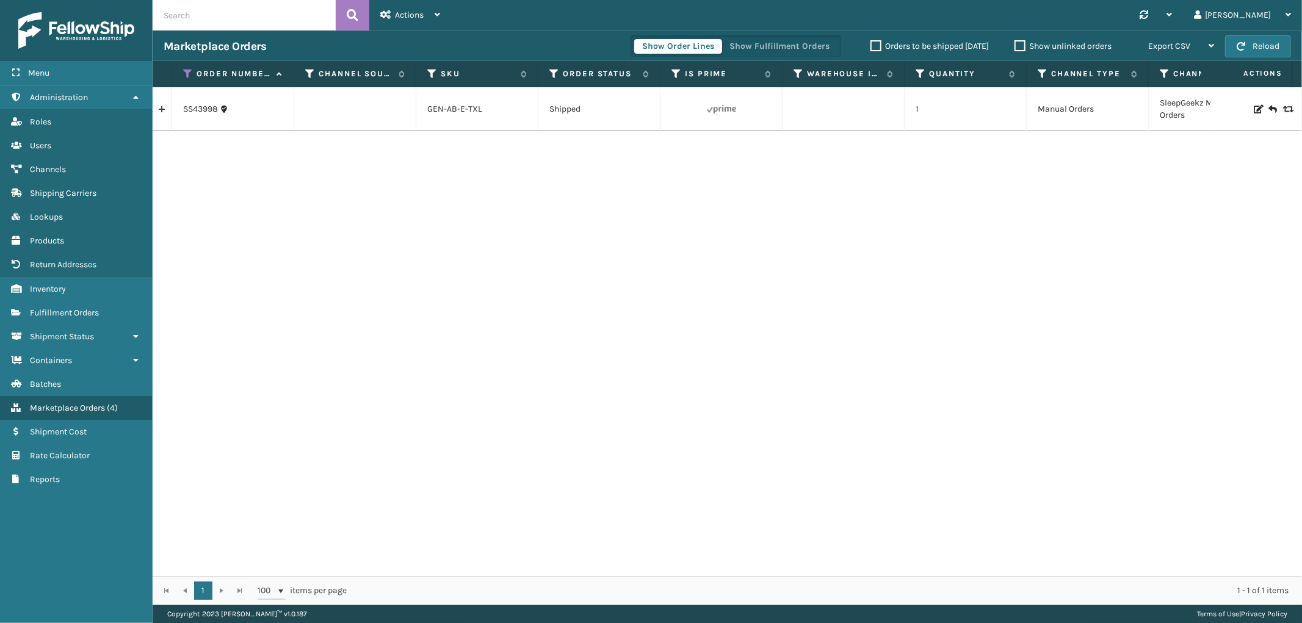
click at [161, 110] on link at bounding box center [162, 109] width 19 height 20
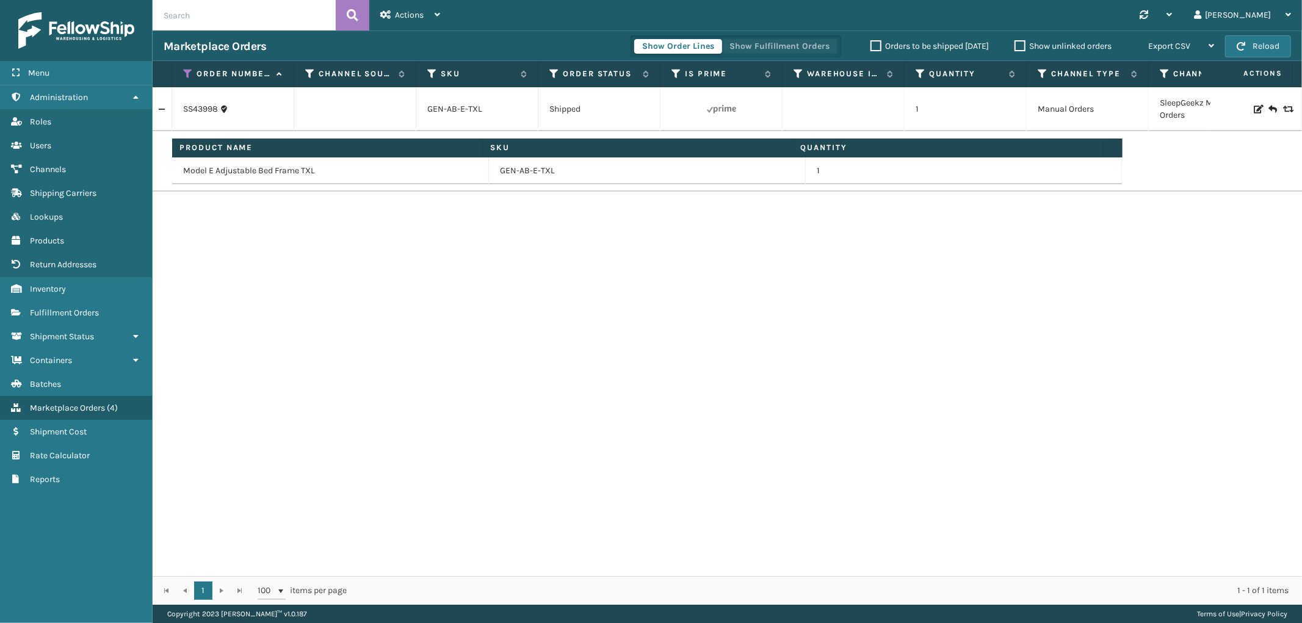
click at [827, 44] on button "Show Fulfillment Orders" at bounding box center [779, 46] width 116 height 15
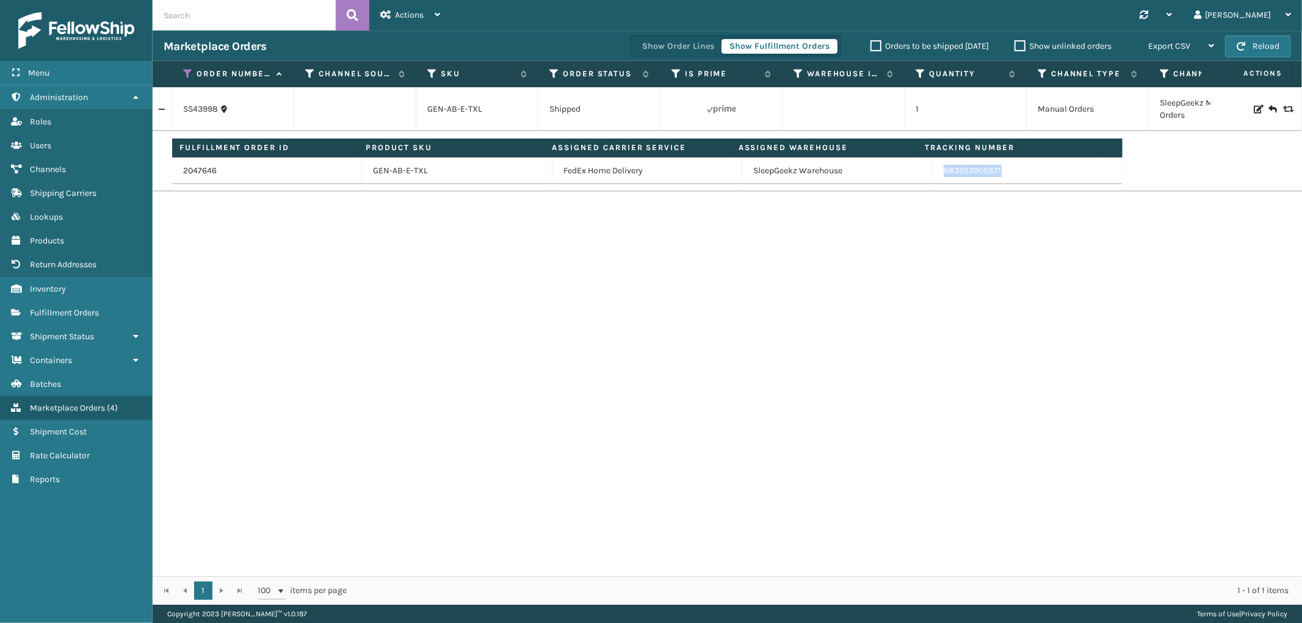
drag, startPoint x: 1021, startPoint y: 178, endPoint x: 929, endPoint y: 181, distance: 92.8
click at [932, 181] on td "883953905871" at bounding box center [1027, 170] width 190 height 27
click at [186, 71] on icon at bounding box center [188, 73] width 10 height 11
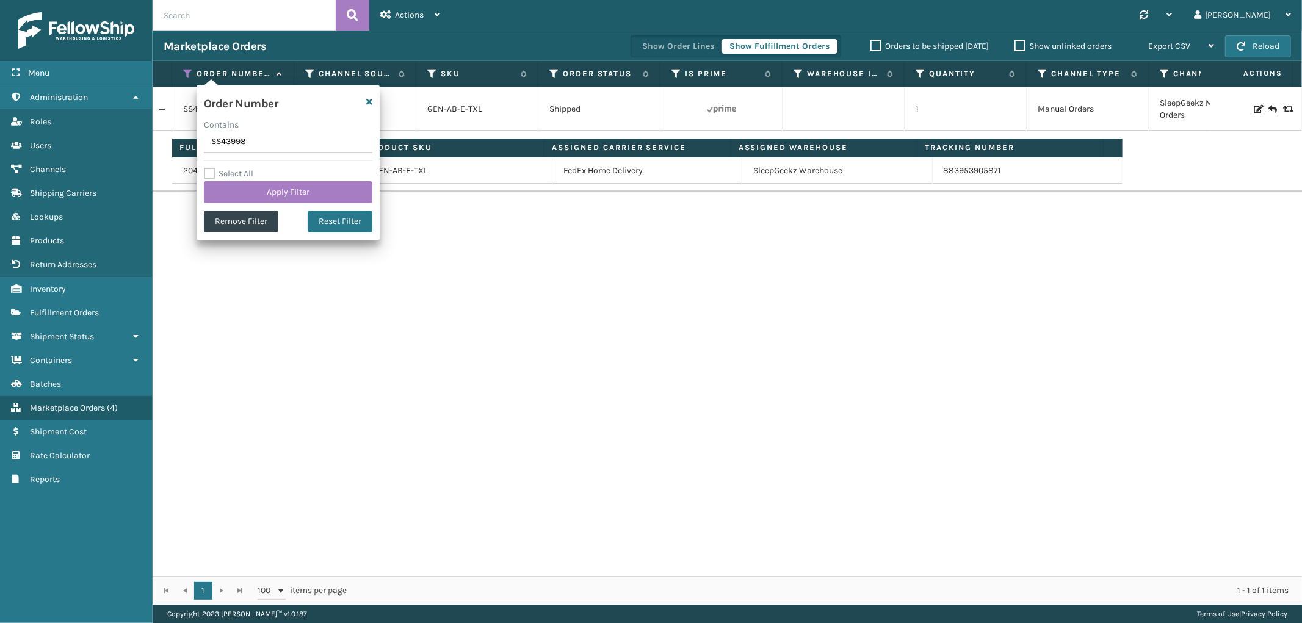
click at [228, 143] on input "SS43998" at bounding box center [288, 142] width 168 height 22
type input "SS43996(1)"
click at [232, 184] on button "Apply Filter" at bounding box center [288, 192] width 168 height 22
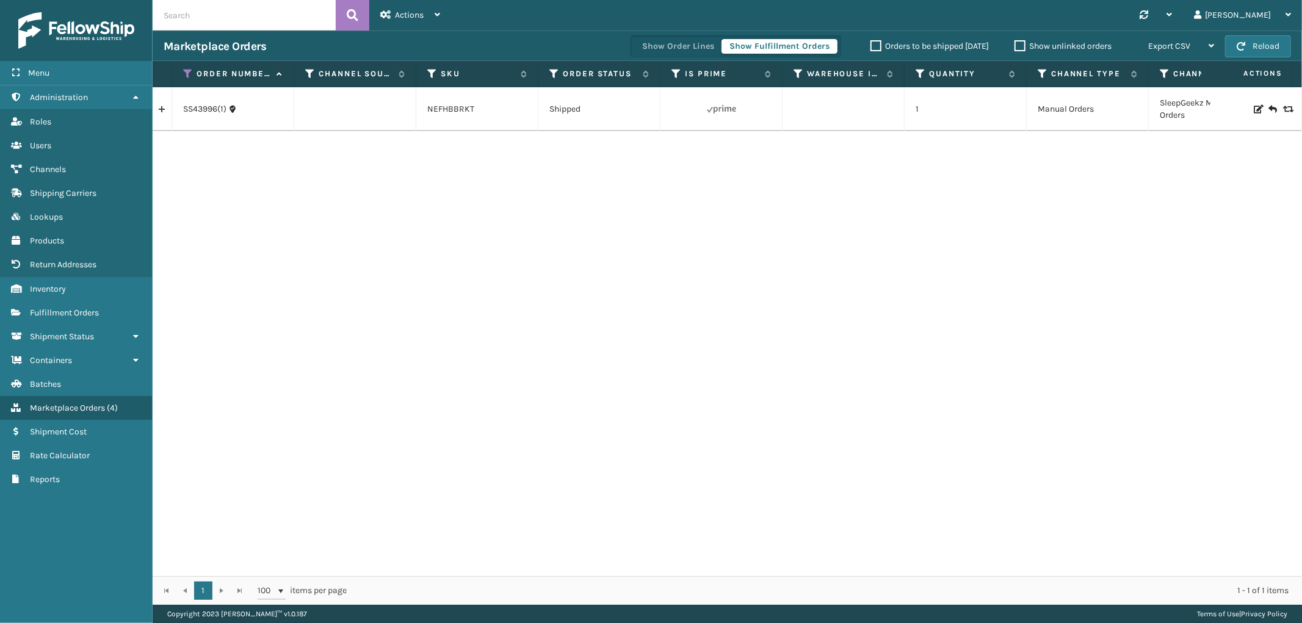
click at [164, 108] on link at bounding box center [162, 109] width 19 height 20
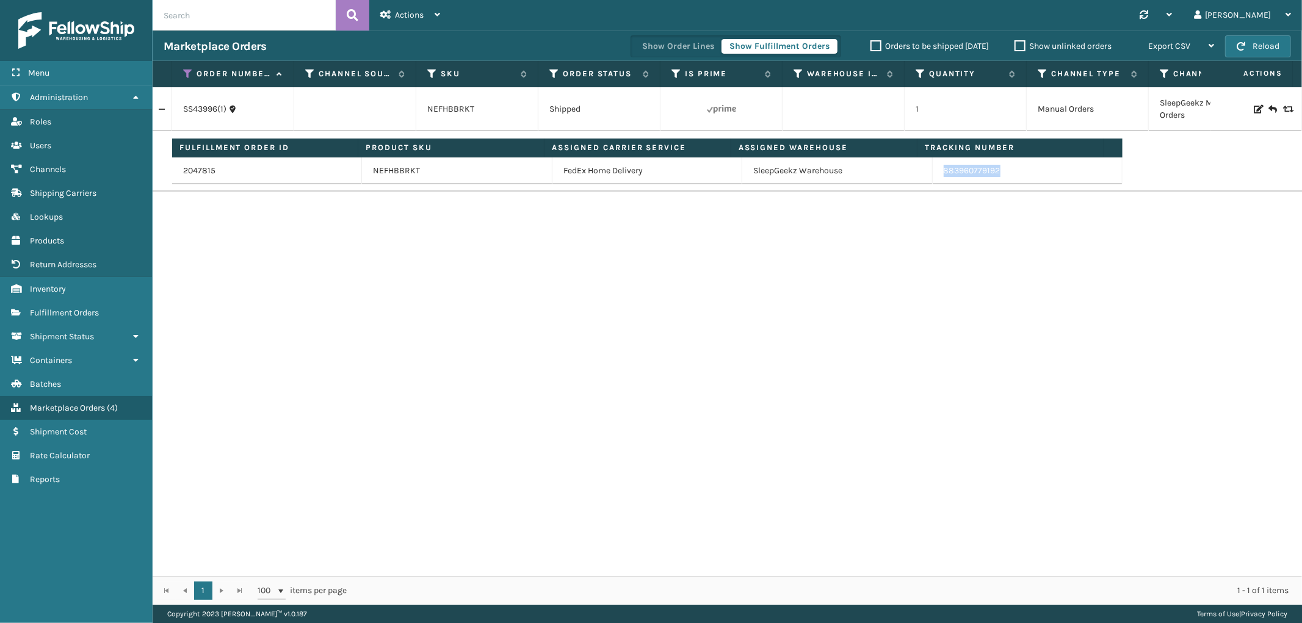
drag, startPoint x: 1004, startPoint y: 181, endPoint x: 935, endPoint y: 181, distance: 69.0
click at [935, 181] on td "883960779192" at bounding box center [1027, 170] width 190 height 27
click at [188, 72] on icon at bounding box center [188, 73] width 10 height 11
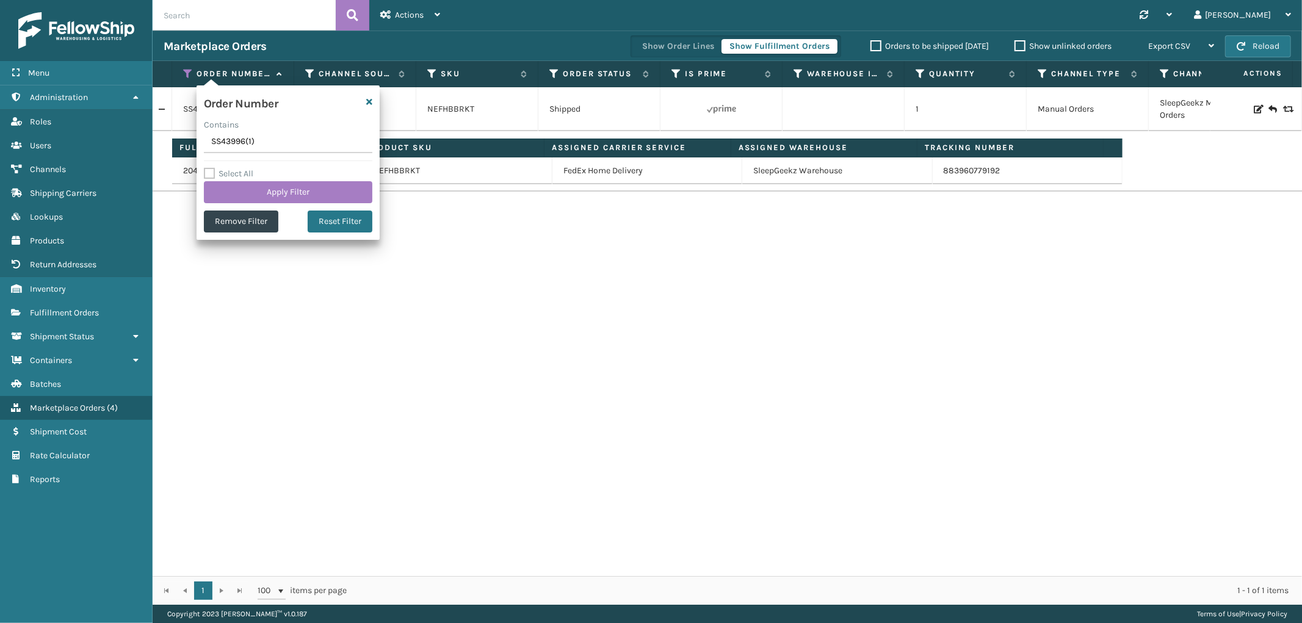
click at [232, 144] on input "SS43996(1)" at bounding box center [288, 142] width 168 height 22
type input "SS43993"
click at [232, 193] on button "Apply Filter" at bounding box center [288, 192] width 168 height 22
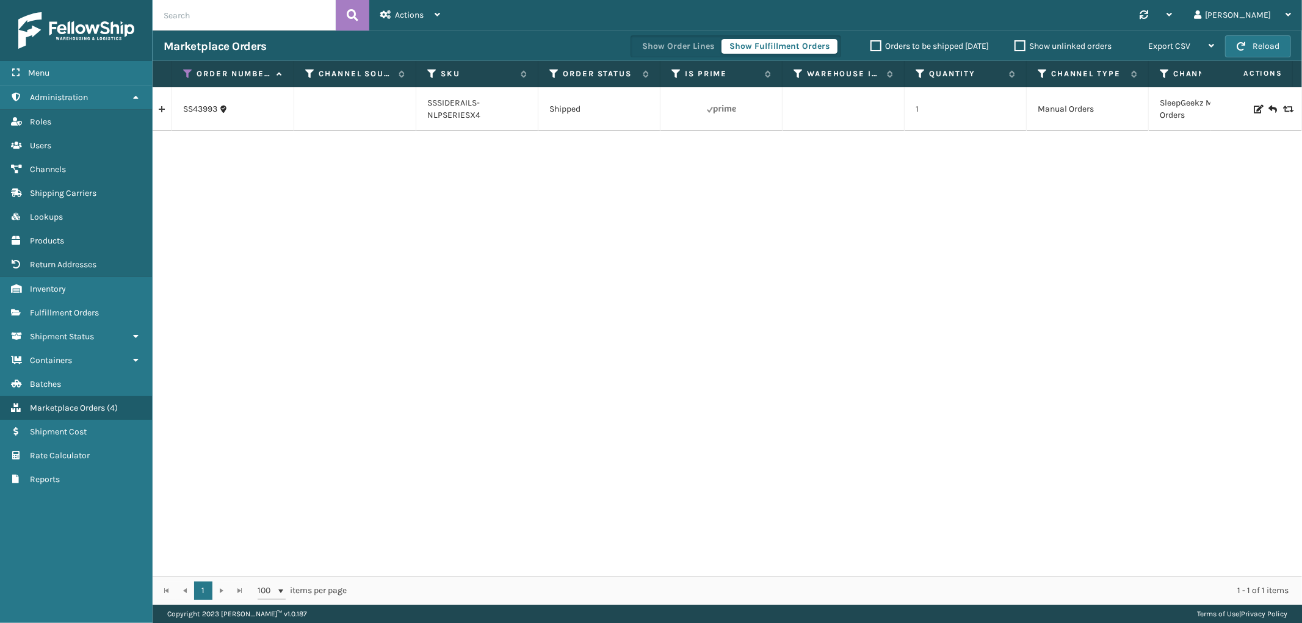
click at [167, 106] on link at bounding box center [162, 109] width 19 height 20
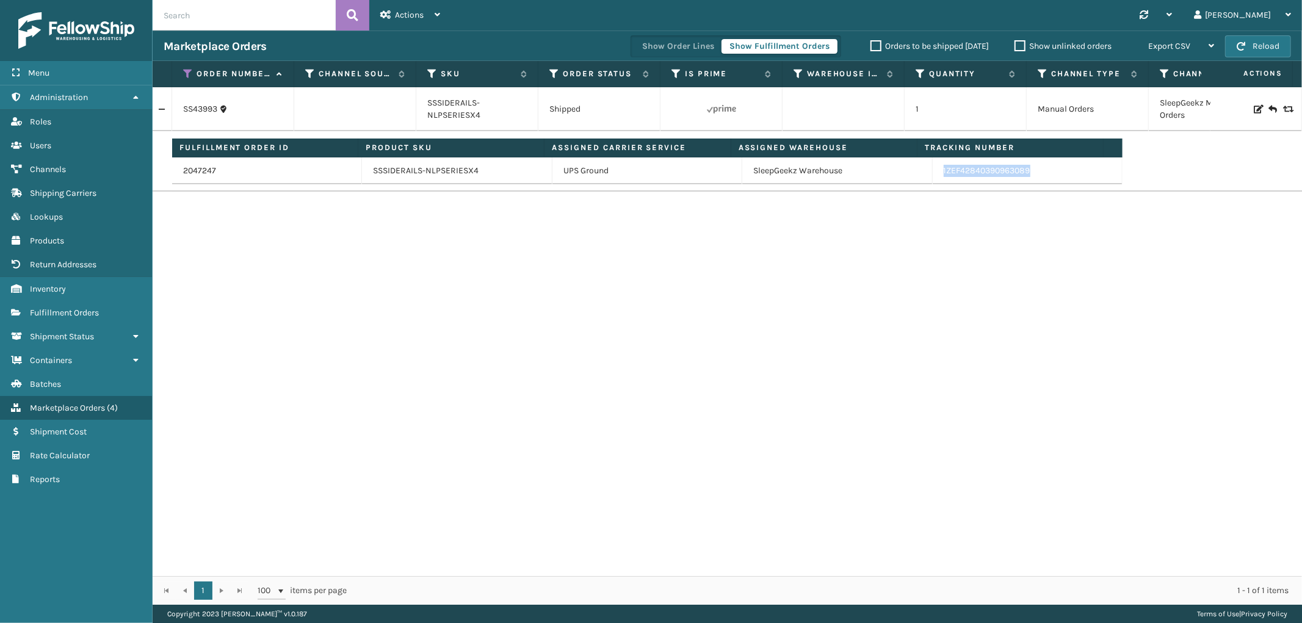
drag, startPoint x: 1026, startPoint y: 174, endPoint x: 934, endPoint y: 179, distance: 92.3
click at [934, 179] on td "1ZEF42840390963089" at bounding box center [1027, 170] width 190 height 27
click at [183, 70] on icon at bounding box center [188, 73] width 10 height 11
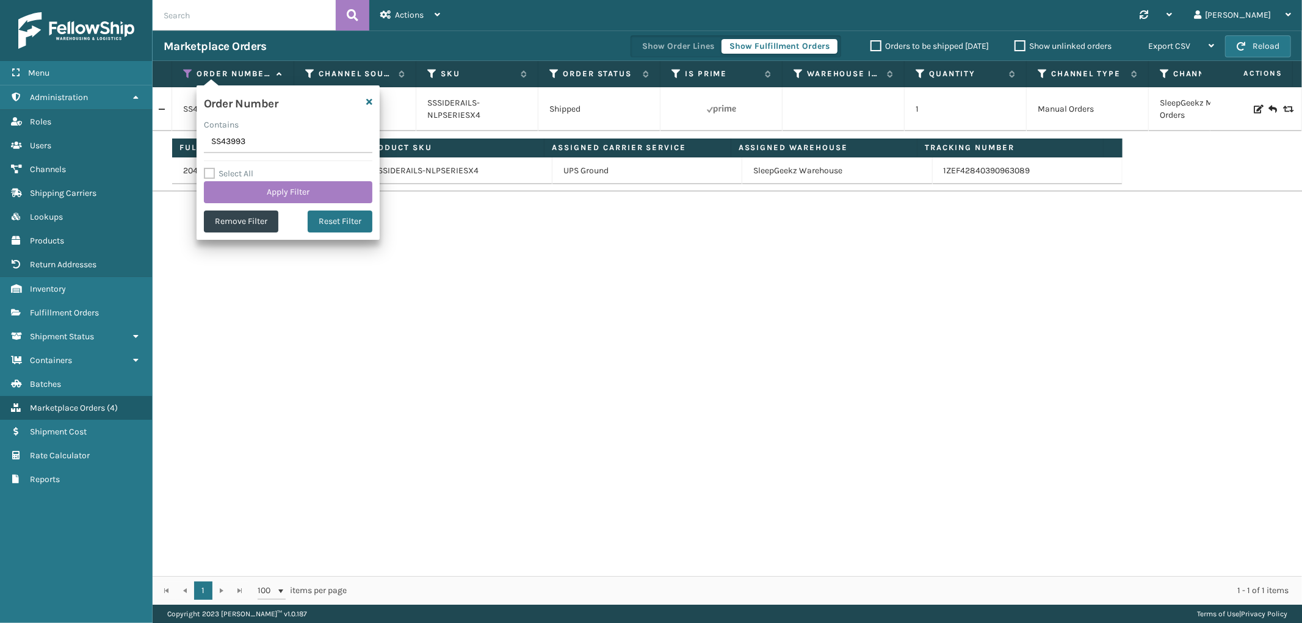
click at [228, 142] on input "SS43993" at bounding box center [288, 142] width 168 height 22
type input "SS43990"
click at [240, 193] on button "Apply Filter" at bounding box center [288, 192] width 168 height 22
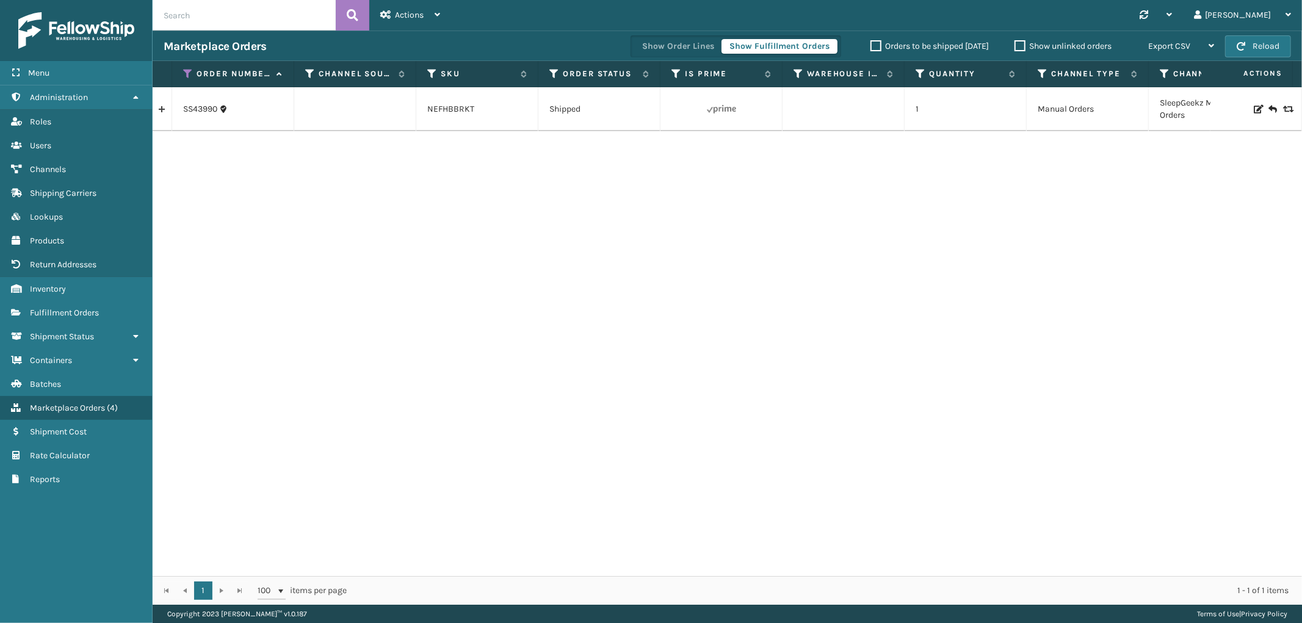
click at [168, 113] on link at bounding box center [162, 109] width 19 height 20
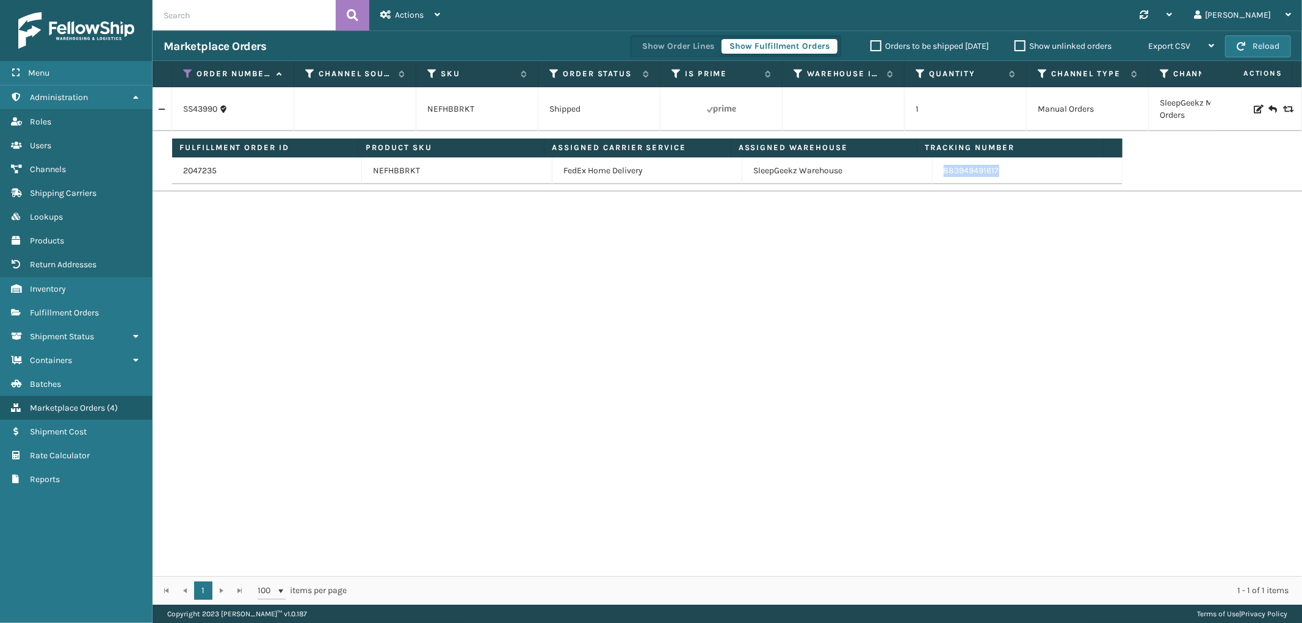
drag, startPoint x: 1008, startPoint y: 173, endPoint x: 931, endPoint y: 181, distance: 78.0
click at [932, 181] on td "883949491617" at bounding box center [1027, 170] width 190 height 27
click at [184, 70] on icon at bounding box center [188, 73] width 10 height 11
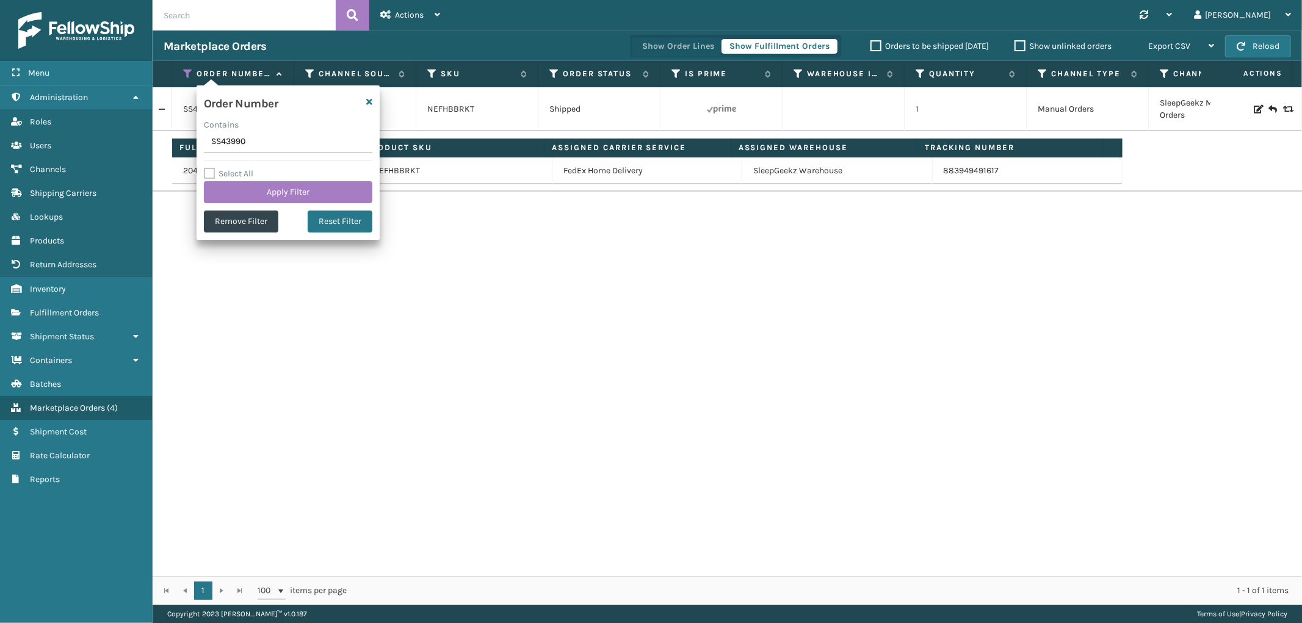
click at [234, 140] on input "SS43990" at bounding box center [288, 142] width 168 height 22
type input "SS43984"
click at [242, 190] on button "Apply Filter" at bounding box center [288, 192] width 168 height 22
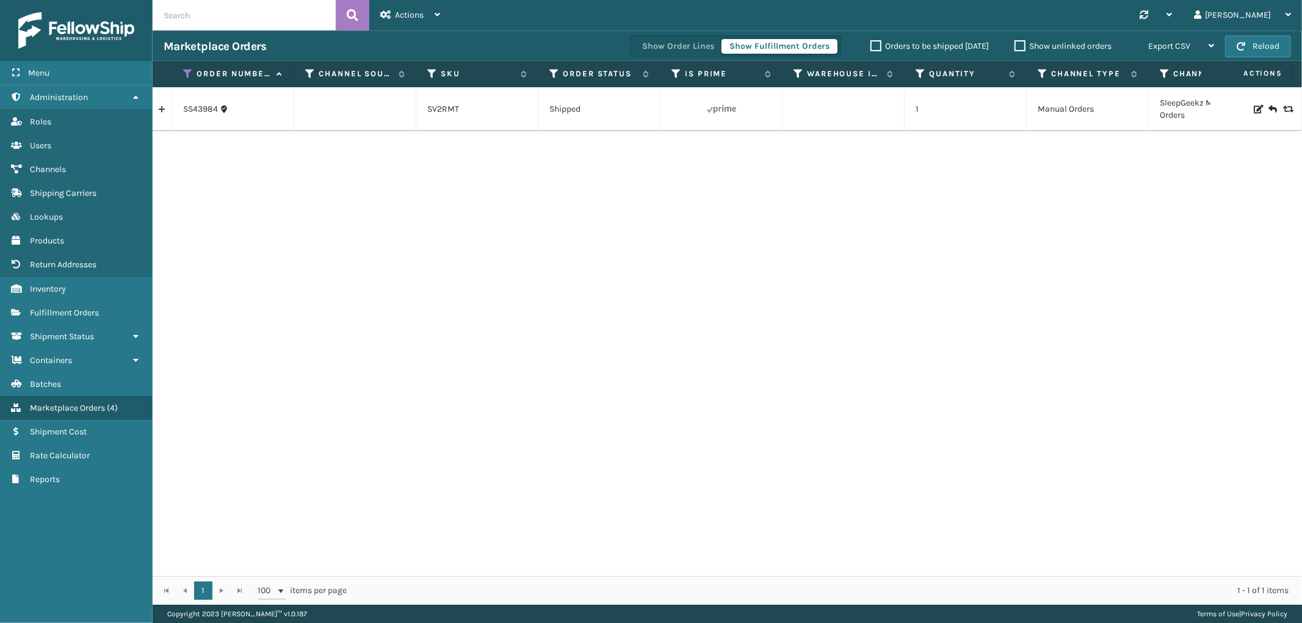
click at [159, 110] on link at bounding box center [162, 109] width 19 height 20
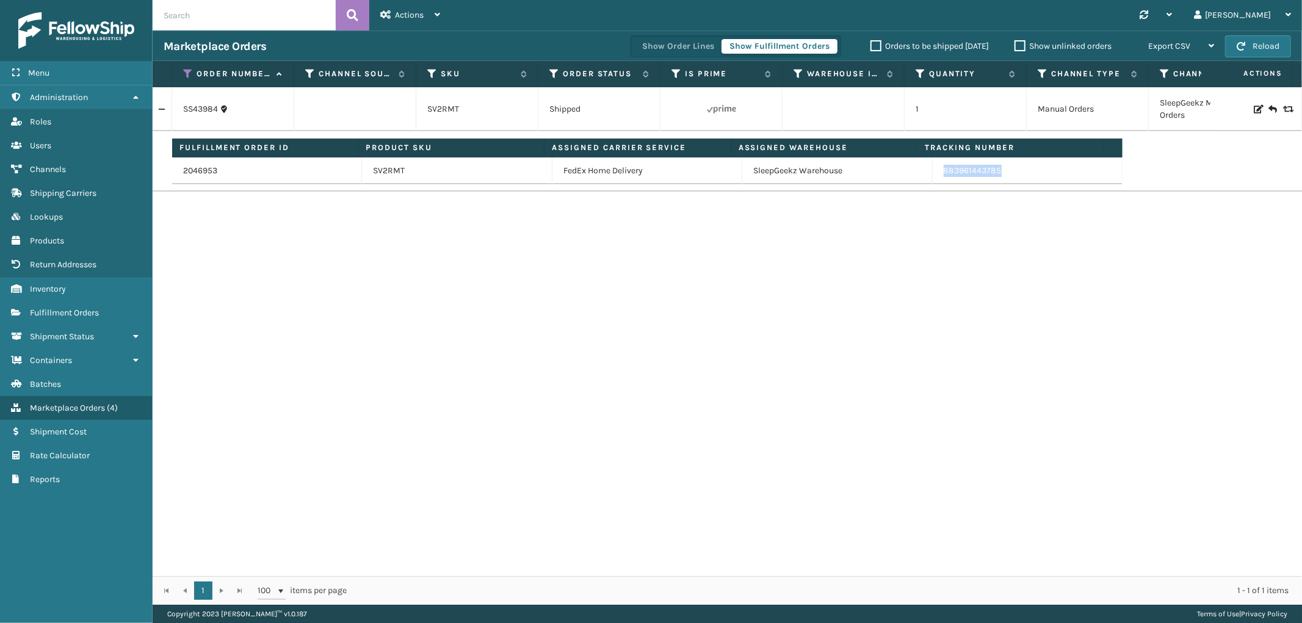
drag, startPoint x: 1009, startPoint y: 173, endPoint x: 930, endPoint y: 181, distance: 79.1
click at [932, 181] on td "883961443785" at bounding box center [1027, 170] width 190 height 27
click at [189, 70] on icon at bounding box center [188, 73] width 10 height 11
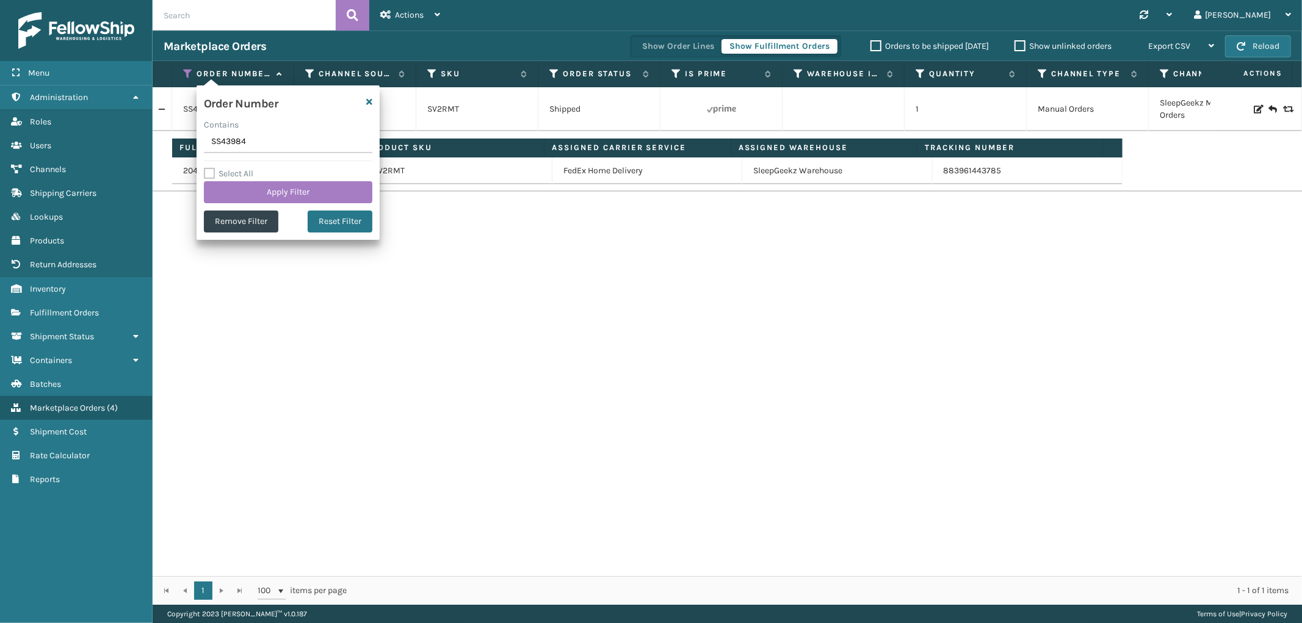
click at [222, 151] on input "SS43984" at bounding box center [288, 142] width 168 height 22
type input "112-4698096-3370636"
click at [240, 193] on button "Apply Filter" at bounding box center [288, 192] width 168 height 22
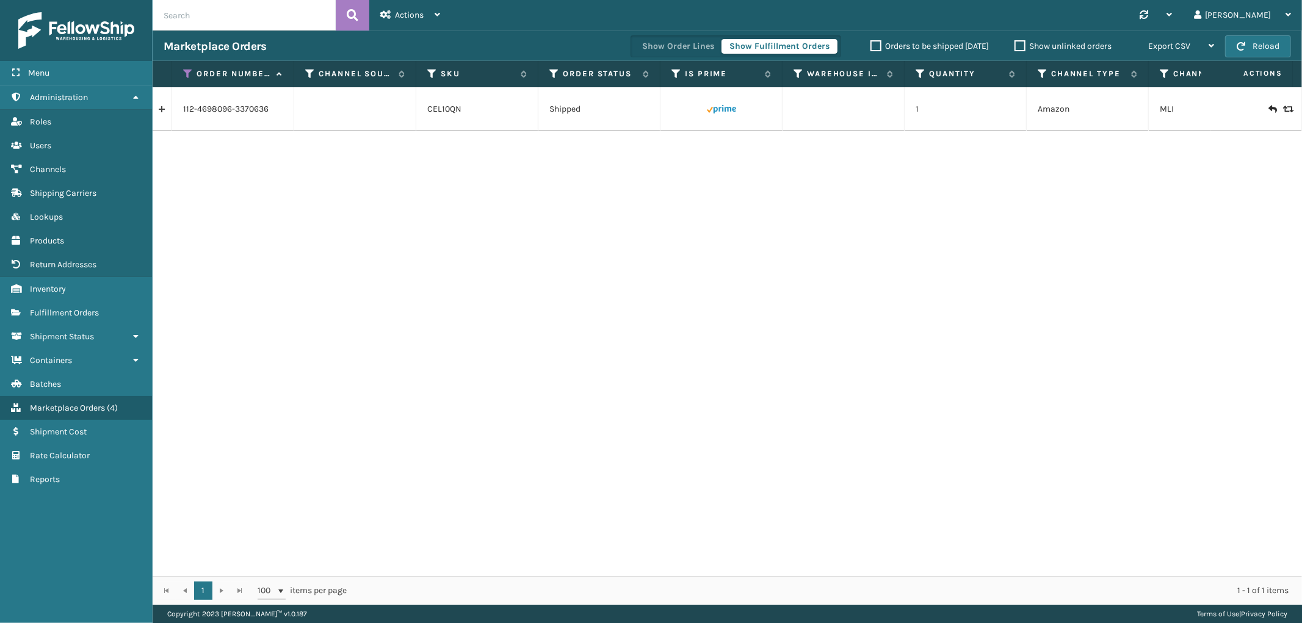
click at [162, 110] on link at bounding box center [162, 109] width 19 height 20
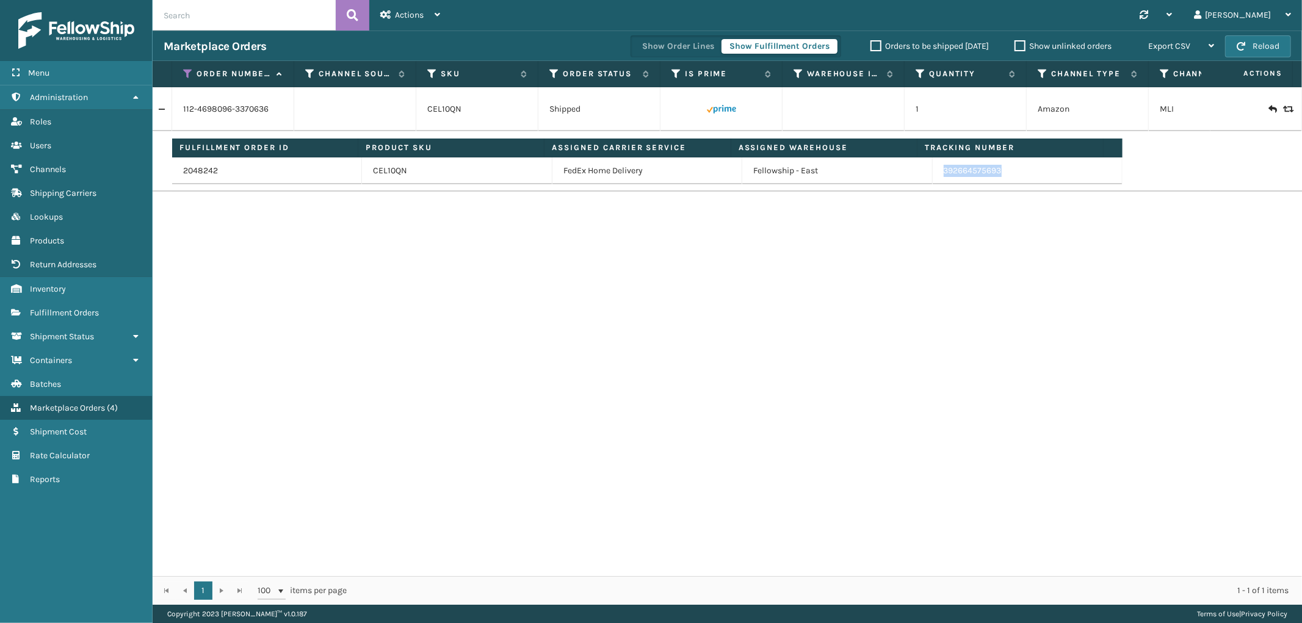
drag, startPoint x: 1013, startPoint y: 181, endPoint x: 931, endPoint y: 181, distance: 82.4
click at [932, 181] on td "392664575693" at bounding box center [1027, 170] width 190 height 27
click at [190, 71] on icon at bounding box center [188, 73] width 10 height 11
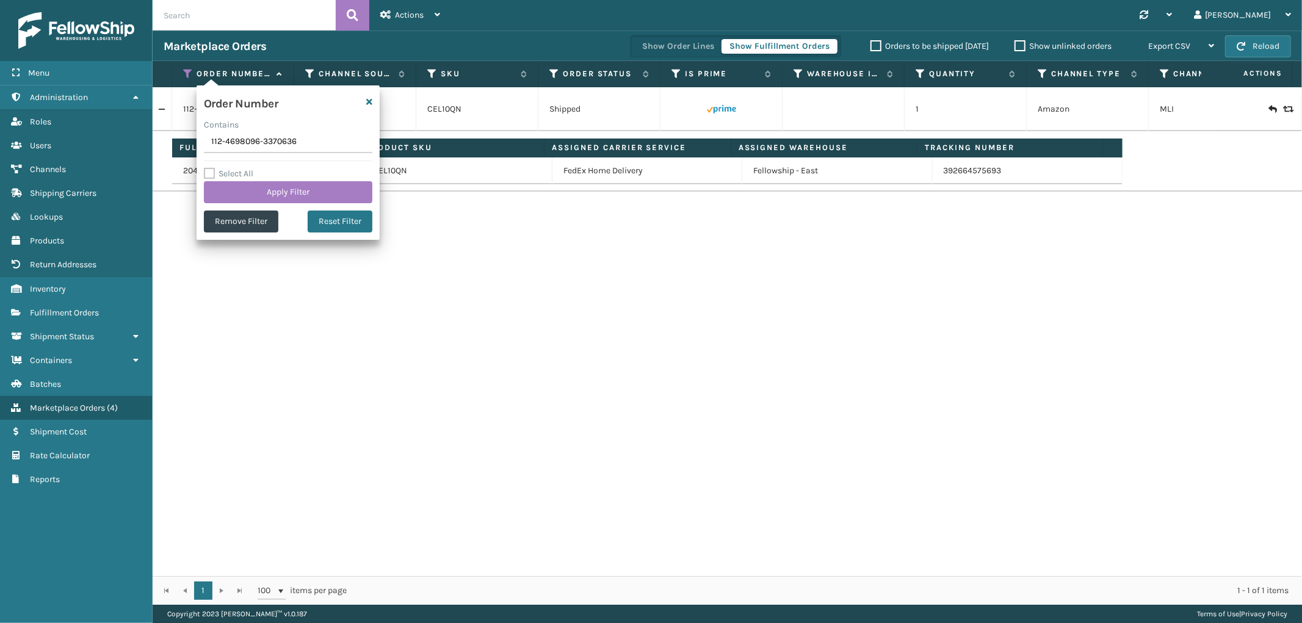
click at [243, 143] on input "112-4698096-3370636" at bounding box center [288, 142] width 168 height 22
type input "114-0400566-2469043"
click at [242, 193] on button "Apply Filter" at bounding box center [288, 192] width 168 height 22
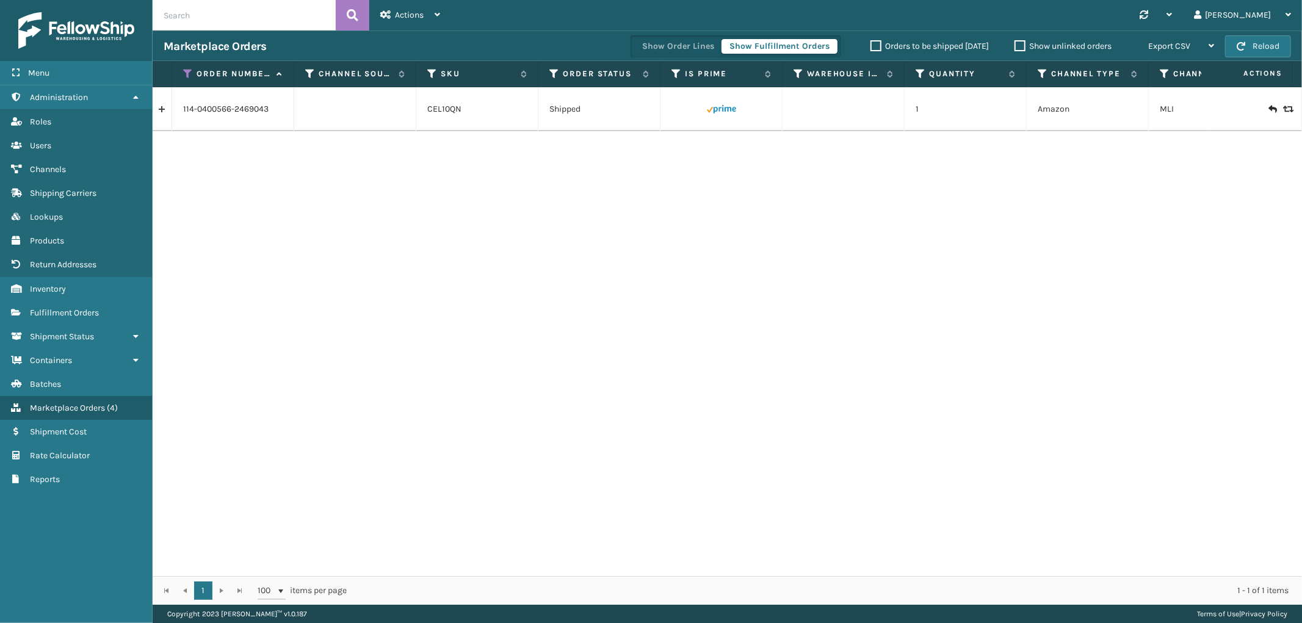
click at [156, 98] on td at bounding box center [163, 109] width 20 height 44
click at [164, 107] on link at bounding box center [162, 109] width 19 height 20
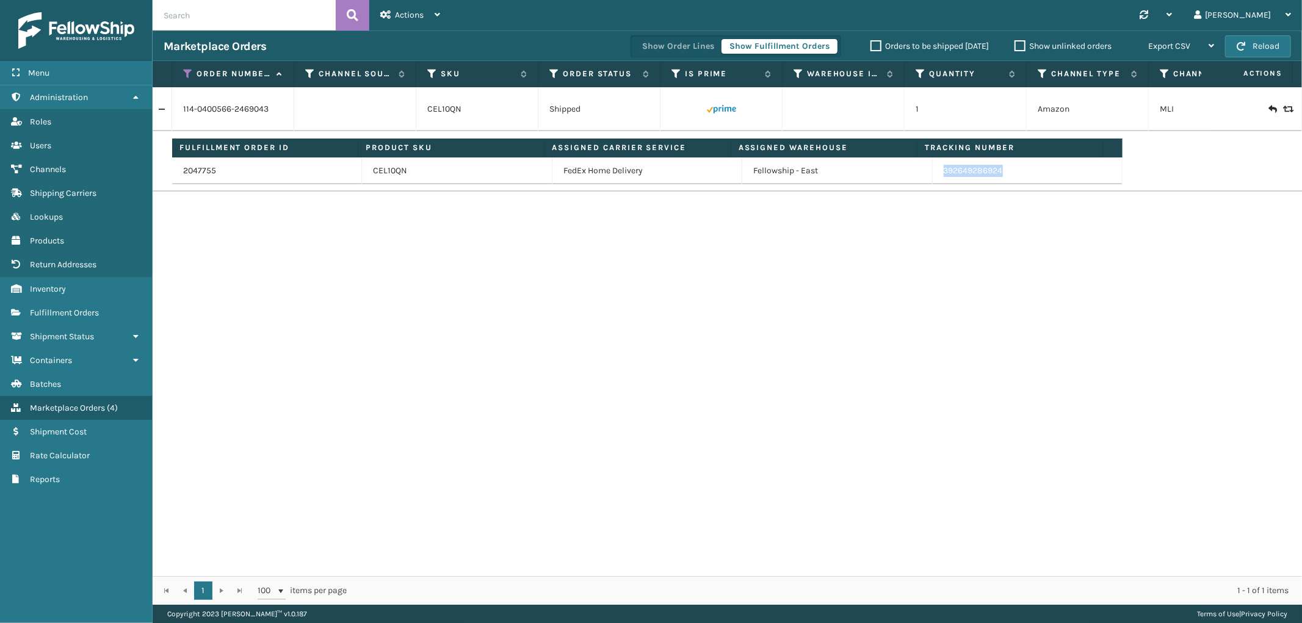
drag, startPoint x: 1003, startPoint y: 182, endPoint x: 932, endPoint y: 182, distance: 70.8
click at [932, 182] on td "392649286924" at bounding box center [1027, 170] width 190 height 27
click at [186, 76] on icon at bounding box center [188, 73] width 10 height 11
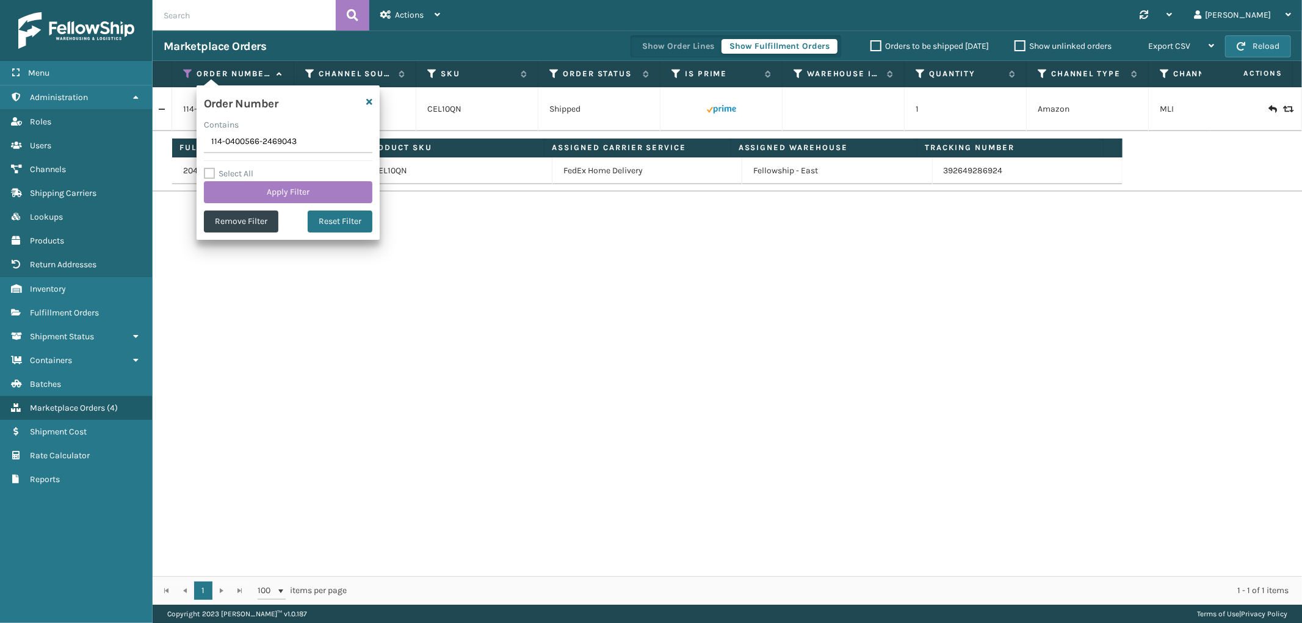
click at [232, 144] on input "114-0400566-2469043" at bounding box center [288, 142] width 168 height 22
type input "113-3066662-5479450"
click at [232, 181] on button "Apply Filter" at bounding box center [288, 192] width 168 height 22
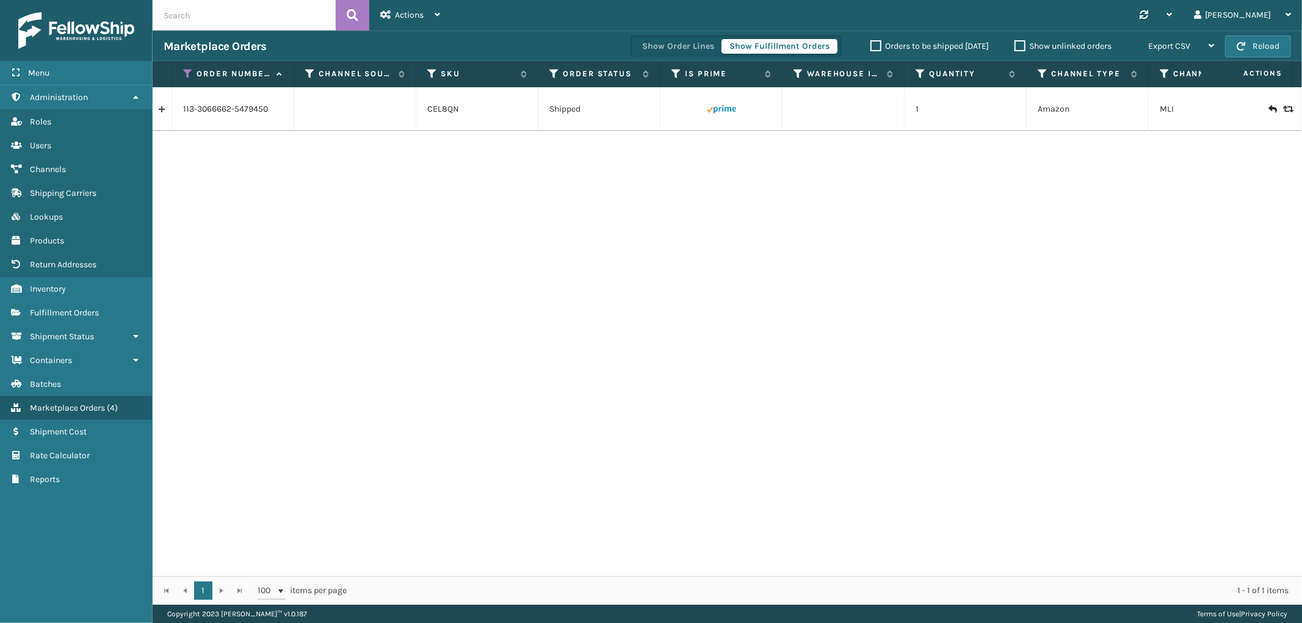
click at [166, 112] on link at bounding box center [162, 109] width 19 height 20
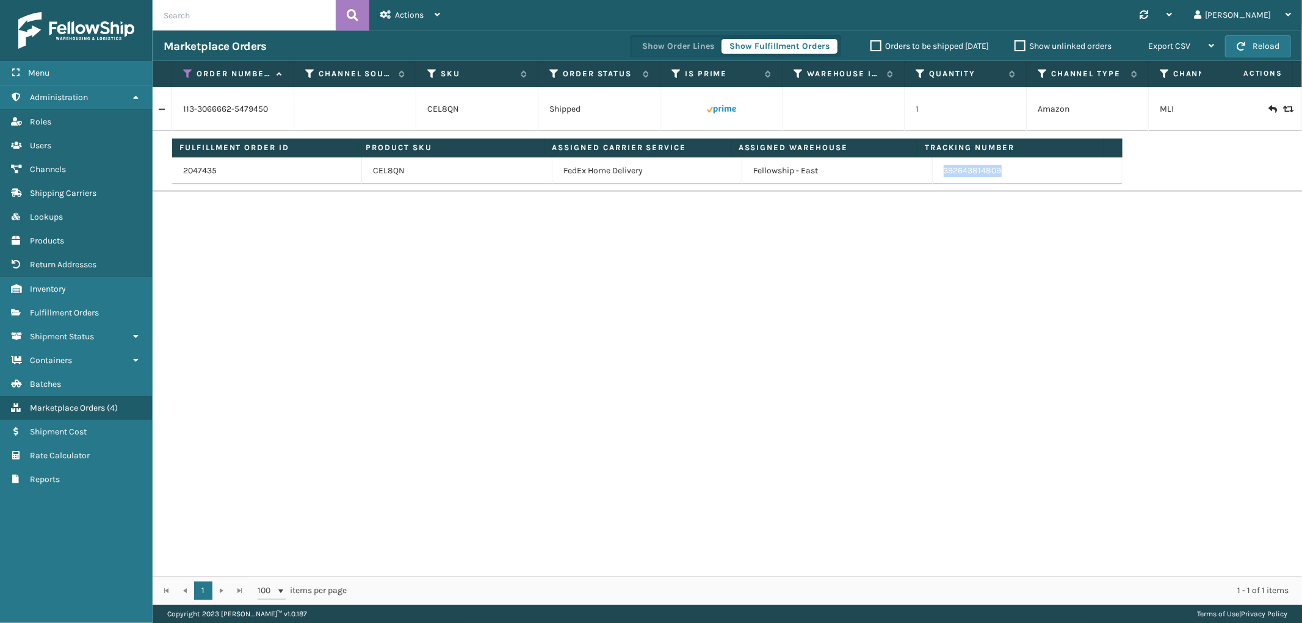
drag, startPoint x: 1006, startPoint y: 178, endPoint x: 935, endPoint y: 184, distance: 70.4
click at [935, 184] on td "392643814809" at bounding box center [1027, 170] width 190 height 27
click at [189, 69] on icon at bounding box center [188, 73] width 10 height 11
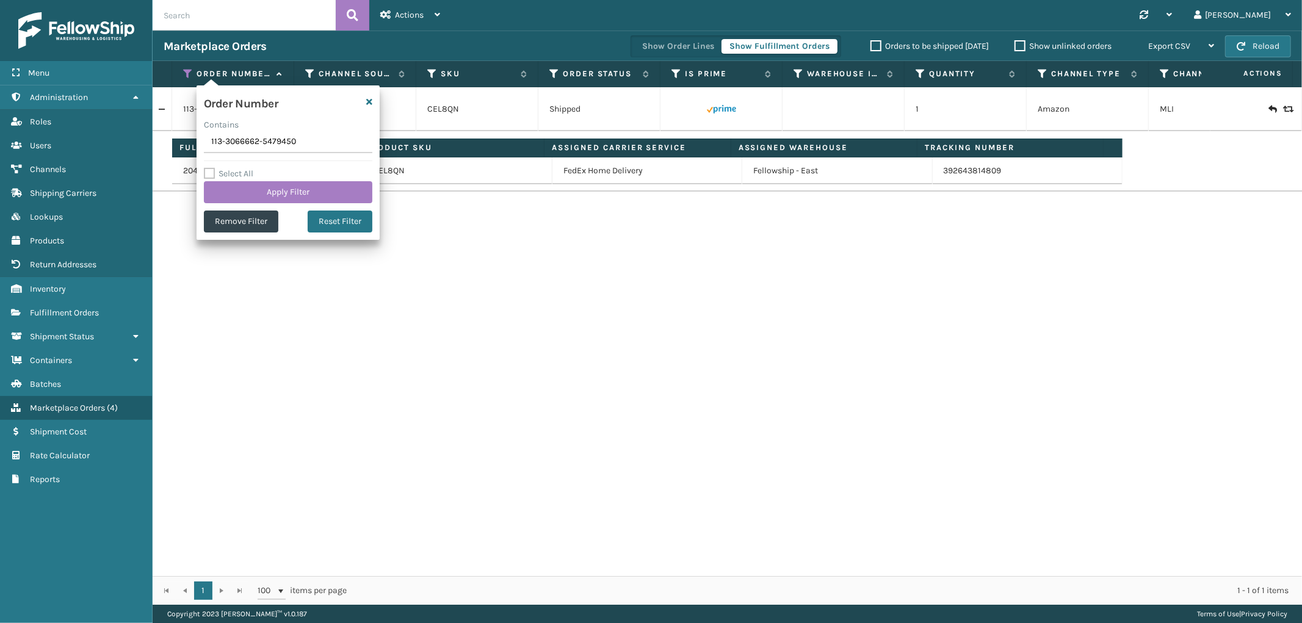
click at [229, 135] on input "113-3066662-5479450" at bounding box center [288, 142] width 168 height 22
type input "113-6566988-6841025"
click at [258, 193] on button "Apply Filter" at bounding box center [288, 192] width 168 height 22
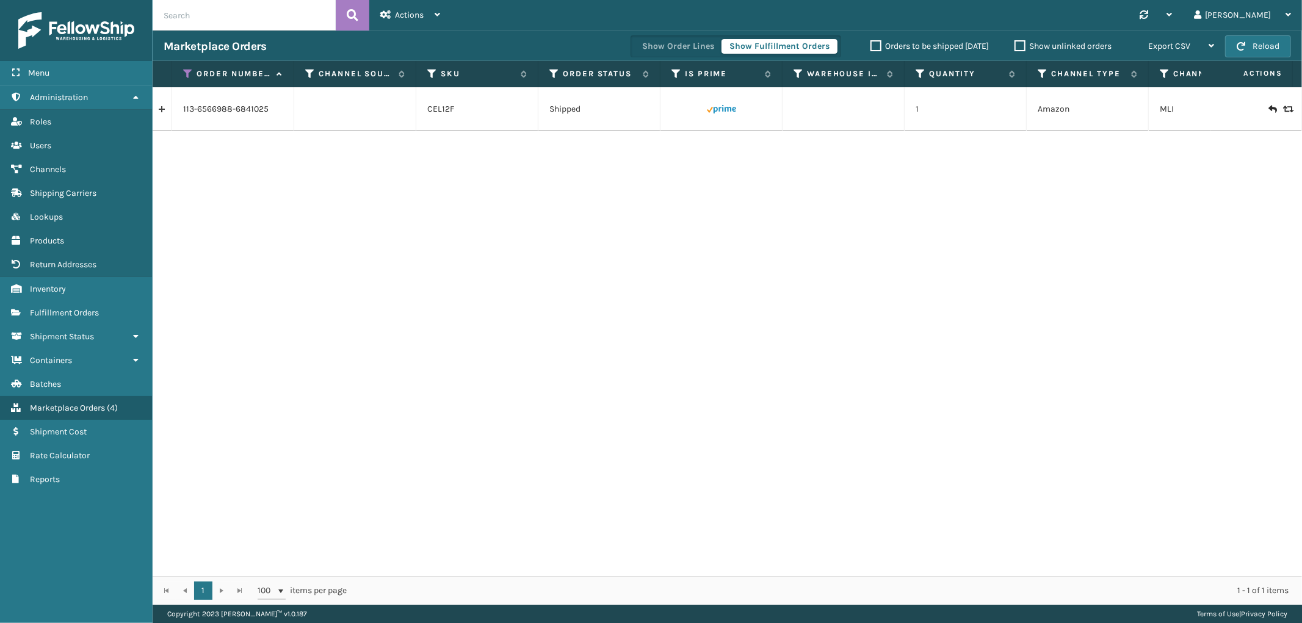
click at [166, 106] on link at bounding box center [162, 109] width 19 height 20
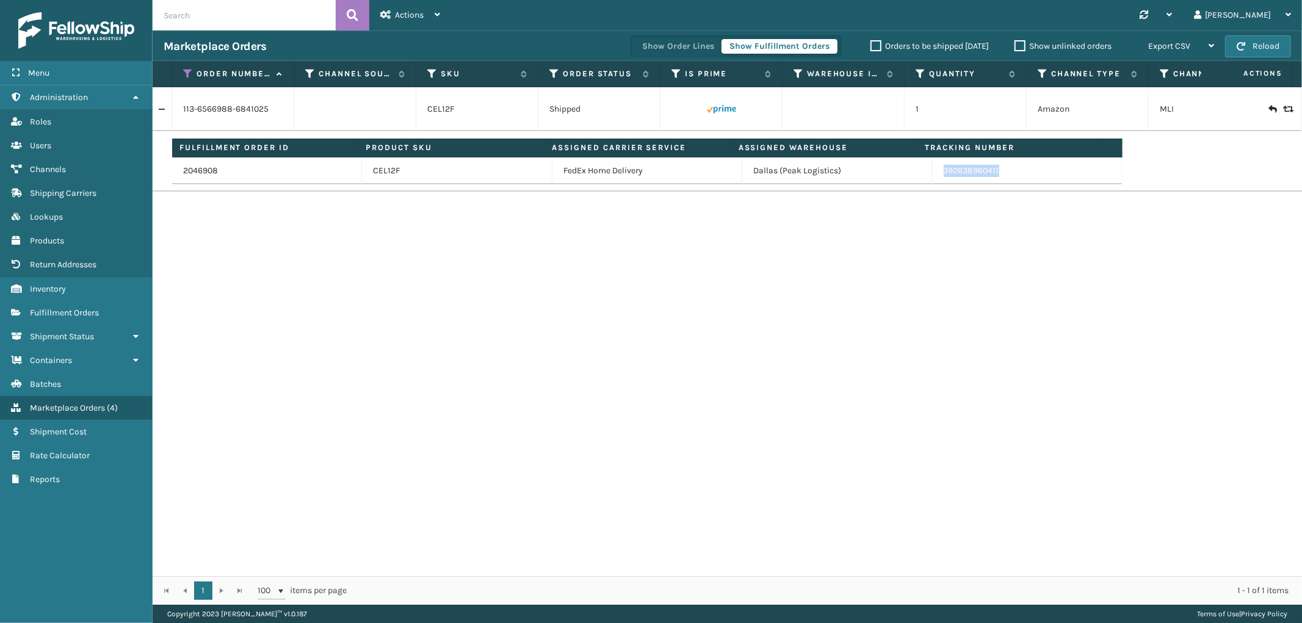
drag, startPoint x: 1000, startPoint y: 179, endPoint x: 934, endPoint y: 184, distance: 65.4
click at [934, 184] on td "392638960411" at bounding box center [1027, 170] width 190 height 27
click at [184, 70] on icon at bounding box center [188, 73] width 10 height 11
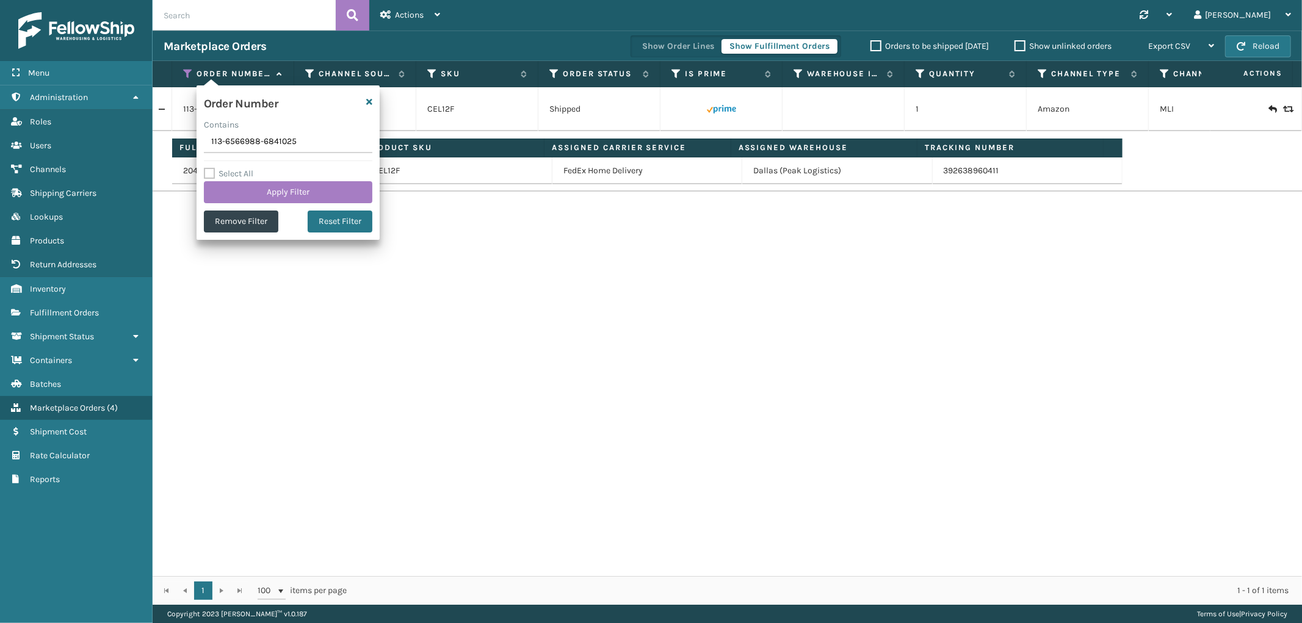
click at [234, 134] on input "113-6566988-6841025" at bounding box center [288, 142] width 168 height 22
type input "112-7171866-7113056"
click at [247, 189] on button "Apply Filter" at bounding box center [288, 192] width 168 height 22
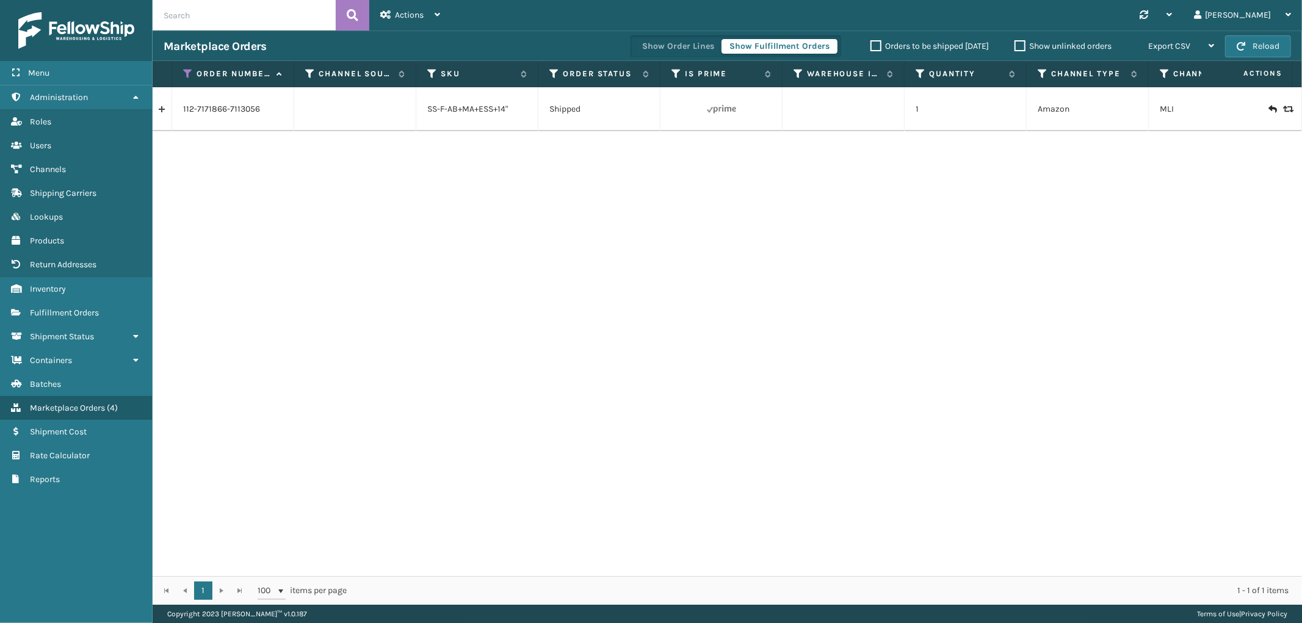
click at [164, 111] on link at bounding box center [162, 109] width 19 height 20
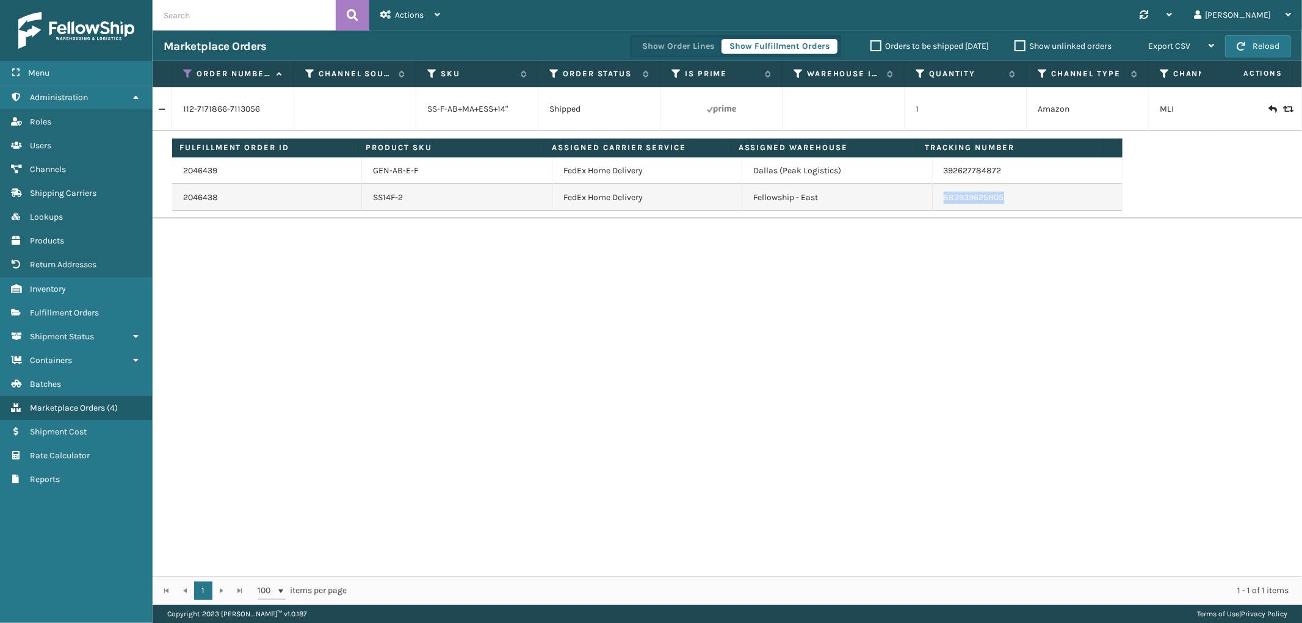
drag, startPoint x: 1008, startPoint y: 198, endPoint x: 931, endPoint y: 204, distance: 77.2
click at [932, 204] on td "883939625805" at bounding box center [1027, 197] width 190 height 27
click at [184, 70] on icon at bounding box center [188, 73] width 10 height 11
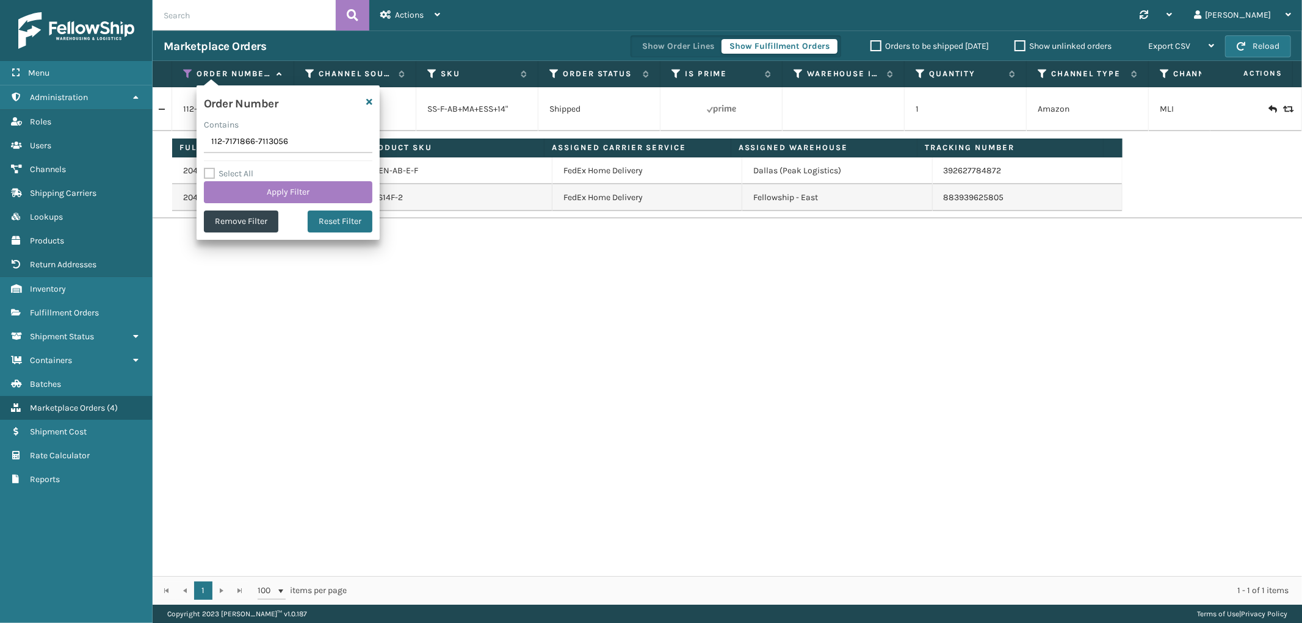
click at [247, 135] on input "112-7171866-7113056" at bounding box center [288, 142] width 168 height 22
type input "200013555484654"
click at [234, 187] on button "Apply Filter" at bounding box center [288, 192] width 168 height 22
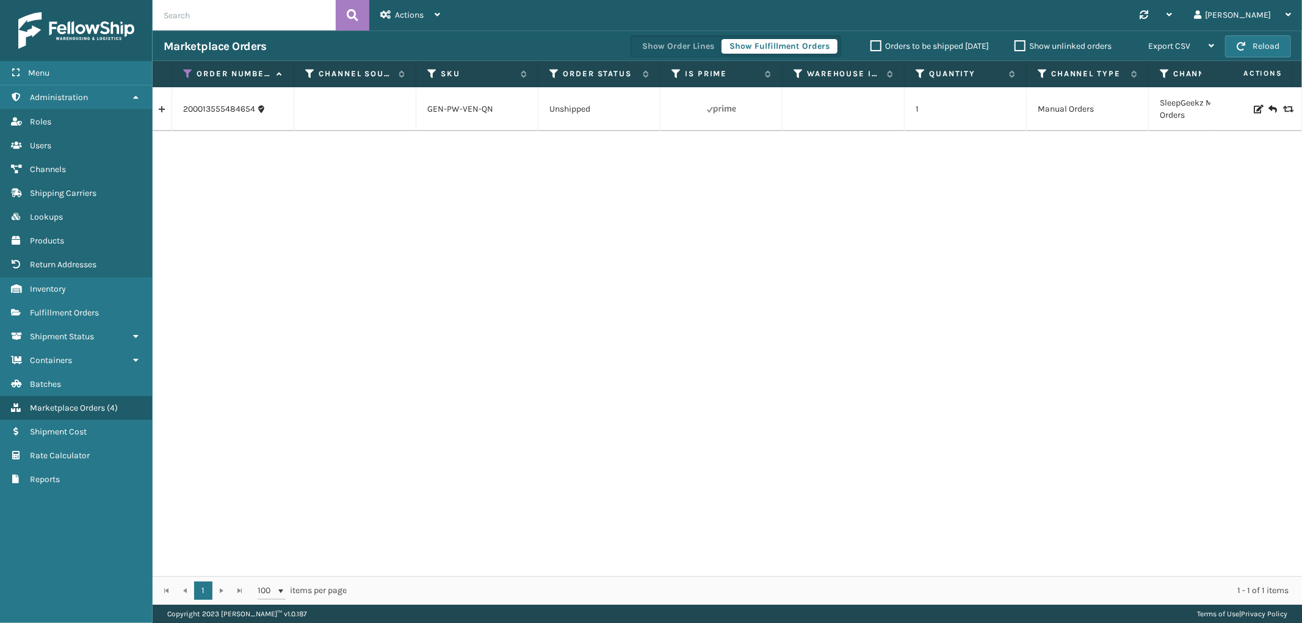
click at [169, 112] on link at bounding box center [162, 109] width 19 height 20
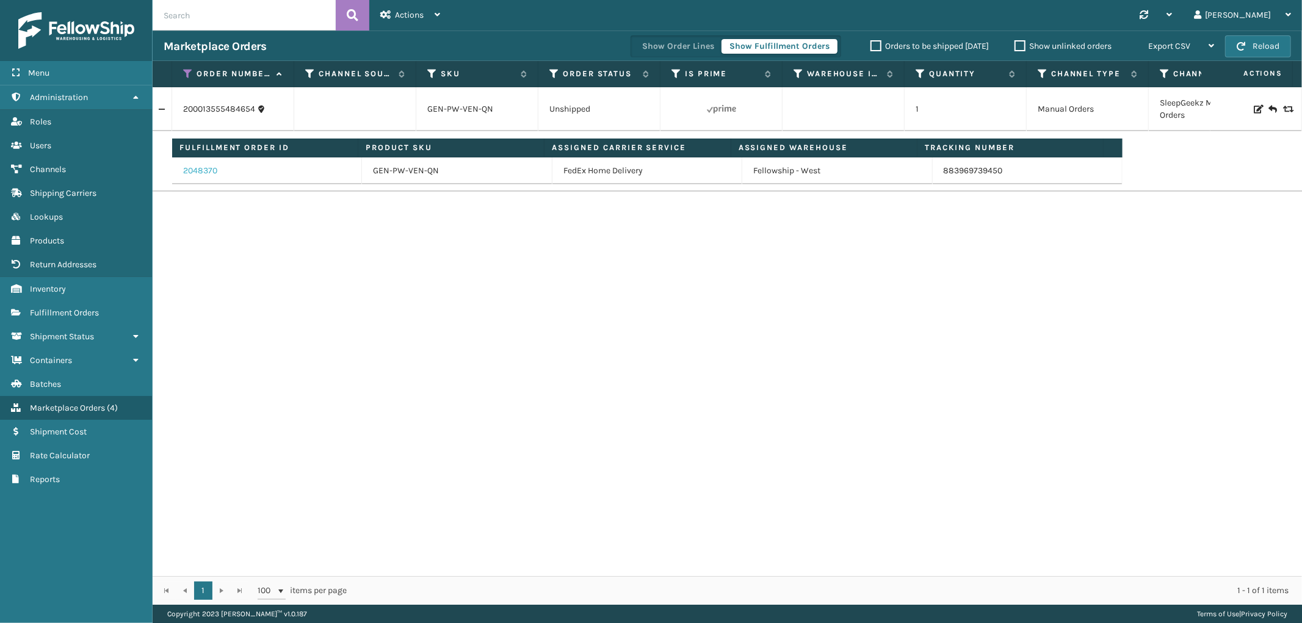
click at [206, 173] on link "2048370" at bounding box center [200, 171] width 34 height 12
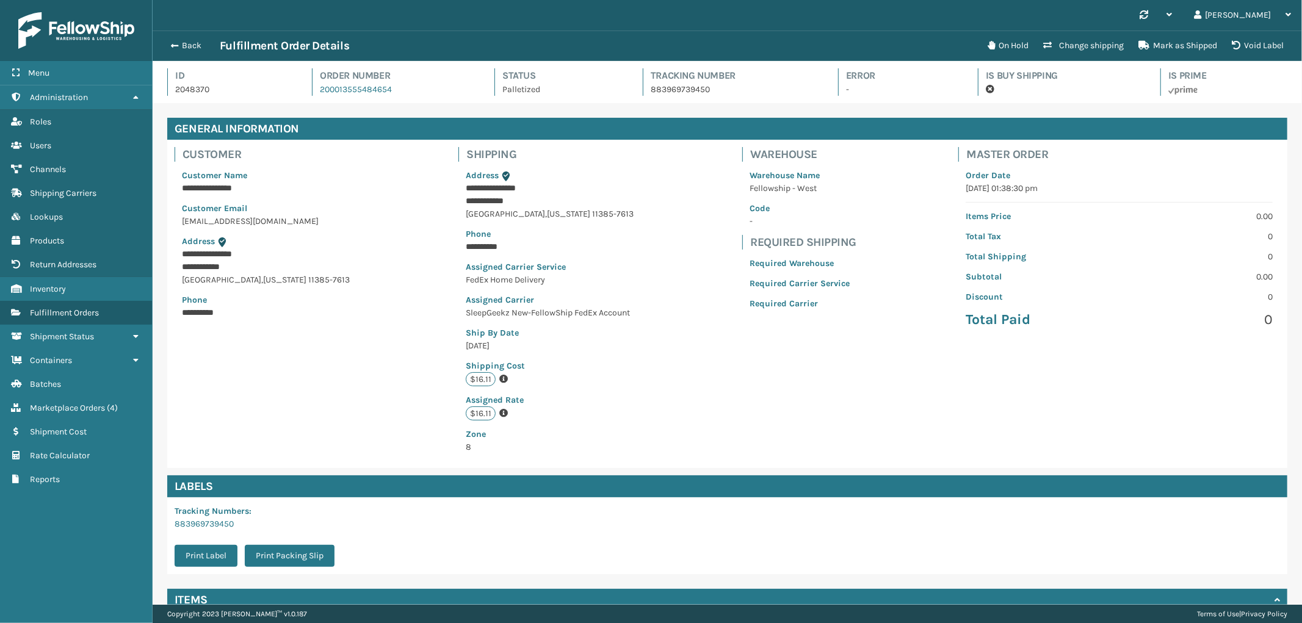
scroll to position [29, 1149]
click at [189, 41] on button "Back" at bounding box center [192, 45] width 56 height 11
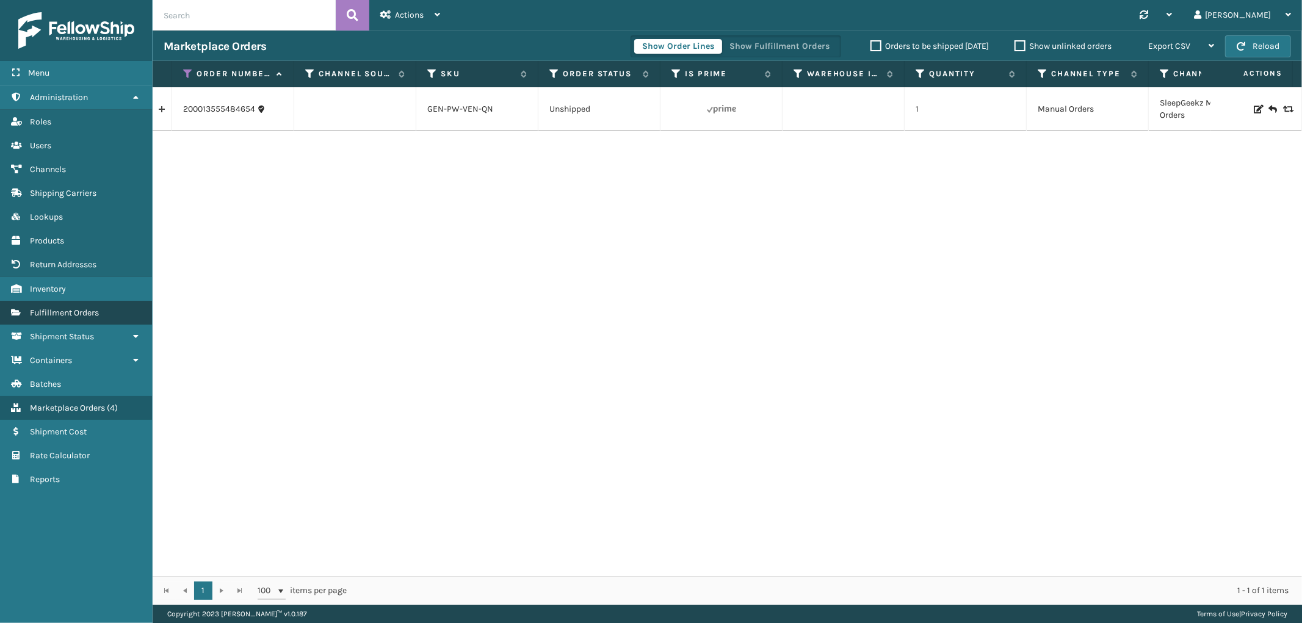
click at [77, 301] on link "Fulfillment Orders" at bounding box center [76, 313] width 152 height 24
